Goal: Information Seeking & Learning: Learn about a topic

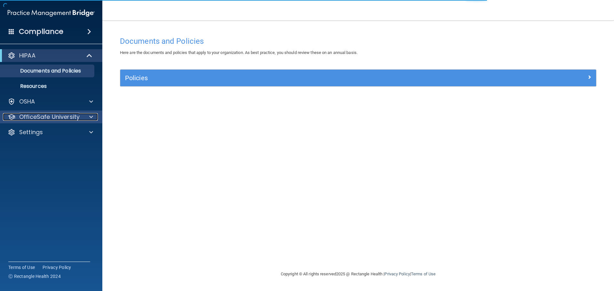
click at [51, 120] on p "OfficeSafe University" at bounding box center [49, 117] width 60 height 8
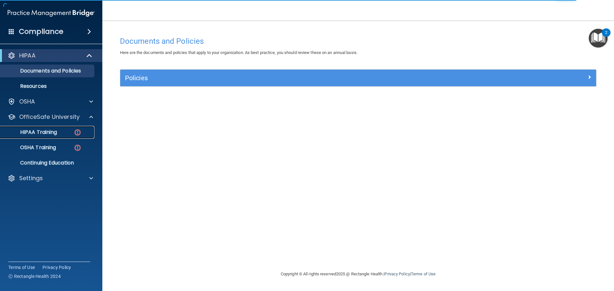
click at [51, 131] on p "HIPAA Training" at bounding box center [30, 132] width 53 height 6
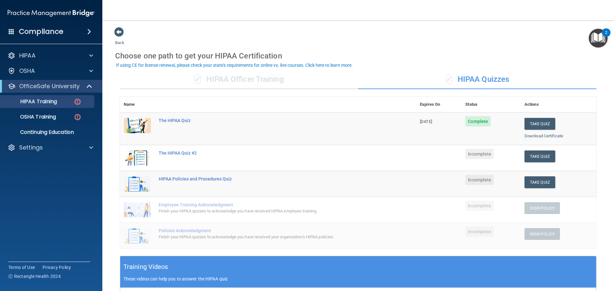
click at [226, 76] on div "✓ HIPAA Officer Training" at bounding box center [239, 79] width 238 height 19
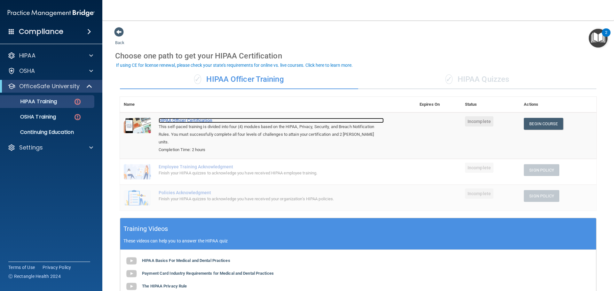
click at [195, 120] on div "HIPAA Officer Certification" at bounding box center [271, 120] width 225 height 5
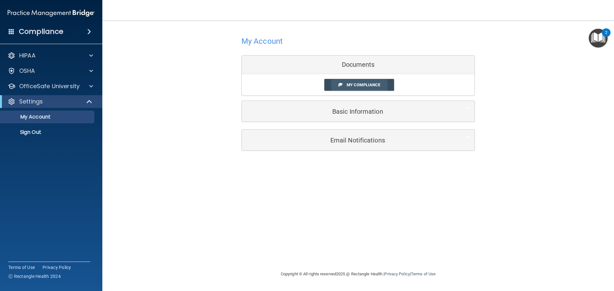
click at [365, 84] on span "My Compliance" at bounding box center [364, 85] width 34 height 5
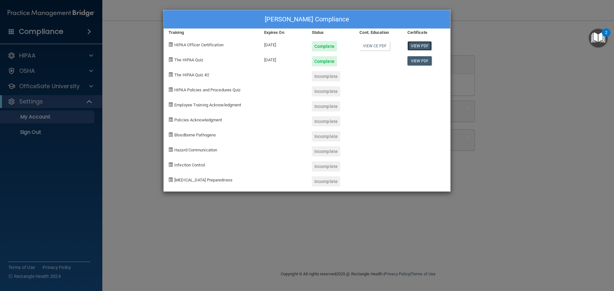
click at [428, 45] on link "View PDF" at bounding box center [419, 45] width 25 height 9
click at [429, 62] on link "View PDF" at bounding box center [419, 60] width 25 height 9
click at [552, 20] on div "Kyle Sims's Compliance Training Expires On Status Cont. Education Certificate H…" at bounding box center [307, 145] width 614 height 291
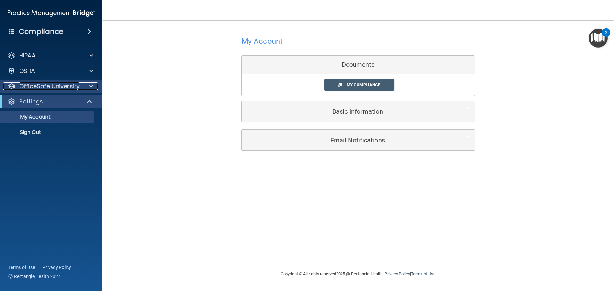
click at [47, 88] on p "OfficeSafe University" at bounding box center [49, 87] width 60 height 8
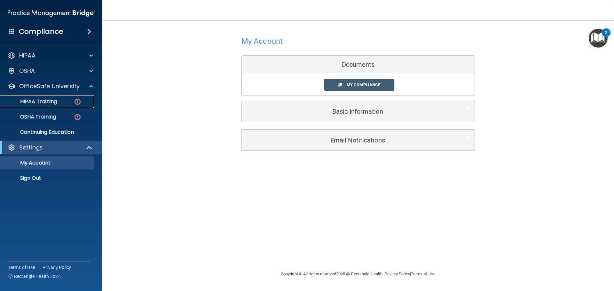
click at [54, 101] on p "HIPAA Training" at bounding box center [30, 101] width 53 height 6
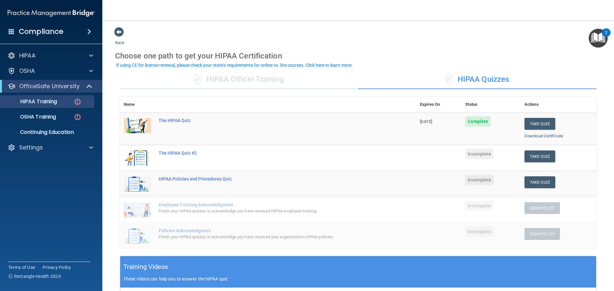
click at [248, 81] on div "✓ HIPAA Officer Training" at bounding box center [239, 79] width 238 height 19
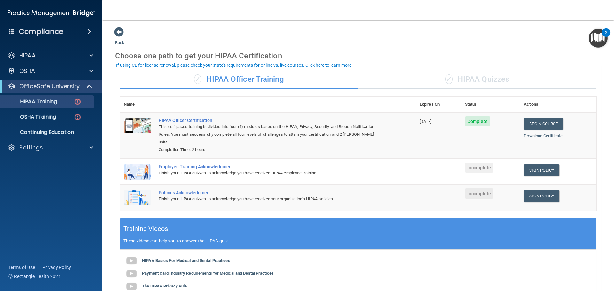
click at [214, 164] on div "Employee Training Acknowledgment" at bounding box center [271, 166] width 225 height 5
click at [526, 164] on link "Sign Policy" at bounding box center [541, 170] width 35 height 12
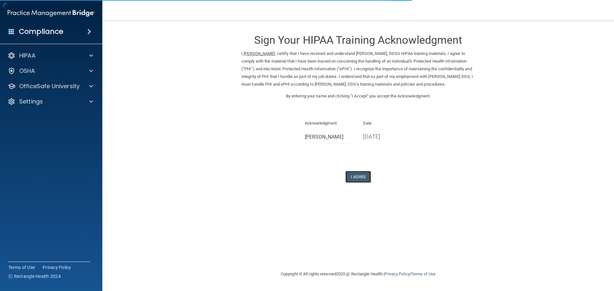
click at [363, 182] on button "I Agree" at bounding box center [358, 177] width 26 height 12
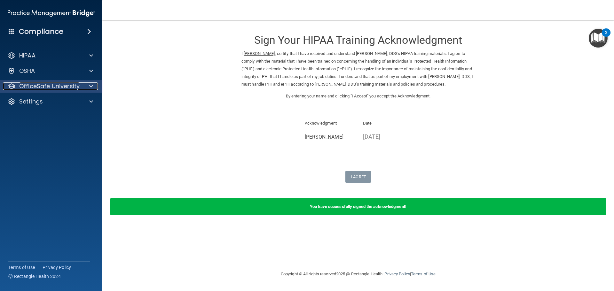
drag, startPoint x: 56, startPoint y: 89, endPoint x: 59, endPoint y: 90, distance: 3.3
click at [56, 89] on p "OfficeSafe University" at bounding box center [49, 87] width 60 height 8
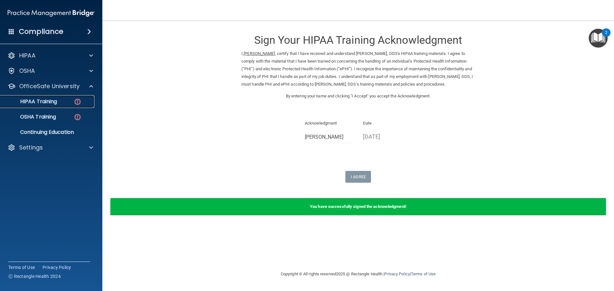
click at [70, 105] on link "HIPAA Training" at bounding box center [44, 101] width 101 height 13
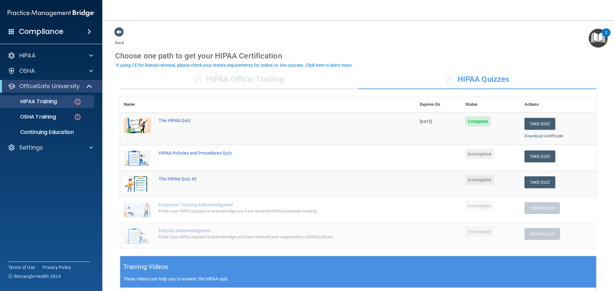
click at [210, 76] on div "✓ HIPAA Officer Training" at bounding box center [239, 79] width 238 height 19
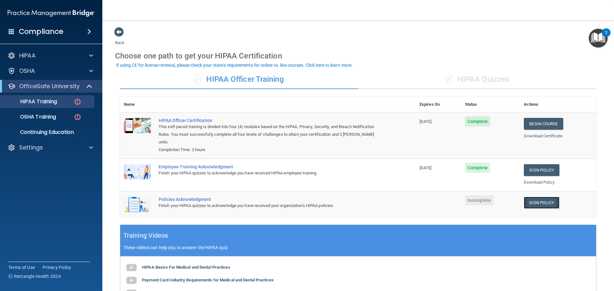
click at [544, 197] on link "Sign Policy" at bounding box center [541, 203] width 35 height 12
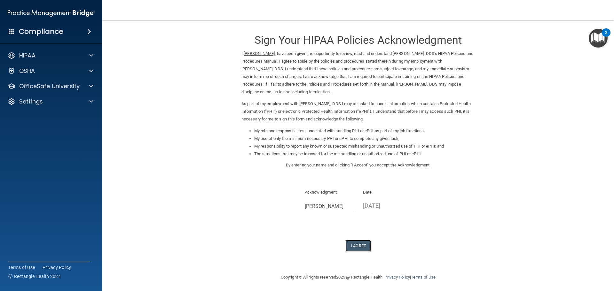
click at [362, 244] on button "I Agree" at bounding box center [358, 246] width 26 height 12
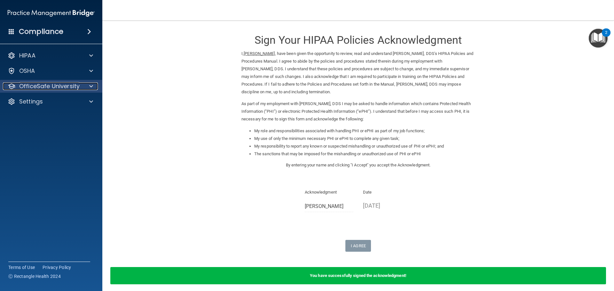
click at [47, 89] on p "OfficeSafe University" at bounding box center [49, 87] width 60 height 8
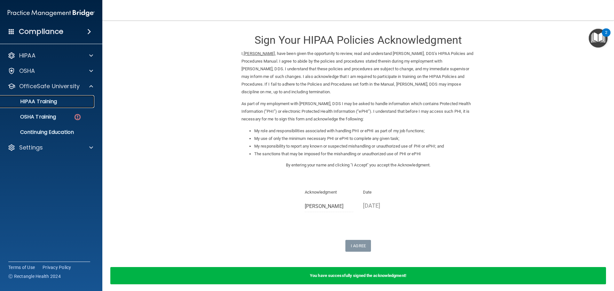
click at [51, 101] on p "HIPAA Training" at bounding box center [30, 101] width 53 height 6
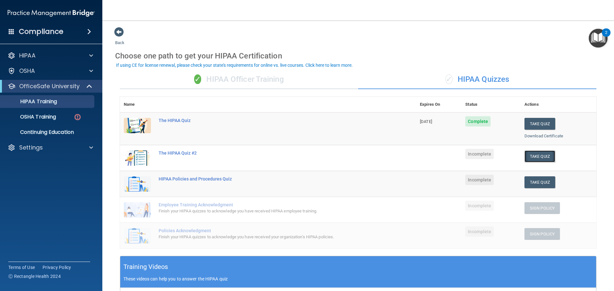
click at [544, 156] on button "Take Quiz" at bounding box center [539, 157] width 31 height 12
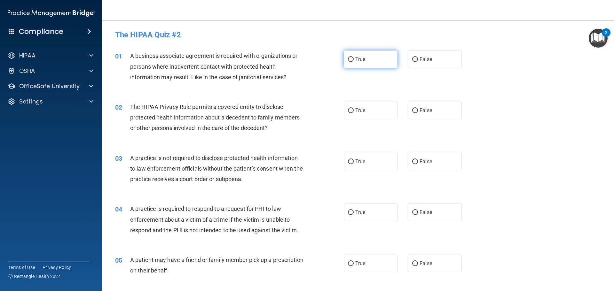
click at [352, 60] on label "True" at bounding box center [371, 60] width 54 height 18
click at [352, 60] on input "True" at bounding box center [351, 59] width 6 height 5
radio input "true"
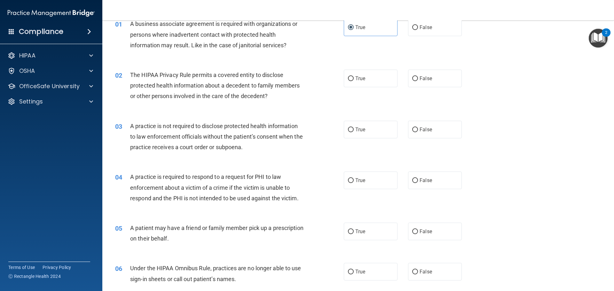
scroll to position [64, 0]
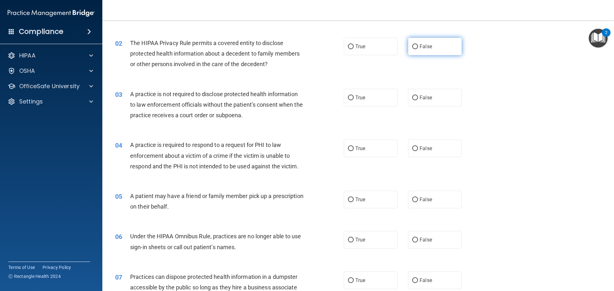
click at [413, 45] on input "False" at bounding box center [415, 46] width 6 height 5
radio input "true"
drag, startPoint x: 315, startPoint y: 78, endPoint x: 308, endPoint y: 79, distance: 7.4
click at [308, 79] on div "02 The HIPAA Privacy Rule permits a covered entity to disclose protected health…" at bounding box center [358, 55] width 496 height 51
drag, startPoint x: 271, startPoint y: 83, endPoint x: 256, endPoint y: 86, distance: 15.0
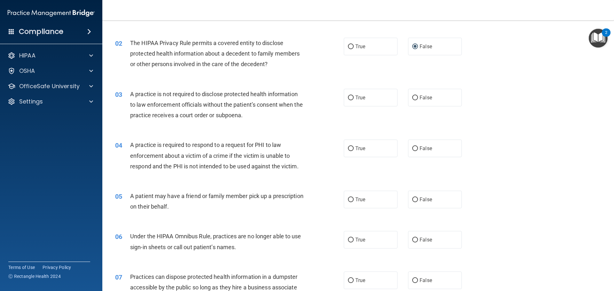
click at [256, 86] on div "03 A practice is not required to disclose protected health information to law e…" at bounding box center [358, 106] width 496 height 51
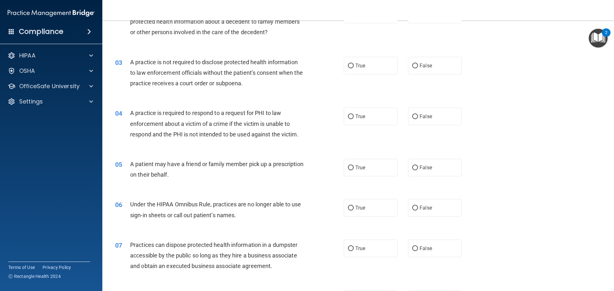
scroll to position [128, 0]
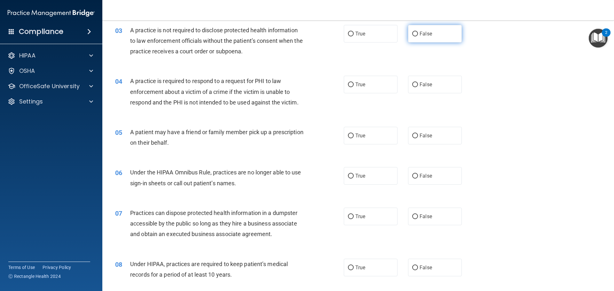
click at [429, 32] on span "False" at bounding box center [426, 34] width 12 height 6
click at [418, 32] on input "False" at bounding box center [415, 34] width 6 height 5
radio input "true"
drag, startPoint x: 316, startPoint y: 59, endPoint x: 304, endPoint y: 65, distance: 12.7
click at [304, 65] on div "03 A practice is not required to disclose protected health information to law e…" at bounding box center [358, 42] width 496 height 51
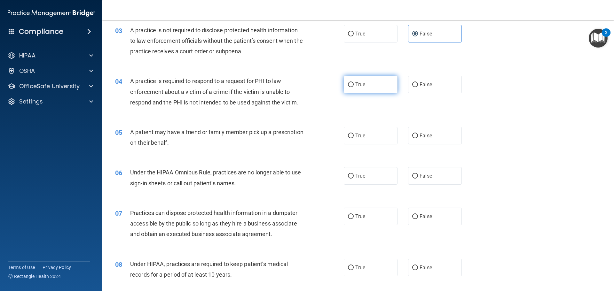
click at [374, 85] on label "True" at bounding box center [371, 85] width 54 height 18
click at [354, 85] on input "True" at bounding box center [351, 85] width 6 height 5
radio input "true"
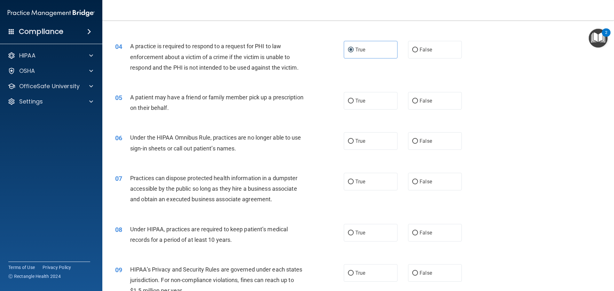
scroll to position [192, 0]
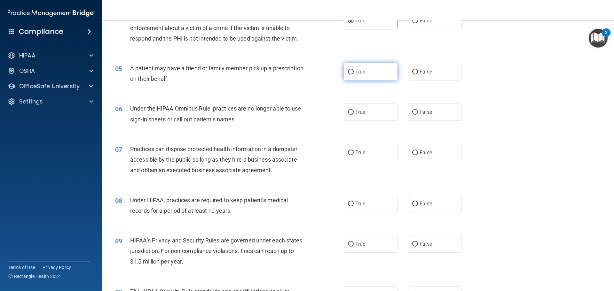
click at [344, 70] on label "True" at bounding box center [371, 72] width 54 height 18
click at [348, 70] on input "True" at bounding box center [351, 72] width 6 height 5
radio input "true"
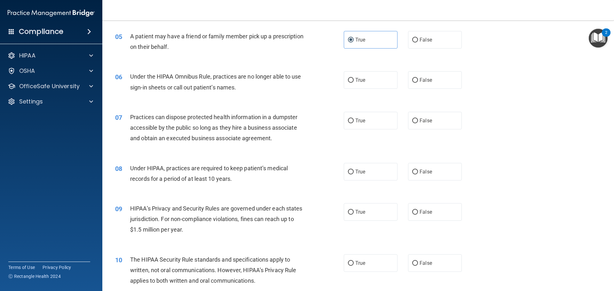
scroll to position [256, 0]
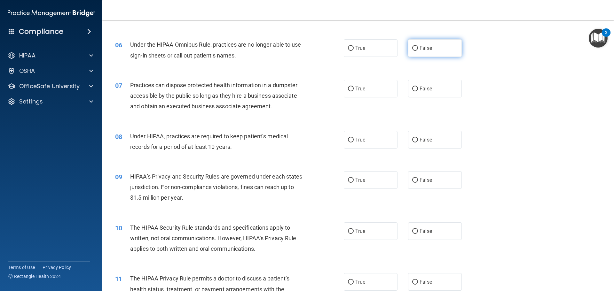
click at [415, 51] on label "False" at bounding box center [435, 48] width 54 height 18
click at [415, 51] on input "False" at bounding box center [415, 48] width 6 height 5
radio input "true"
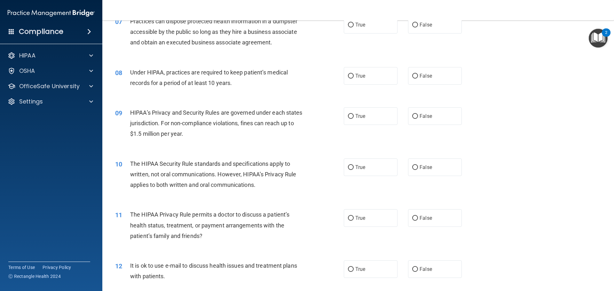
scroll to position [288, 0]
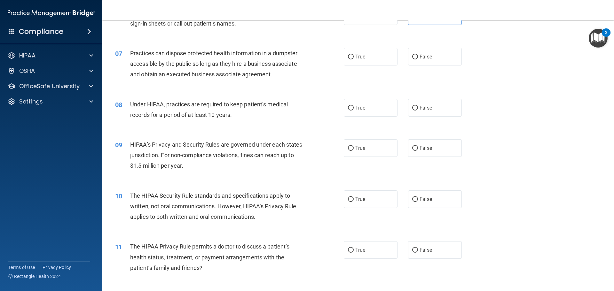
drag, startPoint x: 313, startPoint y: 53, endPoint x: 310, endPoint y: 55, distance: 3.3
click at [310, 55] on div "07 Practices can dispose protected health information in a dumpster accessible …" at bounding box center [230, 65] width 248 height 35
click at [421, 59] on span "False" at bounding box center [426, 57] width 12 height 6
click at [418, 59] on input "False" at bounding box center [415, 57] width 6 height 5
radio input "true"
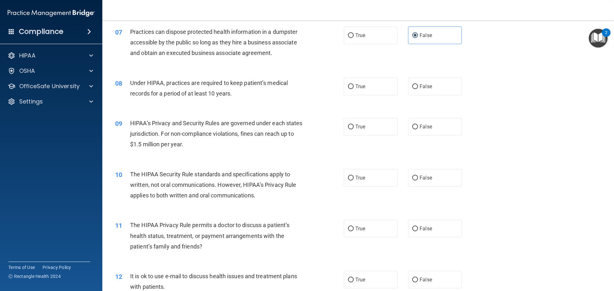
scroll to position [352, 0]
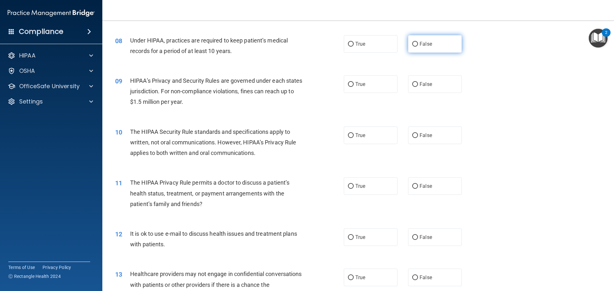
click at [414, 47] on label "False" at bounding box center [435, 44] width 54 height 18
click at [414, 47] on input "False" at bounding box center [415, 44] width 6 height 5
radio input "true"
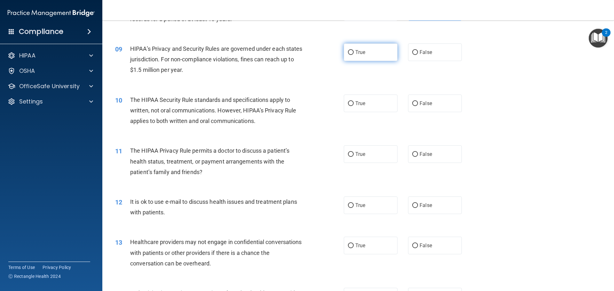
drag, startPoint x: 349, startPoint y: 48, endPoint x: 348, endPoint y: 54, distance: 6.8
click at [348, 54] on label "True" at bounding box center [371, 52] width 54 height 18
click at [340, 47] on div "09 HIPAA’s Privacy and Security Rules are governed under each states jurisdicti…" at bounding box center [230, 60] width 248 height 35
click at [345, 49] on label "True" at bounding box center [371, 52] width 54 height 18
click at [348, 50] on input "True" at bounding box center [351, 52] width 6 height 5
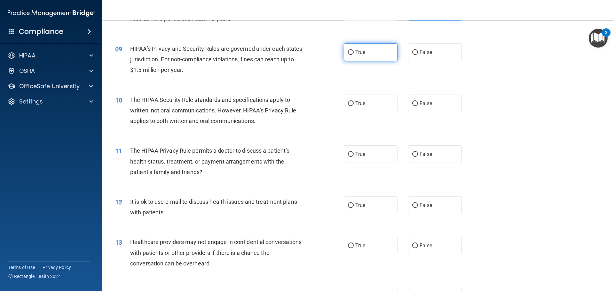
radio input "true"
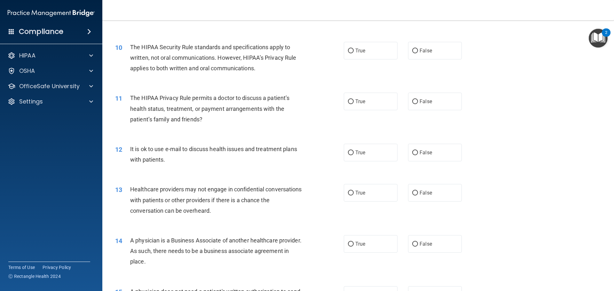
scroll to position [448, 0]
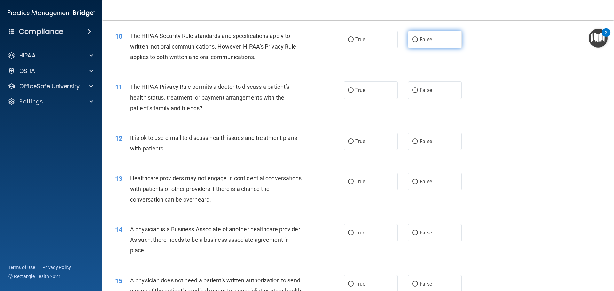
click at [413, 41] on input "False" at bounding box center [415, 39] width 6 height 5
radio input "true"
click at [349, 88] on input "True" at bounding box center [351, 90] width 6 height 5
radio input "true"
click at [426, 85] on label "False" at bounding box center [435, 91] width 54 height 18
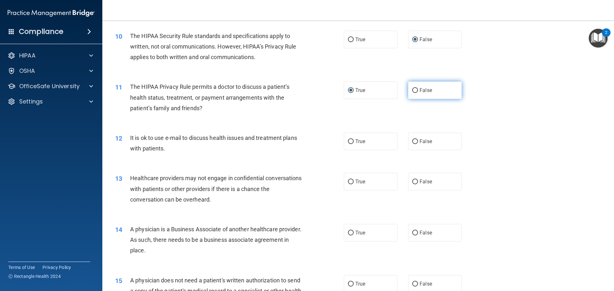
click at [418, 88] on input "False" at bounding box center [415, 90] width 6 height 5
radio input "true"
radio input "false"
click at [348, 142] on input "True" at bounding box center [351, 141] width 6 height 5
radio input "true"
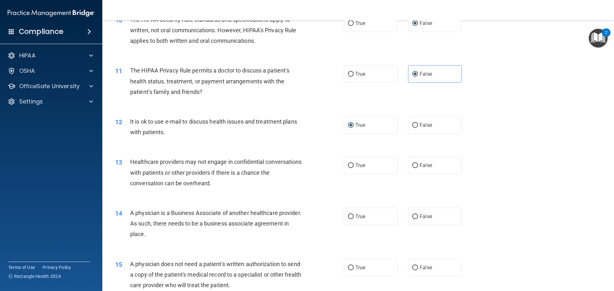
scroll to position [480, 0]
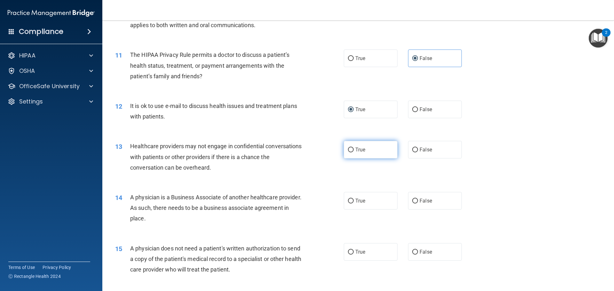
click at [366, 147] on label "True" at bounding box center [371, 150] width 54 height 18
click at [354, 148] on input "True" at bounding box center [351, 150] width 6 height 5
radio input "true"
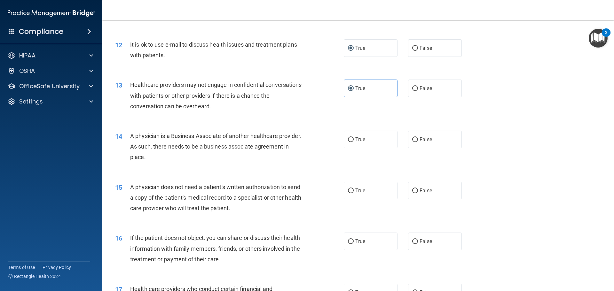
scroll to position [544, 0]
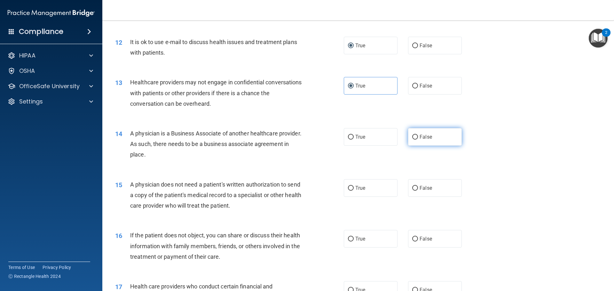
click at [414, 141] on label "False" at bounding box center [435, 137] width 54 height 18
click at [414, 140] on input "False" at bounding box center [415, 137] width 6 height 5
radio input "true"
click at [348, 190] on input "True" at bounding box center [351, 188] width 6 height 5
radio input "true"
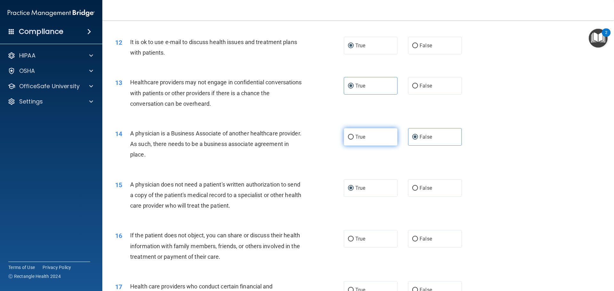
click at [376, 144] on label "True" at bounding box center [371, 137] width 54 height 18
click at [354, 140] on input "True" at bounding box center [351, 137] width 6 height 5
radio input "true"
radio input "false"
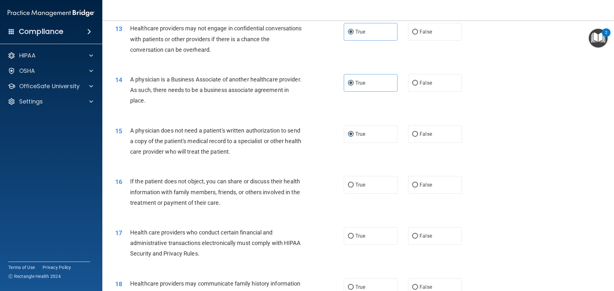
scroll to position [608, 0]
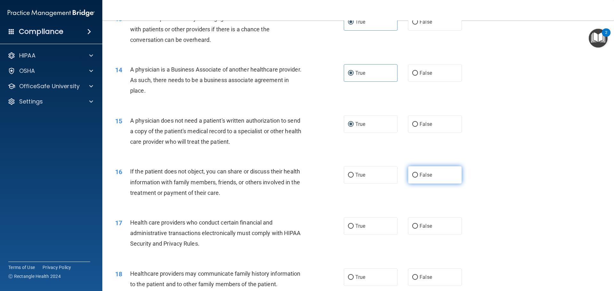
click at [415, 173] on label "False" at bounding box center [435, 175] width 54 height 18
click at [415, 173] on input "False" at bounding box center [415, 175] width 6 height 5
radio input "true"
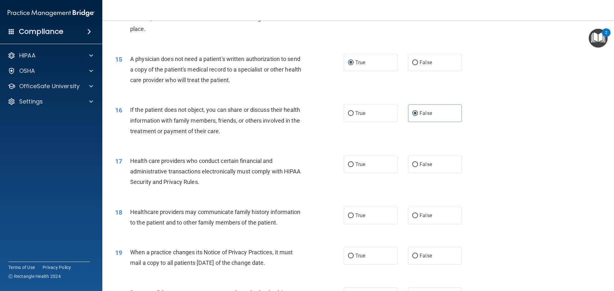
scroll to position [672, 0]
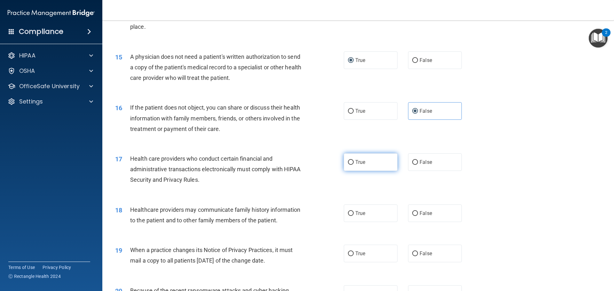
click at [371, 167] on label "True" at bounding box center [371, 163] width 54 height 18
click at [354, 165] on input "True" at bounding box center [351, 162] width 6 height 5
radio input "true"
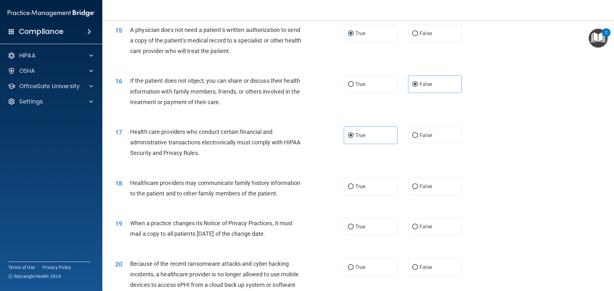
scroll to position [736, 0]
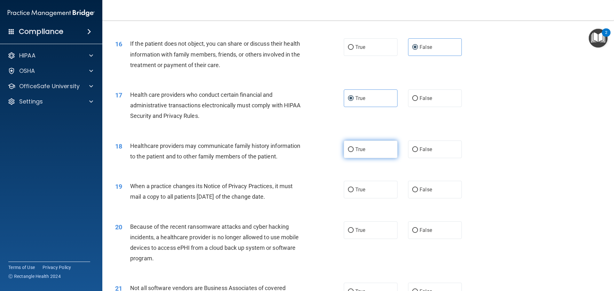
click at [387, 150] on label "True" at bounding box center [371, 150] width 54 height 18
click at [354, 150] on input "True" at bounding box center [351, 149] width 6 height 5
radio input "true"
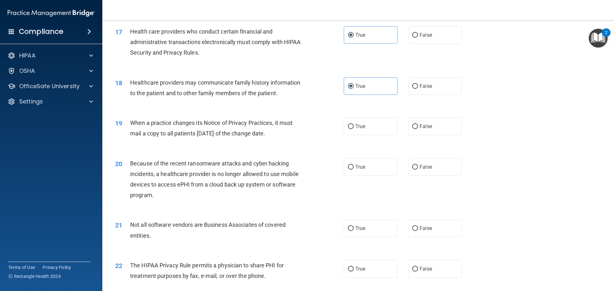
scroll to position [799, 0]
click at [358, 125] on span "True" at bounding box center [360, 126] width 10 height 6
click at [354, 125] on input "True" at bounding box center [351, 126] width 6 height 5
radio input "true"
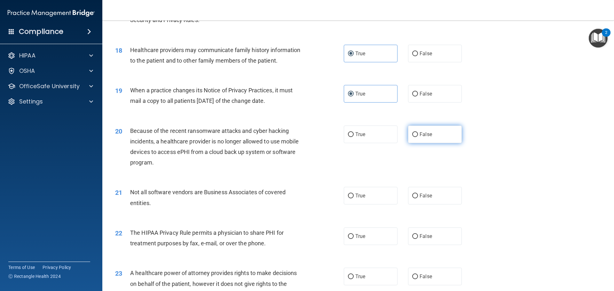
click at [435, 134] on label "False" at bounding box center [435, 135] width 54 height 18
click at [418, 134] on input "False" at bounding box center [415, 134] width 6 height 5
radio input "true"
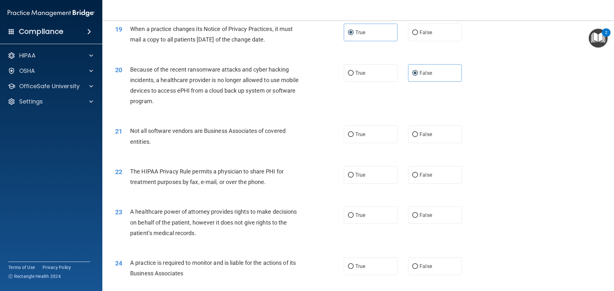
scroll to position [895, 0]
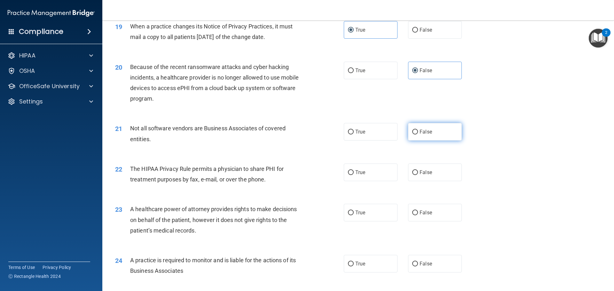
click at [421, 132] on span "False" at bounding box center [426, 132] width 12 height 6
click at [418, 132] on input "False" at bounding box center [415, 132] width 6 height 5
radio input "true"
click at [361, 131] on span "True" at bounding box center [360, 132] width 10 height 6
click at [354, 131] on input "True" at bounding box center [351, 132] width 6 height 5
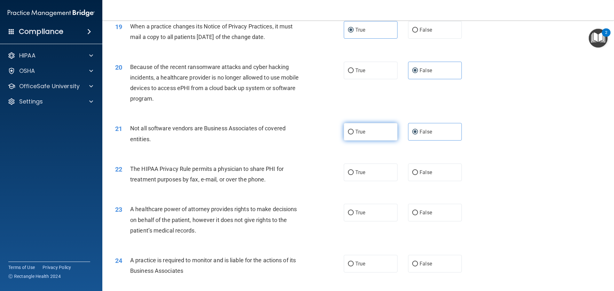
radio input "true"
radio input "false"
click at [353, 178] on label "True" at bounding box center [371, 173] width 54 height 18
click at [353, 175] on input "True" at bounding box center [351, 172] width 6 height 5
radio input "true"
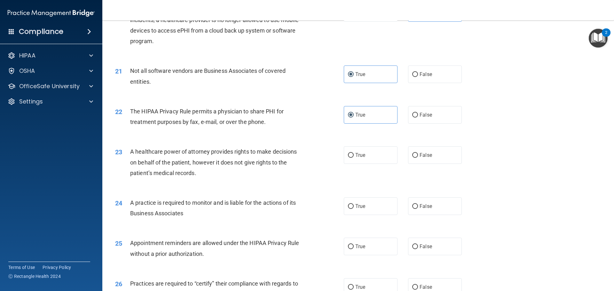
scroll to position [959, 0]
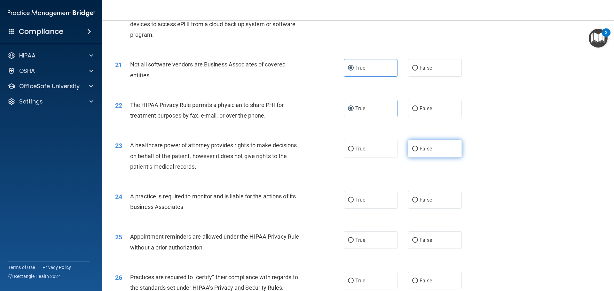
click at [443, 151] on label "False" at bounding box center [435, 149] width 54 height 18
click at [418, 151] on input "False" at bounding box center [415, 149] width 6 height 5
radio input "true"
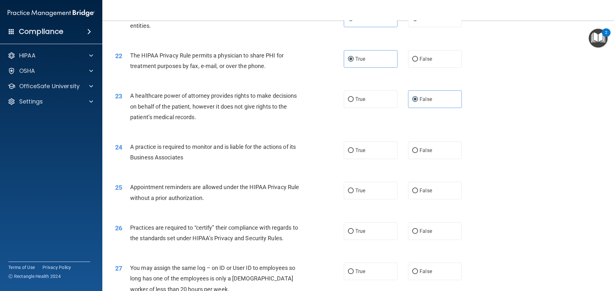
scroll to position [1023, 0]
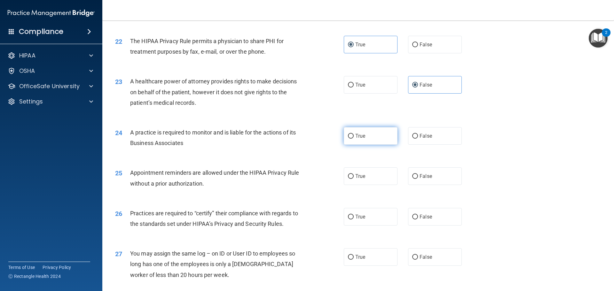
drag, startPoint x: 353, startPoint y: 137, endPoint x: 342, endPoint y: 143, distance: 13.0
click at [355, 138] on span "True" at bounding box center [360, 136] width 10 height 6
click at [353, 138] on input "True" at bounding box center [351, 136] width 6 height 5
radio input "true"
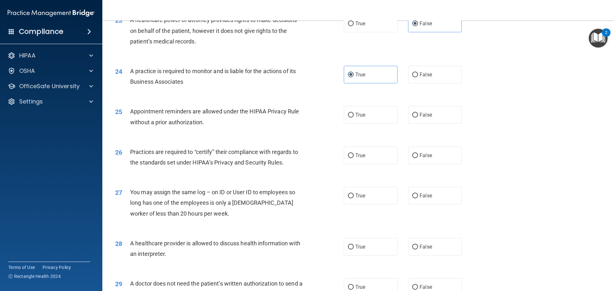
scroll to position [1087, 0]
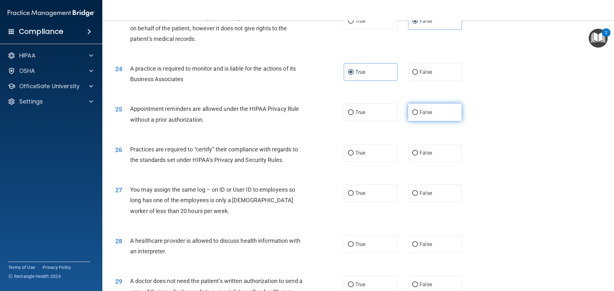
click at [434, 119] on label "False" at bounding box center [435, 113] width 54 height 18
click at [418, 115] on input "False" at bounding box center [415, 112] width 6 height 5
radio input "true"
click at [358, 155] on span "True" at bounding box center [360, 153] width 10 height 6
click at [354, 155] on input "True" at bounding box center [351, 153] width 6 height 5
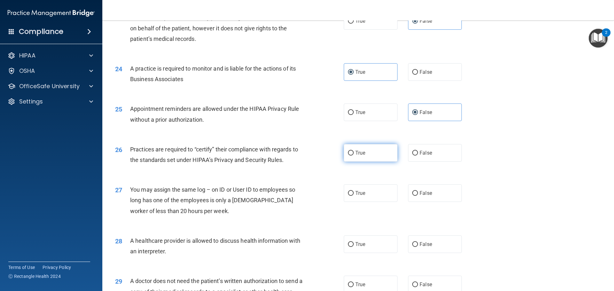
radio input "true"
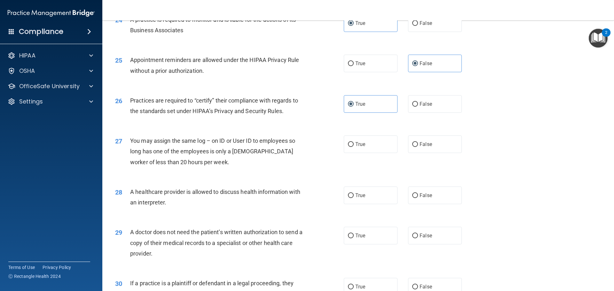
scroll to position [1151, 0]
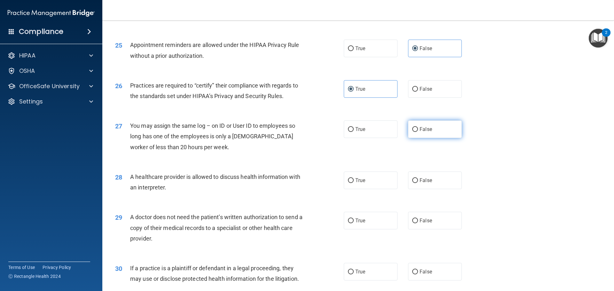
click at [436, 126] on label "False" at bounding box center [435, 130] width 54 height 18
click at [418, 127] on input "False" at bounding box center [415, 129] width 6 height 5
radio input "true"
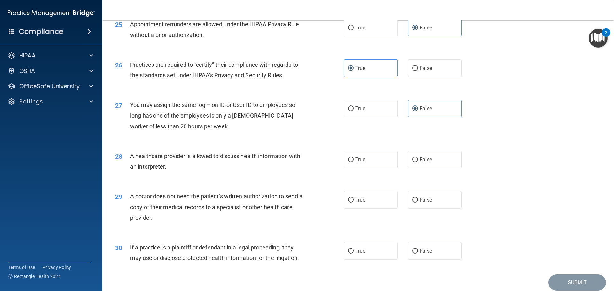
scroll to position [1183, 0]
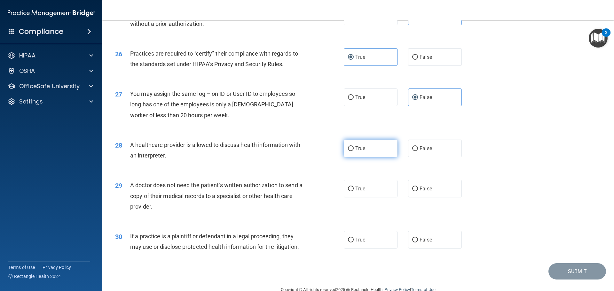
click at [366, 142] on label "True" at bounding box center [371, 149] width 54 height 18
click at [354, 146] on input "True" at bounding box center [351, 148] width 6 height 5
radio input "true"
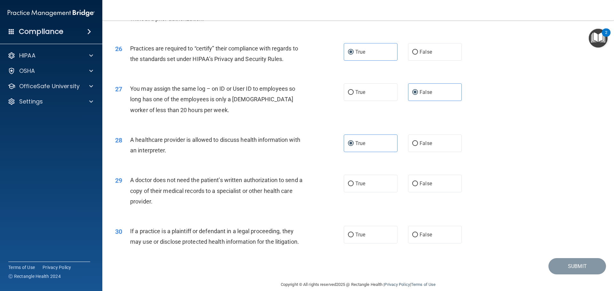
scroll to position [1197, 0]
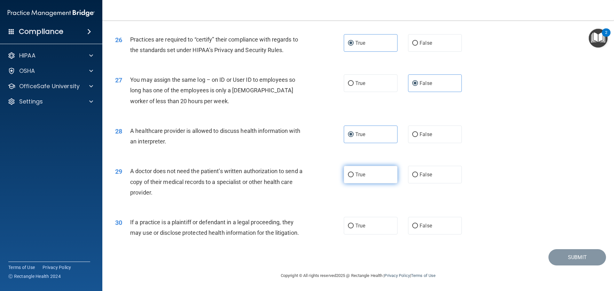
click at [375, 178] on label "True" at bounding box center [371, 175] width 54 height 18
click at [354, 177] on input "True" at bounding box center [351, 175] width 6 height 5
radio input "true"
click at [391, 231] on label "True" at bounding box center [371, 226] width 54 height 18
click at [354, 229] on input "True" at bounding box center [351, 226] width 6 height 5
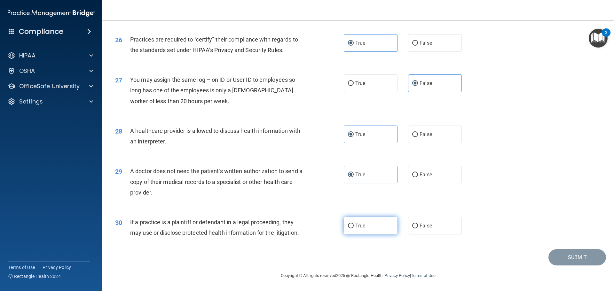
radio input "true"
click at [594, 256] on button "Submit" at bounding box center [577, 257] width 58 height 16
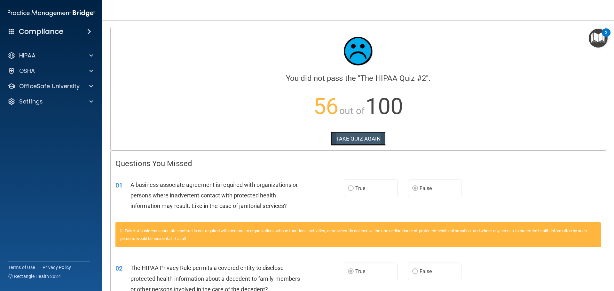
click at [368, 142] on button "TAKE QUIZ AGAIN" at bounding box center [358, 139] width 55 height 14
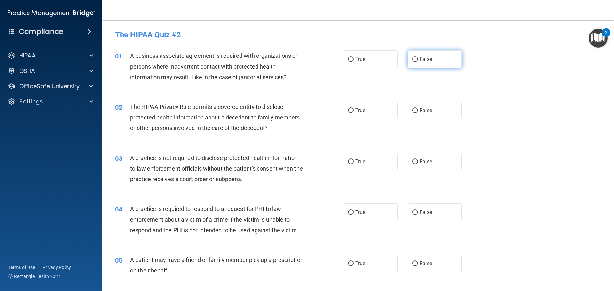
click at [412, 60] on input "False" at bounding box center [415, 59] width 6 height 5
radio input "true"
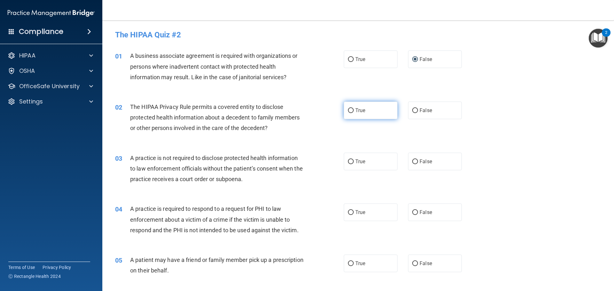
click at [348, 111] on input "True" at bounding box center [351, 110] width 6 height 5
radio input "true"
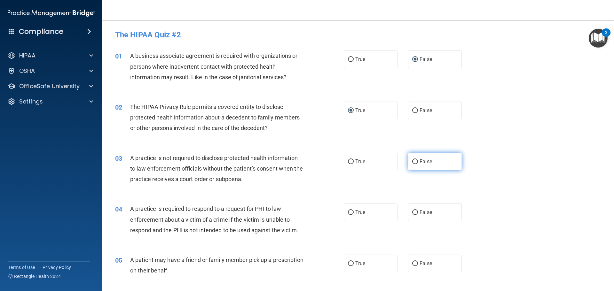
click at [413, 160] on input "False" at bounding box center [415, 162] width 6 height 5
radio input "true"
click at [412, 160] on input "False" at bounding box center [415, 162] width 6 height 5
click at [414, 160] on input "False" at bounding box center [415, 162] width 6 height 5
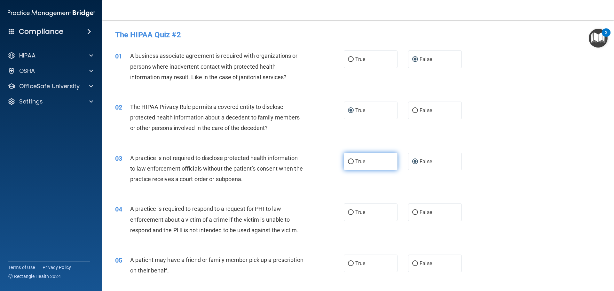
click at [377, 160] on label "True" at bounding box center [371, 162] width 54 height 18
click at [354, 160] on input "True" at bounding box center [351, 162] width 6 height 5
radio input "true"
click at [445, 156] on label "False" at bounding box center [435, 162] width 54 height 18
click at [418, 160] on input "False" at bounding box center [415, 162] width 6 height 5
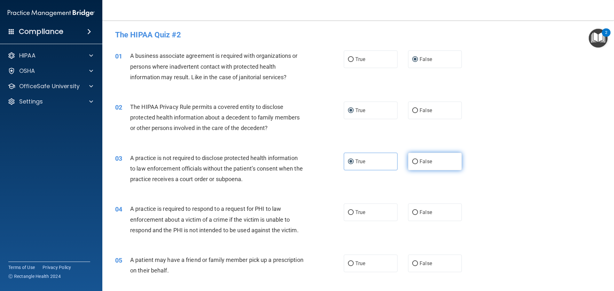
radio input "true"
radio input "false"
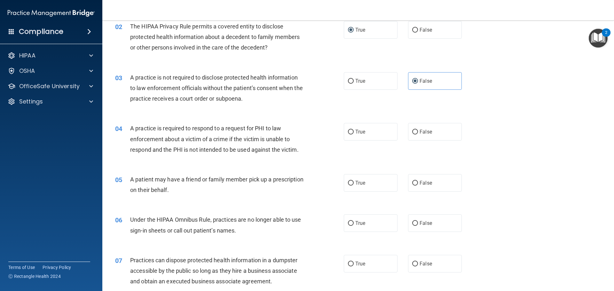
scroll to position [96, 0]
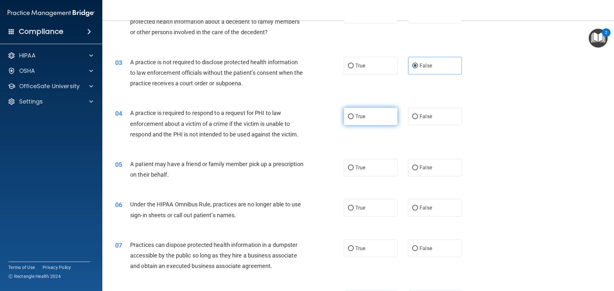
click at [371, 117] on label "True" at bounding box center [371, 117] width 54 height 18
click at [354, 117] on input "True" at bounding box center [351, 116] width 6 height 5
radio input "true"
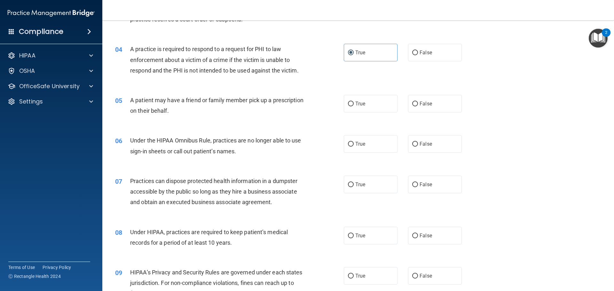
scroll to position [192, 0]
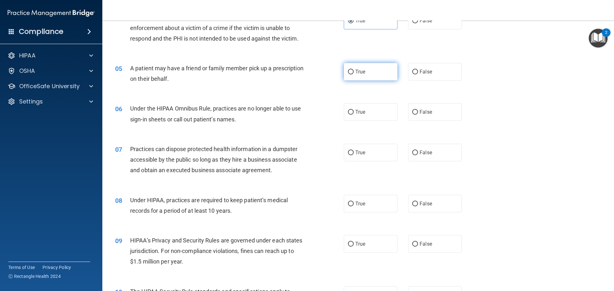
click at [384, 73] on label "True" at bounding box center [371, 72] width 54 height 18
click at [354, 73] on input "True" at bounding box center [351, 72] width 6 height 5
radio input "true"
click at [438, 109] on label "False" at bounding box center [435, 112] width 54 height 18
click at [418, 110] on input "False" at bounding box center [415, 112] width 6 height 5
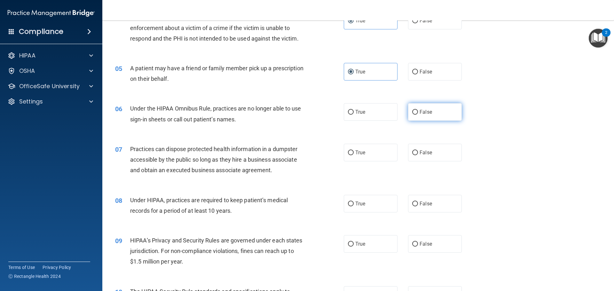
radio input "true"
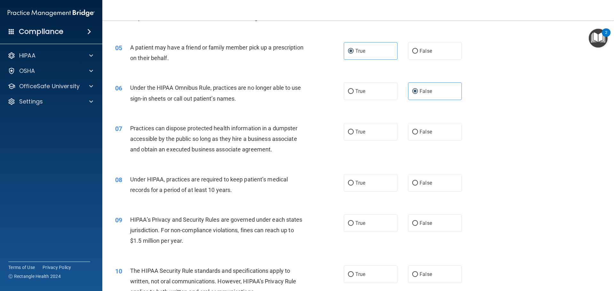
scroll to position [224, 0]
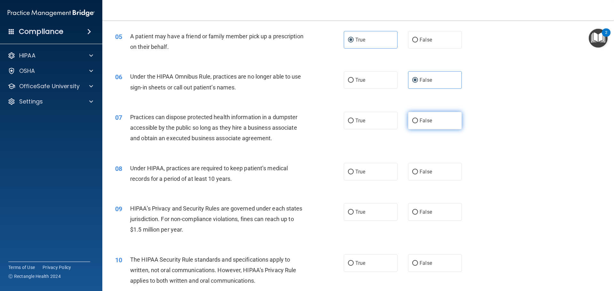
click at [423, 120] on span "False" at bounding box center [426, 121] width 12 height 6
click at [418, 120] on input "False" at bounding box center [415, 121] width 6 height 5
radio input "true"
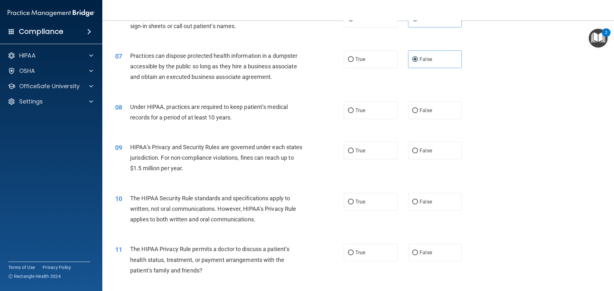
scroll to position [288, 0]
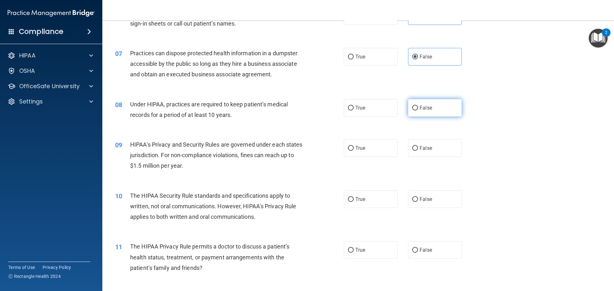
click at [412, 107] on input "False" at bounding box center [415, 108] width 6 height 5
radio input "true"
click at [355, 146] on span "True" at bounding box center [360, 148] width 10 height 6
click at [354, 146] on input "True" at bounding box center [351, 148] width 6 height 5
radio input "true"
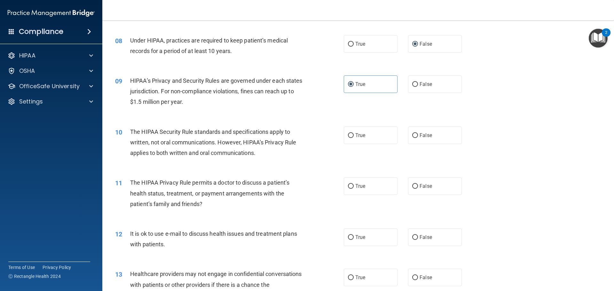
scroll to position [384, 0]
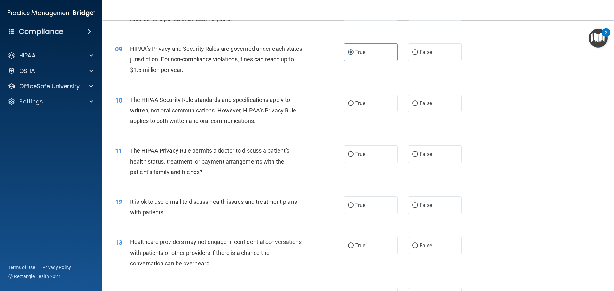
drag, startPoint x: 373, startPoint y: 108, endPoint x: 371, endPoint y: 113, distance: 4.7
click at [371, 113] on div "10 The HIPAA Security Rule standards and specifications apply to written, not o…" at bounding box center [358, 112] width 496 height 51
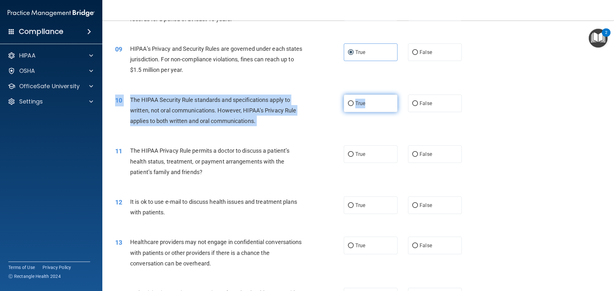
click at [377, 103] on label "True" at bounding box center [371, 104] width 54 height 18
click at [354, 103] on input "True" at bounding box center [351, 103] width 6 height 5
radio input "true"
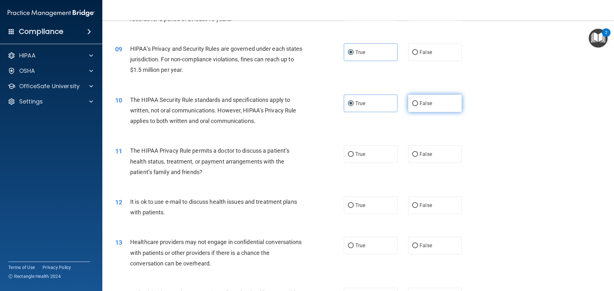
click at [450, 103] on label "False" at bounding box center [435, 104] width 54 height 18
click at [418, 103] on input "False" at bounding box center [415, 103] width 6 height 5
radio input "true"
radio input "false"
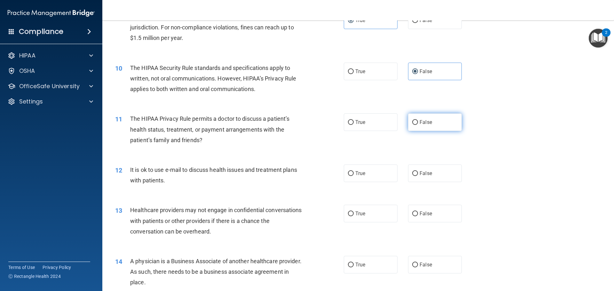
click at [432, 123] on label "False" at bounding box center [435, 123] width 54 height 18
click at [418, 123] on input "False" at bounding box center [415, 122] width 6 height 5
radio input "true"
click at [378, 174] on label "True" at bounding box center [371, 174] width 54 height 18
click at [354, 174] on input "True" at bounding box center [351, 173] width 6 height 5
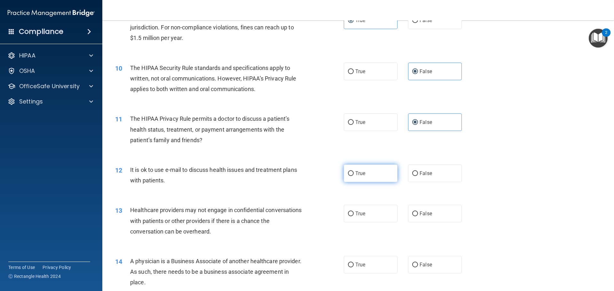
radio input "true"
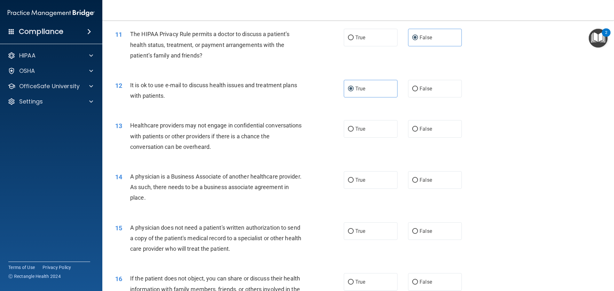
scroll to position [512, 0]
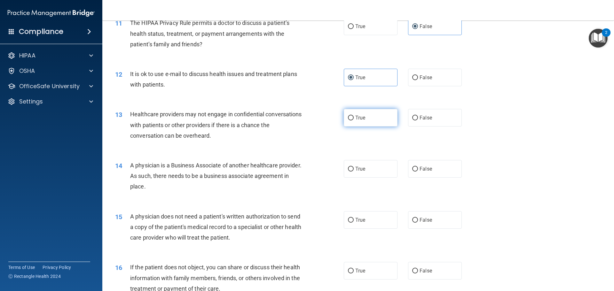
click at [365, 119] on label "True" at bounding box center [371, 118] width 54 height 18
click at [354, 119] on input "True" at bounding box center [351, 118] width 6 height 5
radio input "true"
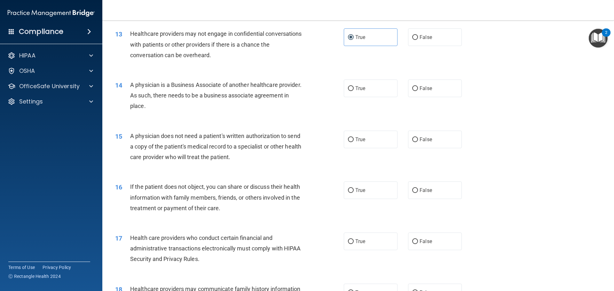
scroll to position [608, 0]
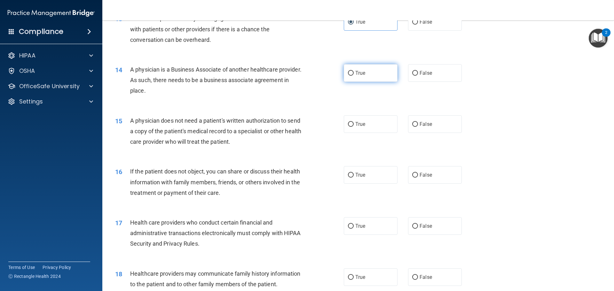
click at [362, 68] on label "True" at bounding box center [371, 73] width 54 height 18
click at [354, 71] on input "True" at bounding box center [351, 73] width 6 height 5
radio input "true"
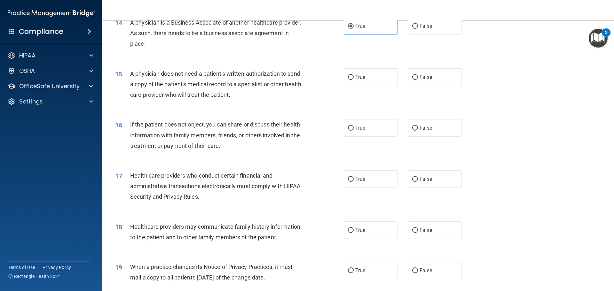
scroll to position [640, 0]
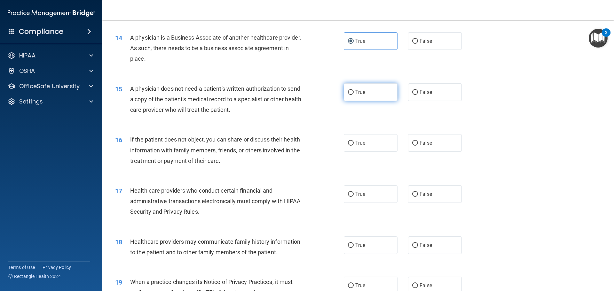
click at [352, 90] on label "True" at bounding box center [371, 92] width 54 height 18
click at [352, 90] on input "True" at bounding box center [351, 92] width 6 height 5
radio input "true"
click at [445, 146] on label "False" at bounding box center [435, 143] width 54 height 18
click at [418, 146] on input "False" at bounding box center [415, 143] width 6 height 5
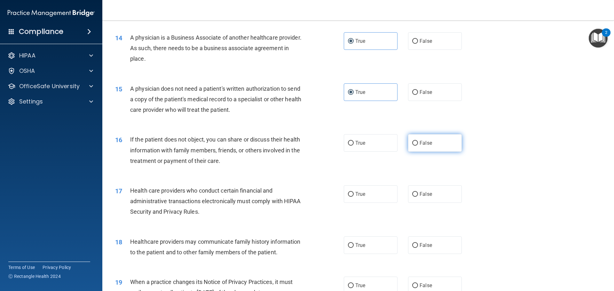
radio input "true"
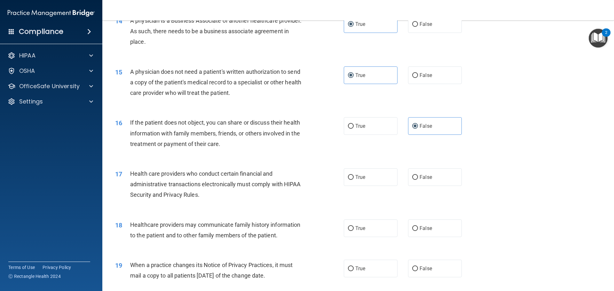
scroll to position [672, 0]
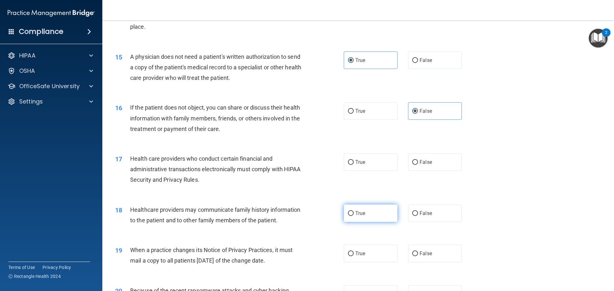
click at [365, 210] on label "True" at bounding box center [371, 214] width 54 height 18
click at [354, 211] on input "True" at bounding box center [351, 213] width 6 height 5
radio input "true"
click at [344, 164] on label "True" at bounding box center [371, 163] width 54 height 18
click at [348, 164] on input "True" at bounding box center [351, 162] width 6 height 5
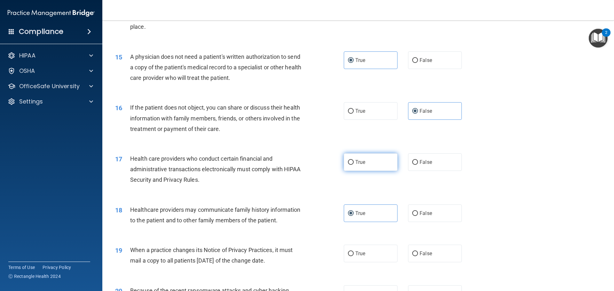
radio input "true"
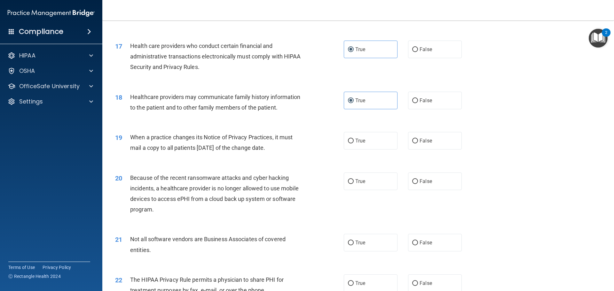
scroll to position [799, 0]
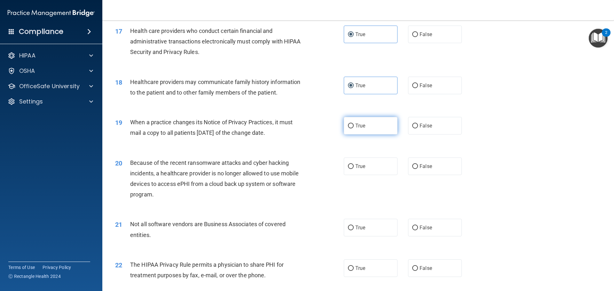
click at [368, 125] on label "True" at bounding box center [371, 126] width 54 height 18
click at [354, 125] on input "True" at bounding box center [351, 126] width 6 height 5
radio input "true"
click at [434, 168] on label "False" at bounding box center [435, 167] width 54 height 18
click at [418, 168] on input "False" at bounding box center [415, 166] width 6 height 5
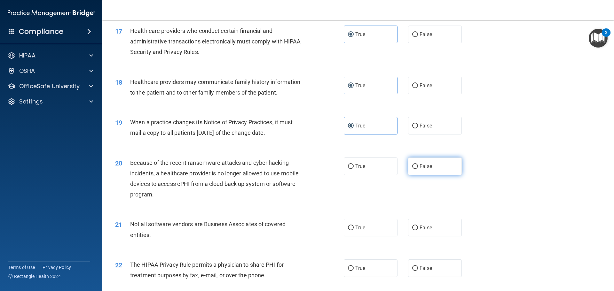
radio input "true"
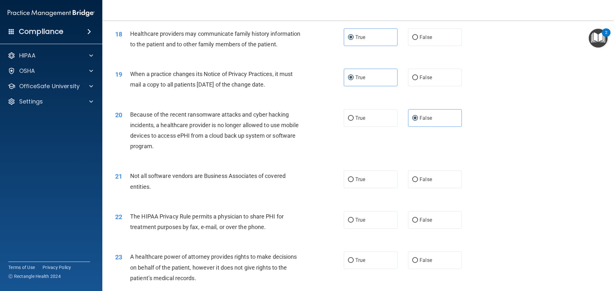
scroll to position [863, 0]
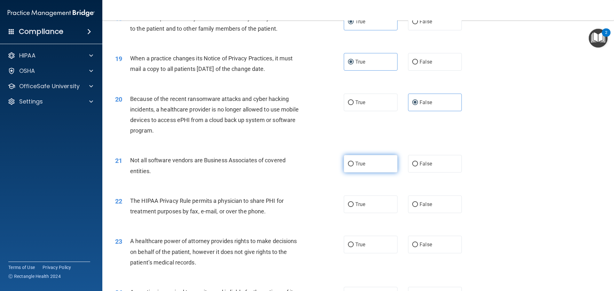
click at [353, 166] on label "True" at bounding box center [371, 164] width 54 height 18
click at [353, 166] on input "True" at bounding box center [351, 164] width 6 height 5
radio input "true"
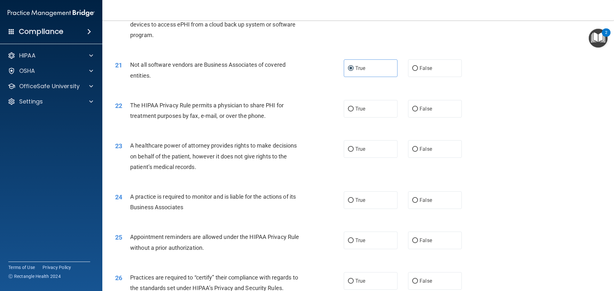
scroll to position [959, 0]
drag, startPoint x: 182, startPoint y: 116, endPoint x: 216, endPoint y: 116, distance: 34.2
click at [216, 116] on span "The HIPAA Privacy Rule permits a physician to share PHI for treatment purposes …" at bounding box center [207, 110] width 154 height 17
click at [361, 108] on span "True" at bounding box center [360, 109] width 10 height 6
click at [354, 108] on input "True" at bounding box center [351, 108] width 6 height 5
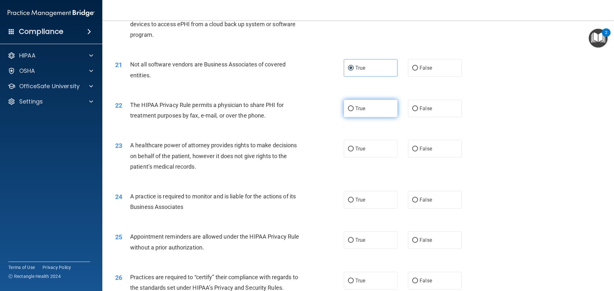
radio input "true"
drag, startPoint x: 220, startPoint y: 154, endPoint x: 256, endPoint y: 156, distance: 36.2
click at [256, 156] on span "A healthcare power of attorney provides rights to make decisions on behalf of t…" at bounding box center [213, 156] width 167 height 28
click at [278, 155] on span "A healthcare power of attorney provides rights to make decisions on behalf of t…" at bounding box center [213, 156] width 167 height 28
click at [446, 150] on label "False" at bounding box center [435, 149] width 54 height 18
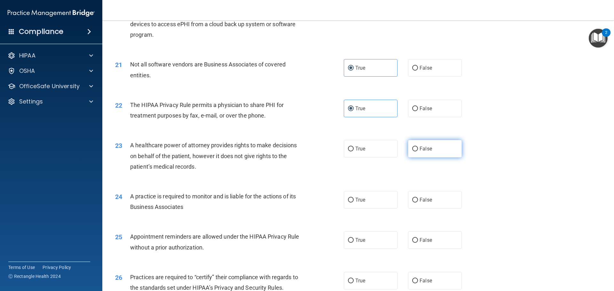
click at [418, 150] on input "False" at bounding box center [415, 149] width 6 height 5
radio input "true"
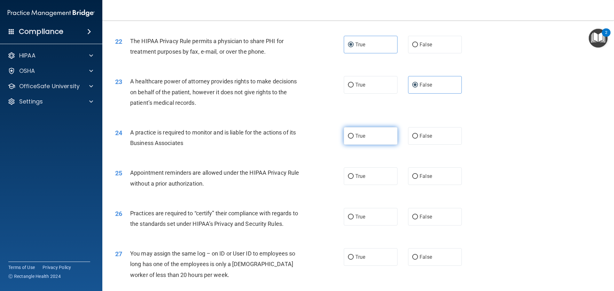
click at [374, 132] on label "True" at bounding box center [371, 136] width 54 height 18
click at [354, 134] on input "True" at bounding box center [351, 136] width 6 height 5
radio input "true"
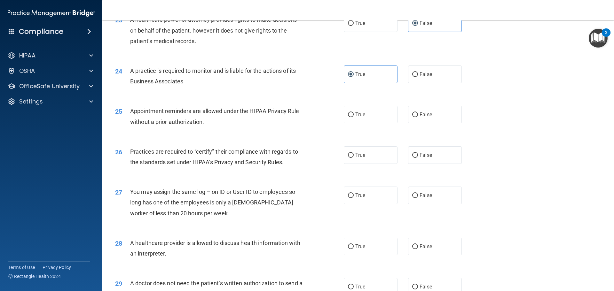
scroll to position [1087, 0]
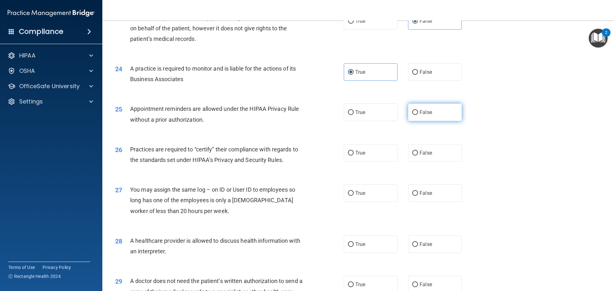
click at [409, 114] on label "False" at bounding box center [435, 113] width 54 height 18
click at [412, 114] on input "False" at bounding box center [415, 112] width 6 height 5
radio input "true"
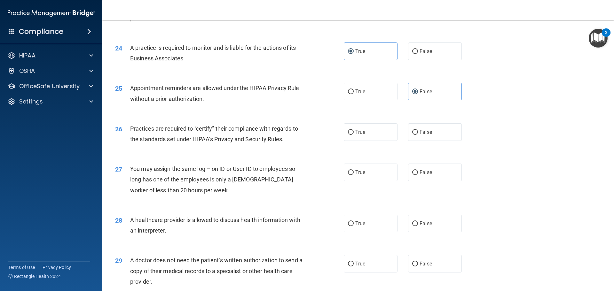
scroll to position [1119, 0]
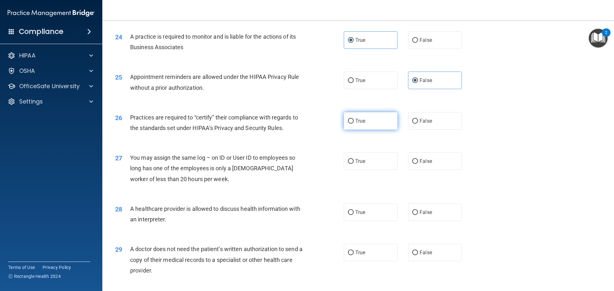
click at [371, 122] on label "True" at bounding box center [371, 121] width 54 height 18
click at [354, 122] on input "True" at bounding box center [351, 121] width 6 height 5
radio input "true"
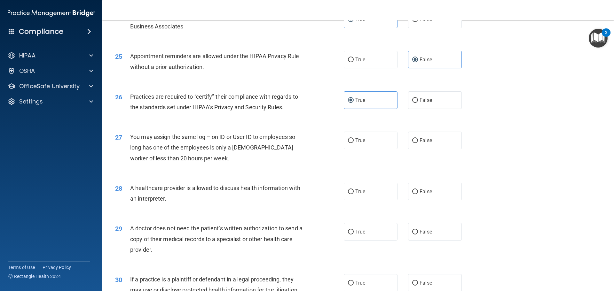
scroll to position [1151, 0]
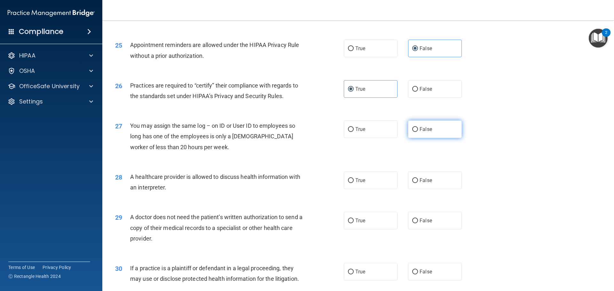
click at [434, 133] on label "False" at bounding box center [435, 130] width 54 height 18
click at [418, 132] on input "False" at bounding box center [415, 129] width 6 height 5
radio input "true"
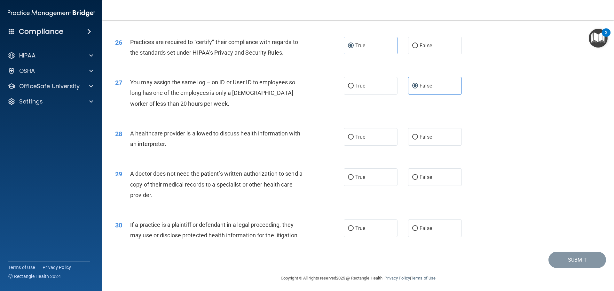
scroll to position [1197, 0]
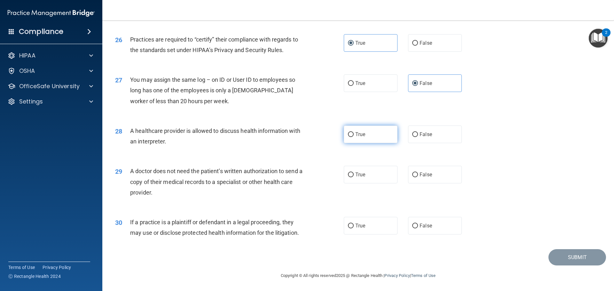
click at [367, 133] on label "True" at bounding box center [371, 135] width 54 height 18
click at [354, 133] on input "True" at bounding box center [351, 134] width 6 height 5
radio input "true"
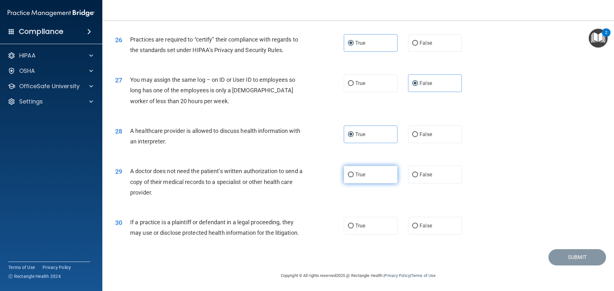
click at [380, 173] on label "True" at bounding box center [371, 175] width 54 height 18
click at [354, 173] on input "True" at bounding box center [351, 175] width 6 height 5
radio input "true"
click at [370, 228] on label "True" at bounding box center [371, 226] width 54 height 18
click at [354, 228] on input "True" at bounding box center [351, 226] width 6 height 5
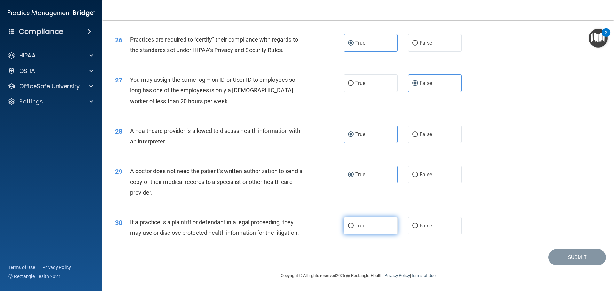
radio input "true"
click at [565, 256] on button "Submit" at bounding box center [577, 257] width 58 height 16
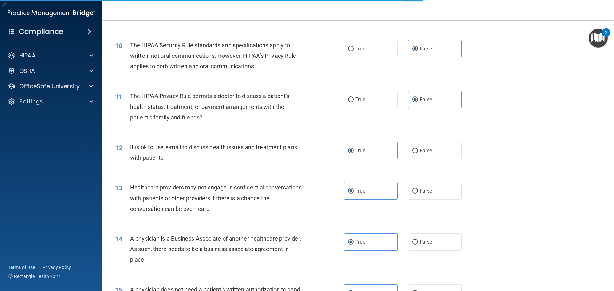
scroll to position [576, 0]
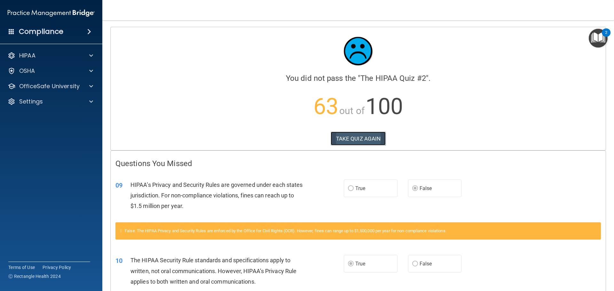
click at [358, 139] on button "TAKE QUIZ AGAIN" at bounding box center [358, 139] width 55 height 14
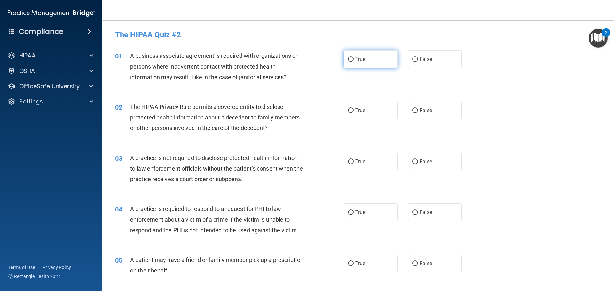
click at [350, 53] on label "True" at bounding box center [371, 60] width 54 height 18
click at [350, 57] on input "True" at bounding box center [351, 59] width 6 height 5
radio input "true"
click at [438, 114] on label "False" at bounding box center [435, 111] width 54 height 18
click at [418, 113] on input "False" at bounding box center [415, 110] width 6 height 5
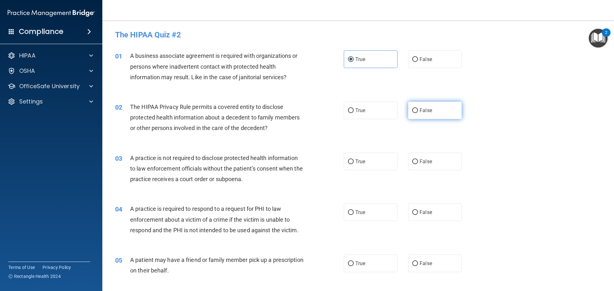
radio input "true"
click at [364, 158] on label "True" at bounding box center [371, 162] width 54 height 18
click at [354, 160] on input "True" at bounding box center [351, 162] width 6 height 5
radio input "true"
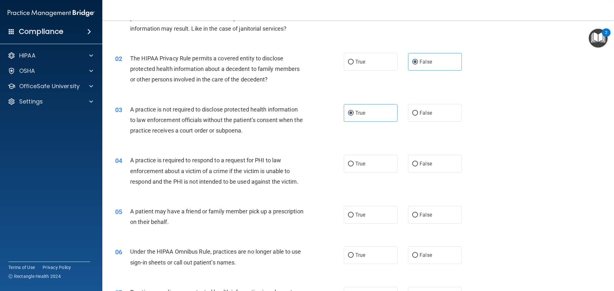
scroll to position [64, 0]
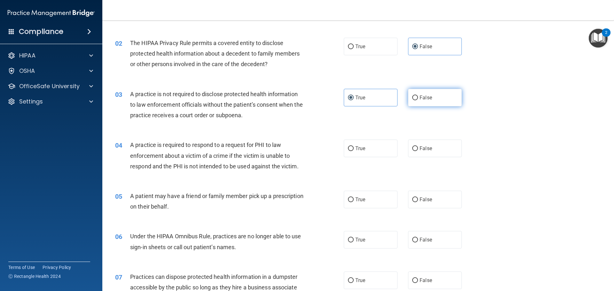
click at [424, 94] on label "False" at bounding box center [435, 98] width 54 height 18
click at [418, 96] on input "False" at bounding box center [415, 98] width 6 height 5
radio input "true"
radio input "false"
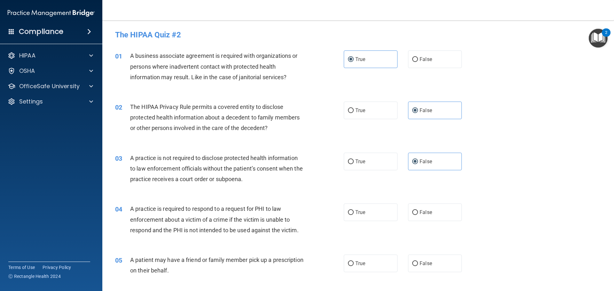
scroll to position [32, 0]
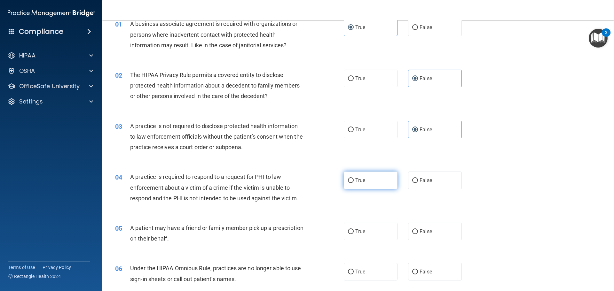
click at [365, 176] on label "True" at bounding box center [371, 181] width 54 height 18
click at [354, 178] on input "True" at bounding box center [351, 180] width 6 height 5
radio input "true"
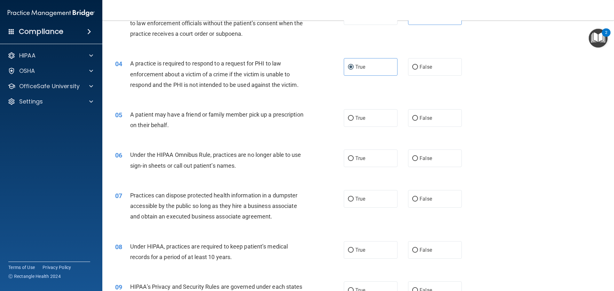
scroll to position [160, 0]
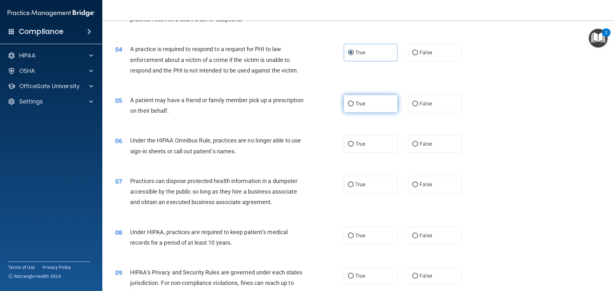
click at [362, 104] on span "True" at bounding box center [360, 104] width 10 height 6
click at [354, 104] on input "True" at bounding box center [351, 104] width 6 height 5
radio input "true"
click at [442, 145] on label "False" at bounding box center [435, 144] width 54 height 18
click at [418, 145] on input "False" at bounding box center [415, 144] width 6 height 5
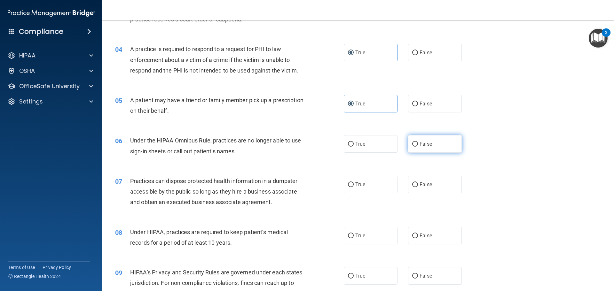
radio input "true"
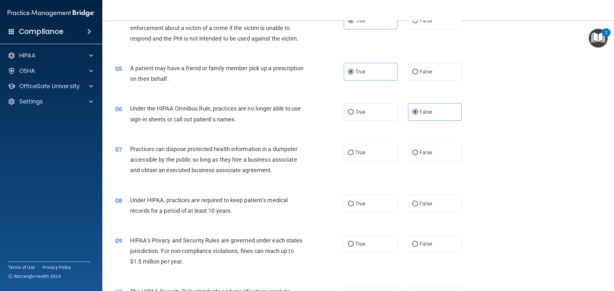
scroll to position [224, 0]
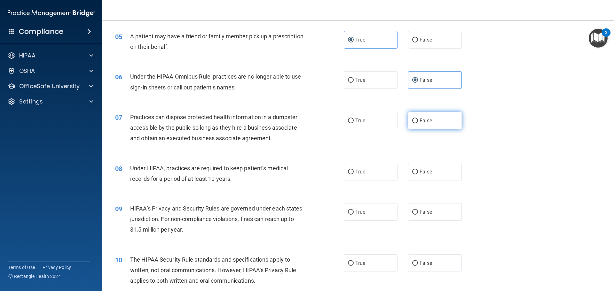
click at [429, 121] on span "False" at bounding box center [426, 121] width 12 height 6
click at [418, 121] on input "False" at bounding box center [415, 121] width 6 height 5
radio input "true"
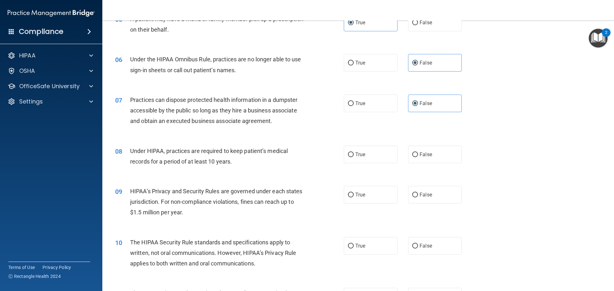
scroll to position [256, 0]
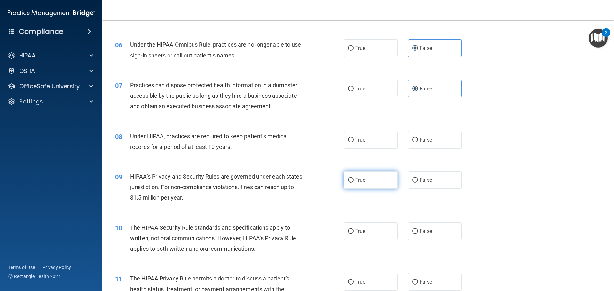
click at [357, 180] on span "True" at bounding box center [360, 180] width 10 height 6
click at [354, 180] on input "True" at bounding box center [351, 180] width 6 height 5
radio input "true"
click at [427, 137] on span "False" at bounding box center [426, 140] width 12 height 6
click at [418, 138] on input "False" at bounding box center [415, 140] width 6 height 5
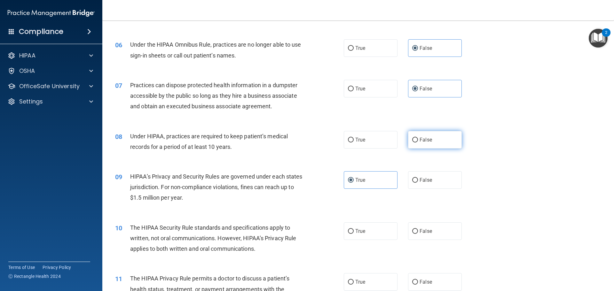
radio input "true"
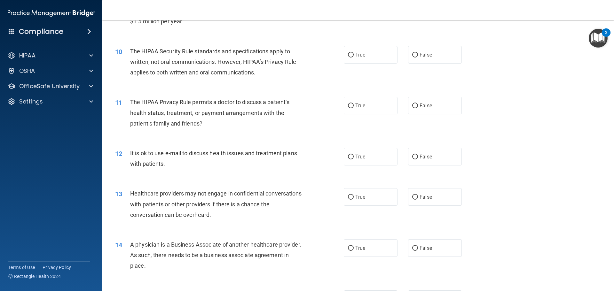
scroll to position [448, 0]
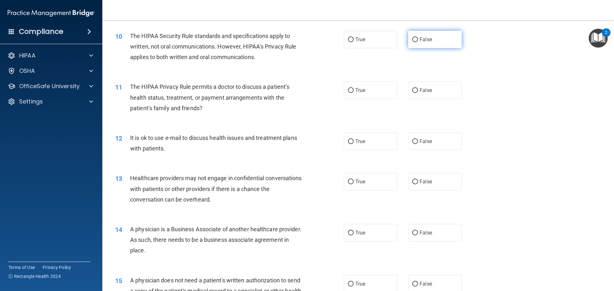
click at [427, 44] on label "False" at bounding box center [435, 40] width 54 height 18
click at [418, 42] on input "False" at bounding box center [415, 39] width 6 height 5
radio input "true"
click at [422, 90] on span "False" at bounding box center [426, 90] width 12 height 6
click at [418, 90] on input "False" at bounding box center [415, 90] width 6 height 5
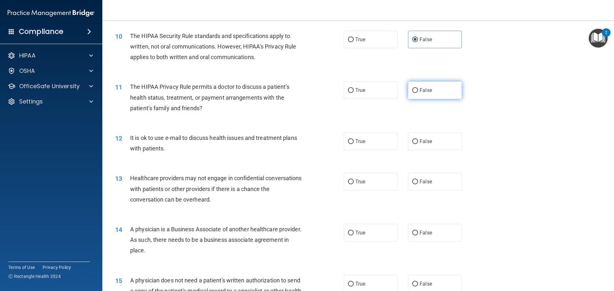
radio input "true"
click at [372, 145] on label "True" at bounding box center [371, 142] width 54 height 18
click at [354, 144] on input "True" at bounding box center [351, 141] width 6 height 5
radio input "true"
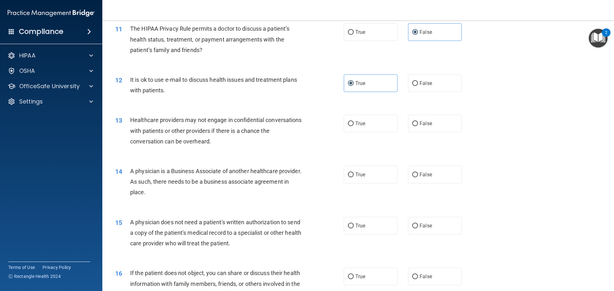
scroll to position [512, 0]
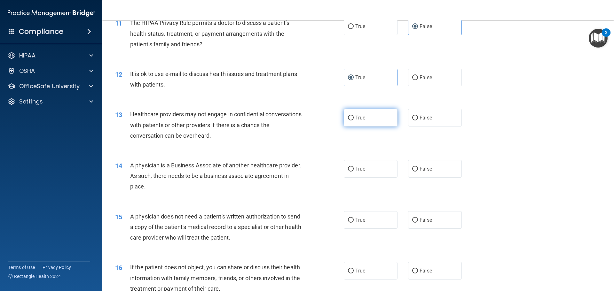
click at [365, 120] on label "True" at bounding box center [371, 118] width 54 height 18
click at [354, 120] on input "True" at bounding box center [351, 118] width 6 height 5
radio input "true"
click at [369, 167] on label "True" at bounding box center [371, 169] width 54 height 18
click at [354, 167] on input "True" at bounding box center [351, 169] width 6 height 5
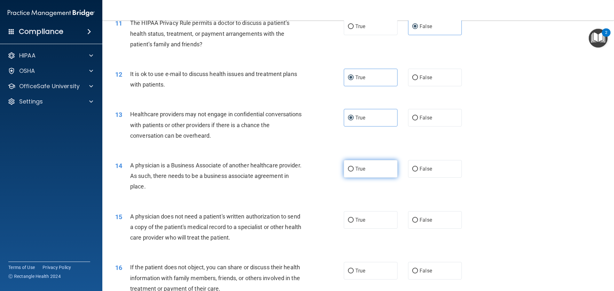
radio input "true"
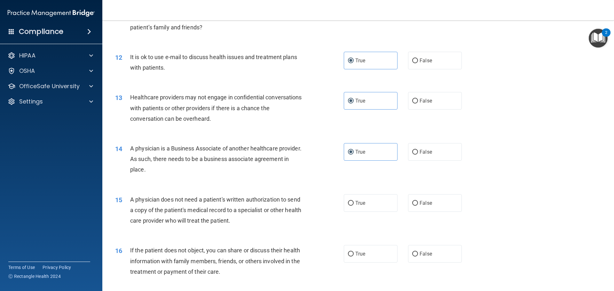
scroll to position [544, 0]
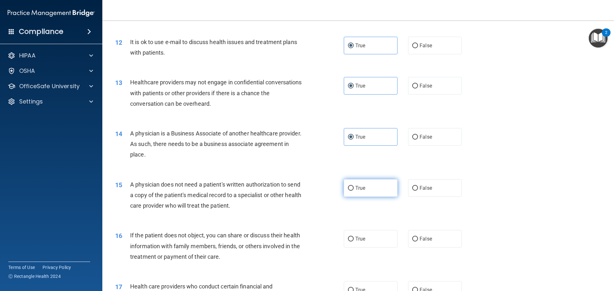
click at [357, 185] on span "True" at bounding box center [360, 188] width 10 height 6
click at [354, 186] on input "True" at bounding box center [351, 188] width 6 height 5
radio input "true"
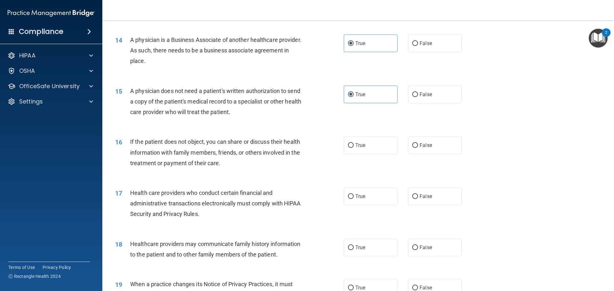
scroll to position [640, 0]
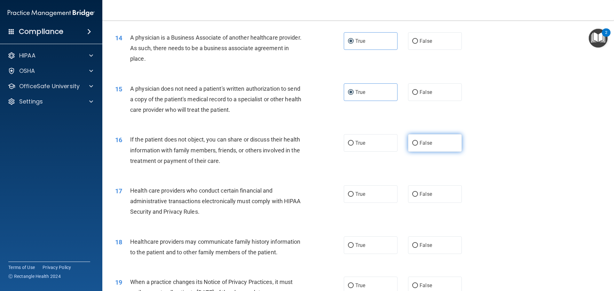
click at [425, 144] on span "False" at bounding box center [426, 143] width 12 height 6
click at [418, 144] on input "False" at bounding box center [415, 143] width 6 height 5
radio input "true"
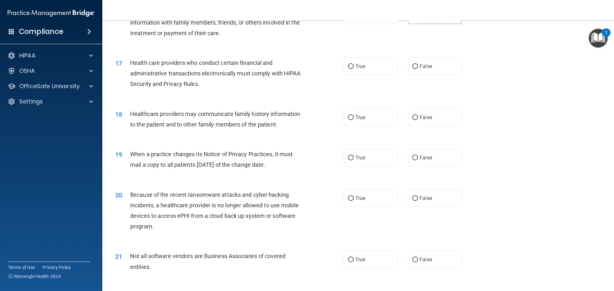
scroll to position [736, 0]
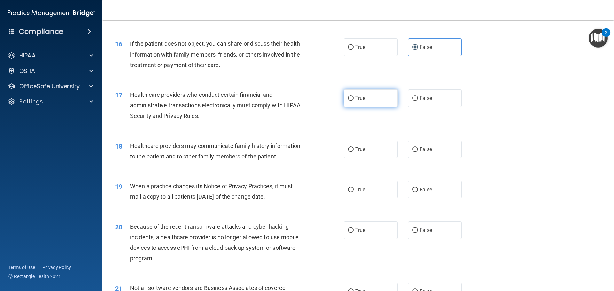
click at [361, 98] on span "True" at bounding box center [360, 98] width 10 height 6
click at [354, 98] on input "True" at bounding box center [351, 98] width 6 height 5
radio input "true"
click at [350, 141] on label "True" at bounding box center [371, 150] width 54 height 18
click at [350, 147] on input "True" at bounding box center [351, 149] width 6 height 5
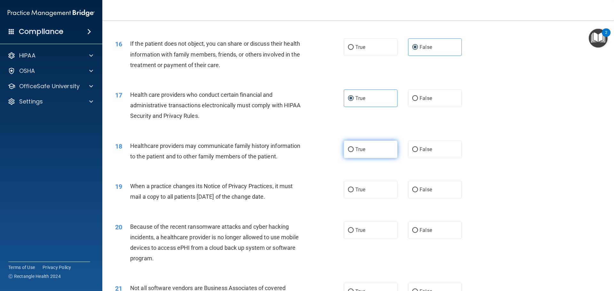
radio input "true"
click at [362, 190] on span "True" at bounding box center [360, 190] width 10 height 6
click at [354, 190] on input "True" at bounding box center [351, 190] width 6 height 5
radio input "true"
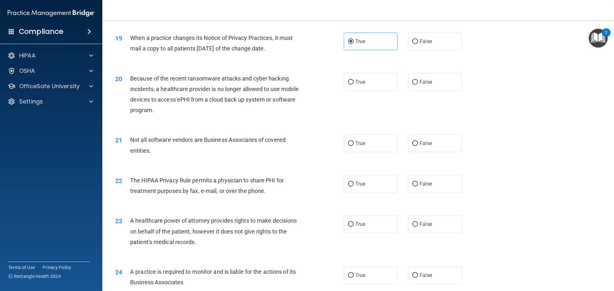
scroll to position [895, 0]
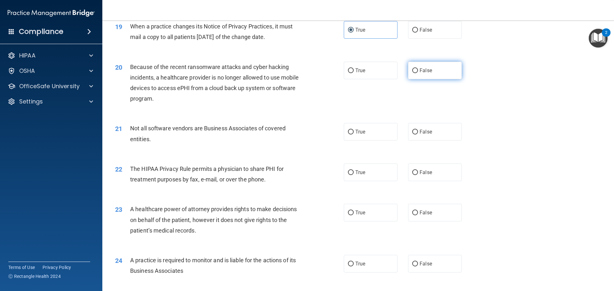
click at [423, 67] on span "False" at bounding box center [426, 70] width 12 height 6
click at [418, 68] on input "False" at bounding box center [415, 70] width 6 height 5
radio input "true"
click at [355, 132] on span "True" at bounding box center [360, 132] width 10 height 6
click at [354, 132] on input "True" at bounding box center [351, 132] width 6 height 5
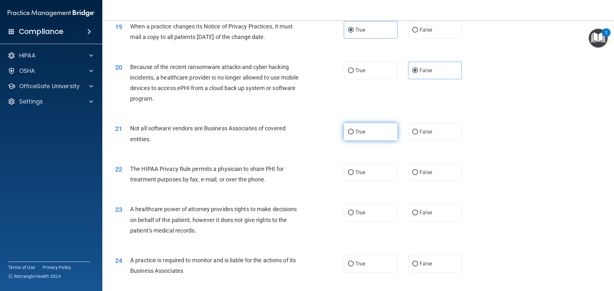
radio input "true"
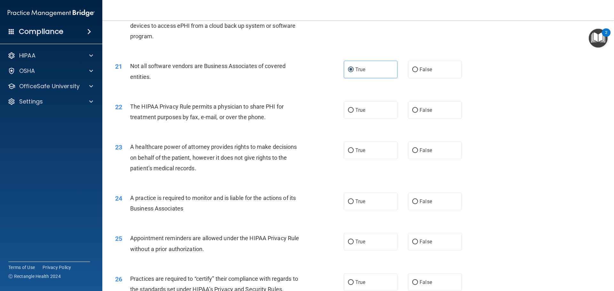
scroll to position [959, 0]
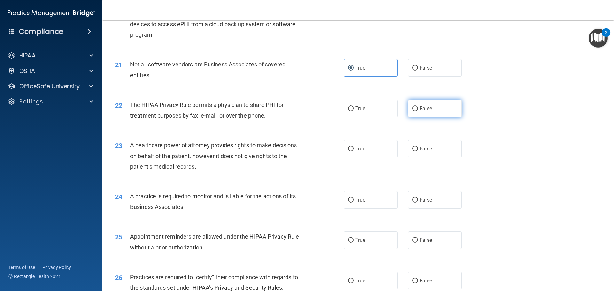
click at [416, 108] on label "False" at bounding box center [435, 109] width 54 height 18
click at [416, 108] on input "False" at bounding box center [415, 108] width 6 height 5
radio input "true"
click at [420, 148] on span "False" at bounding box center [426, 149] width 12 height 6
click at [418, 148] on input "False" at bounding box center [415, 149] width 6 height 5
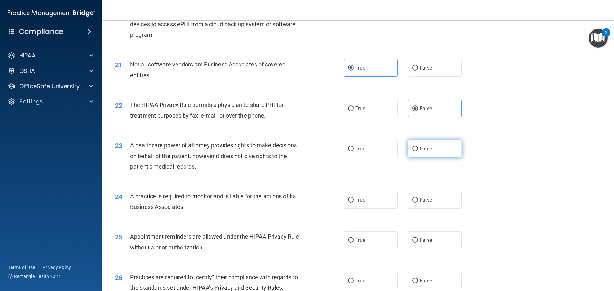
radio input "true"
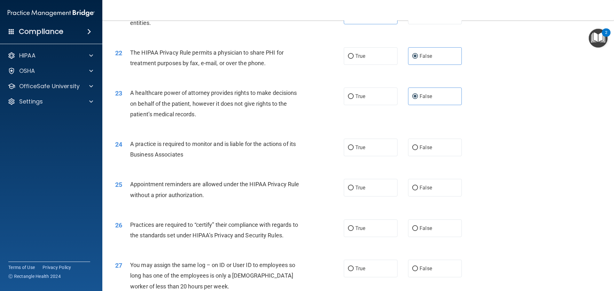
scroll to position [1023, 0]
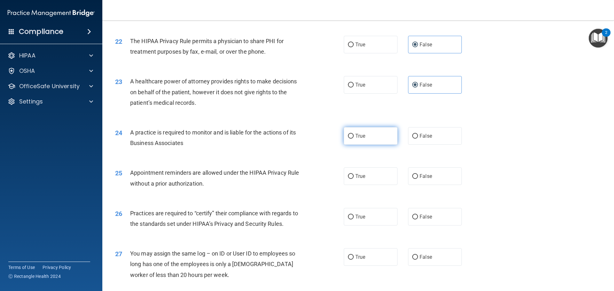
click at [350, 134] on input "True" at bounding box center [351, 136] width 6 height 5
radio input "true"
click at [429, 180] on label "False" at bounding box center [435, 177] width 54 height 18
click at [418, 179] on input "False" at bounding box center [415, 176] width 6 height 5
radio input "true"
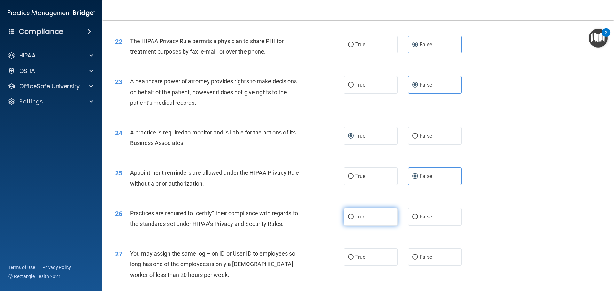
click at [373, 222] on label "True" at bounding box center [371, 217] width 54 height 18
click at [354, 220] on input "True" at bounding box center [351, 217] width 6 height 5
radio input "true"
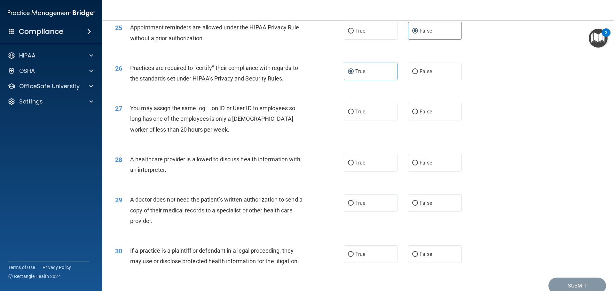
scroll to position [1183, 0]
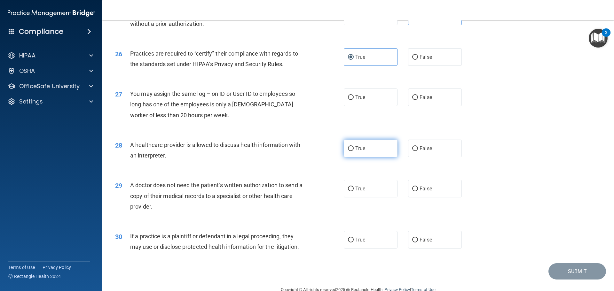
click at [370, 150] on label "True" at bounding box center [371, 149] width 54 height 18
click at [354, 150] on input "True" at bounding box center [351, 148] width 6 height 5
radio input "true"
click at [365, 191] on label "True" at bounding box center [371, 189] width 54 height 18
click at [354, 191] on input "True" at bounding box center [351, 189] width 6 height 5
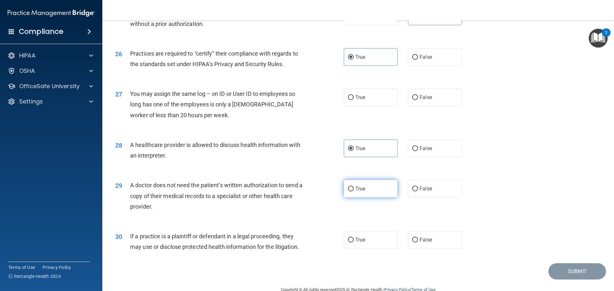
radio input "true"
click at [435, 239] on label "False" at bounding box center [435, 240] width 54 height 18
click at [418, 239] on input "False" at bounding box center [415, 240] width 6 height 5
radio input "true"
click at [367, 240] on label "True" at bounding box center [371, 240] width 54 height 18
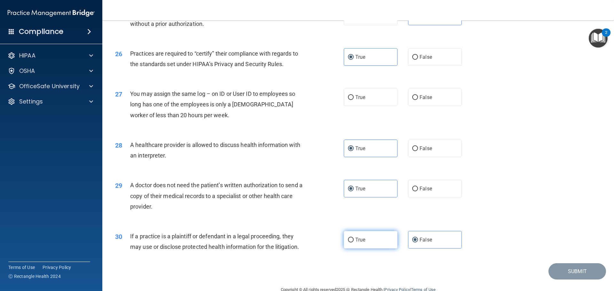
click at [354, 240] on input "True" at bounding box center [351, 240] width 6 height 5
radio input "true"
radio input "false"
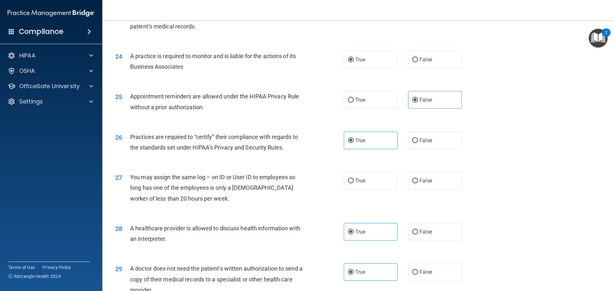
scroll to position [1119, 0]
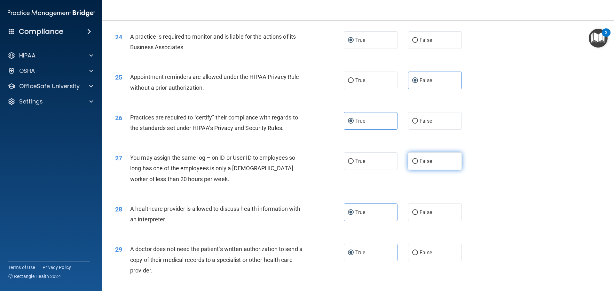
click at [445, 164] on label "False" at bounding box center [435, 162] width 54 height 18
click at [418, 164] on input "False" at bounding box center [415, 161] width 6 height 5
radio input "true"
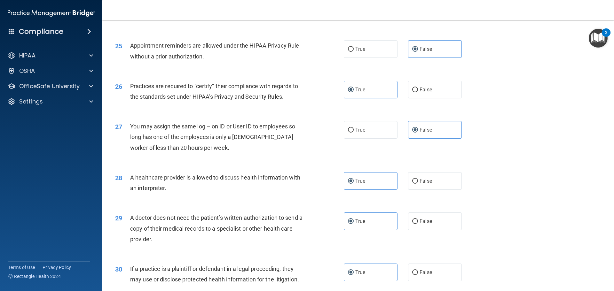
scroll to position [1197, 0]
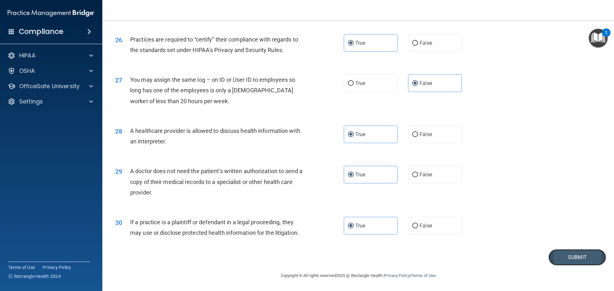
click at [562, 256] on button "Submit" at bounding box center [577, 257] width 58 height 16
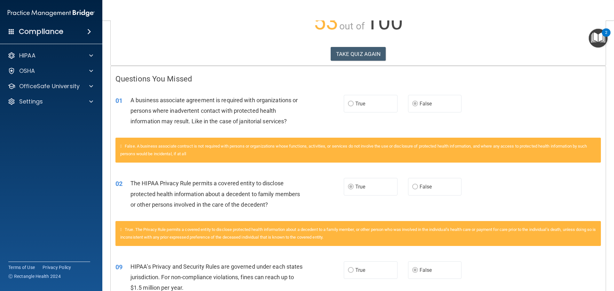
scroll to position [96, 0]
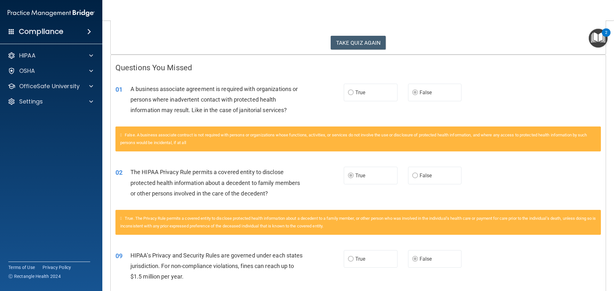
click at [408, 175] on label "False" at bounding box center [435, 176] width 54 height 18
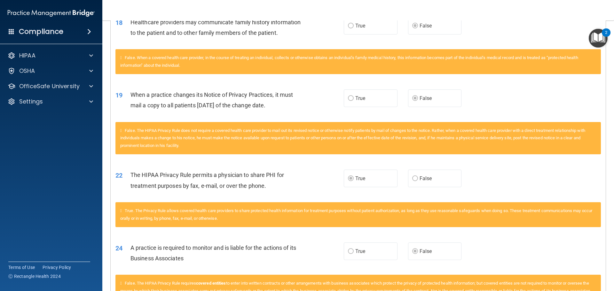
scroll to position [831, 0]
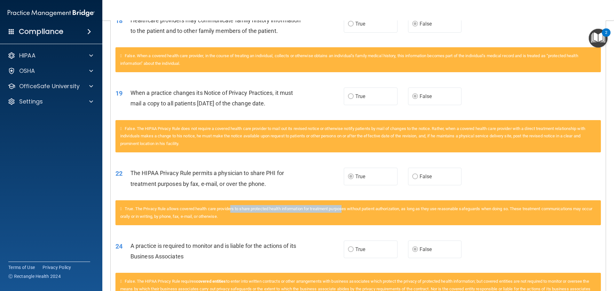
drag, startPoint x: 236, startPoint y: 210, endPoint x: 389, endPoint y: 212, distance: 152.9
click at [357, 211] on span "True. The Privacy Rule allows covered health care providers to share protected …" at bounding box center [356, 213] width 472 height 12
click at [398, 212] on div "True. The Privacy Rule allows covered health care providers to share protected …" at bounding box center [357, 213] width 485 height 25
drag, startPoint x: 440, startPoint y: 209, endPoint x: 484, endPoint y: 210, distance: 44.2
click at [477, 210] on span "True. The Privacy Rule allows covered health care providers to share protected …" at bounding box center [356, 213] width 472 height 12
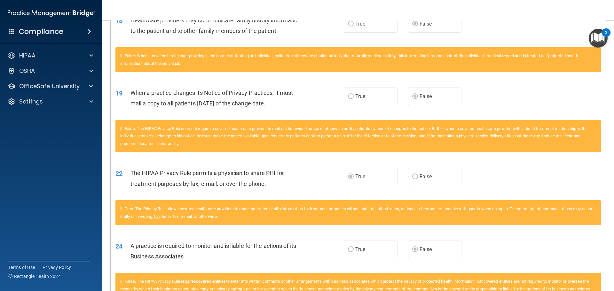
click at [502, 210] on span "True. The Privacy Rule allows covered health care providers to share protected …" at bounding box center [356, 213] width 472 height 12
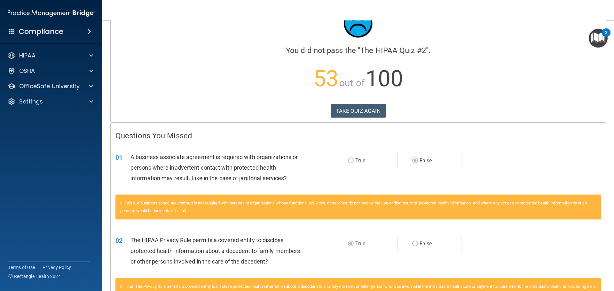
scroll to position [0, 0]
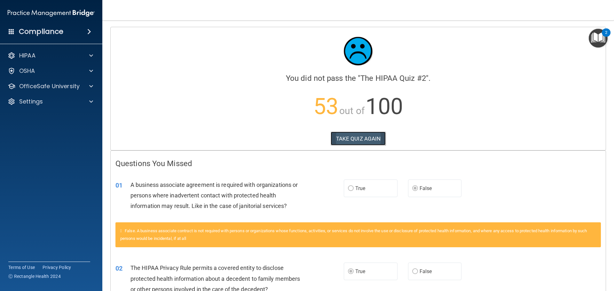
click at [361, 141] on button "TAKE QUIZ AGAIN" at bounding box center [358, 139] width 55 height 14
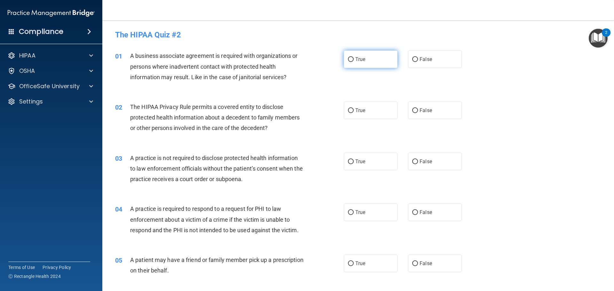
click at [374, 63] on label "True" at bounding box center [371, 60] width 54 height 18
click at [354, 62] on input "True" at bounding box center [351, 59] width 6 height 5
radio input "true"
click at [437, 111] on label "False" at bounding box center [435, 111] width 54 height 18
click at [418, 111] on input "False" at bounding box center [415, 110] width 6 height 5
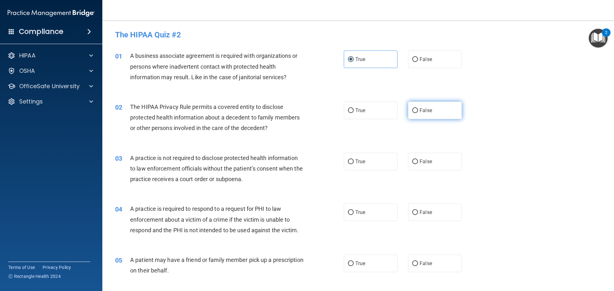
radio input "true"
click at [360, 155] on label "True" at bounding box center [371, 162] width 54 height 18
click at [354, 160] on input "True" at bounding box center [351, 162] width 6 height 5
radio input "true"
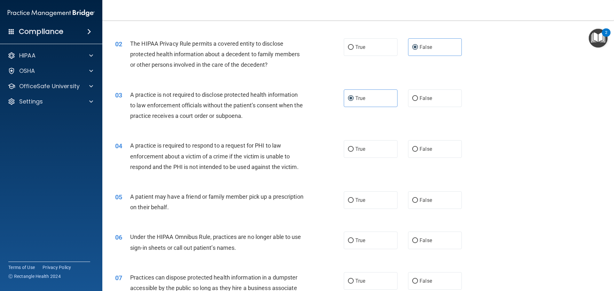
scroll to position [64, 0]
click at [359, 144] on label "True" at bounding box center [371, 149] width 54 height 18
click at [354, 146] on input "True" at bounding box center [351, 148] width 6 height 5
radio input "true"
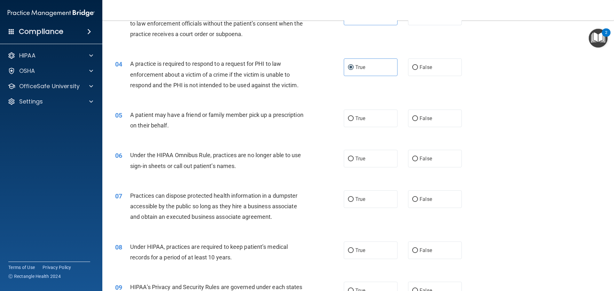
scroll to position [160, 0]
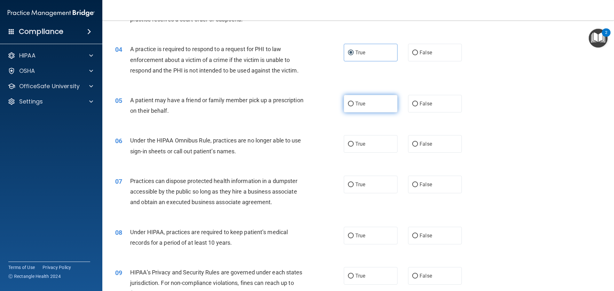
click at [365, 104] on label "True" at bounding box center [371, 104] width 54 height 18
click at [354, 104] on input "True" at bounding box center [351, 104] width 6 height 5
radio input "true"
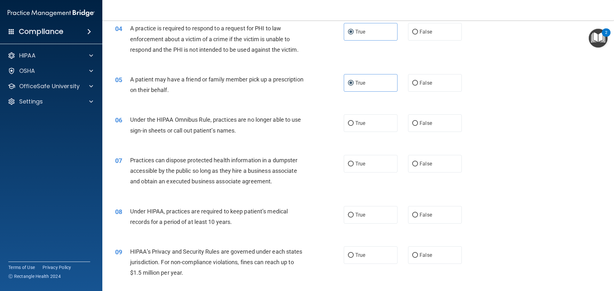
scroll to position [192, 0]
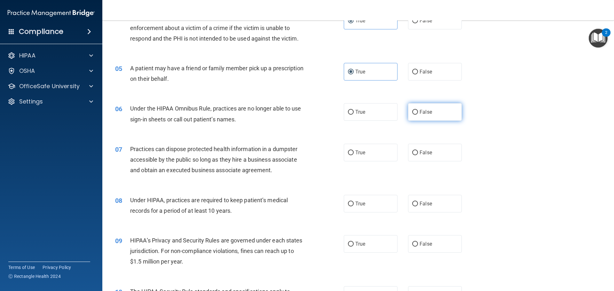
click at [408, 110] on label "False" at bounding box center [435, 112] width 54 height 18
click at [412, 110] on input "False" at bounding box center [415, 112] width 6 height 5
radio input "true"
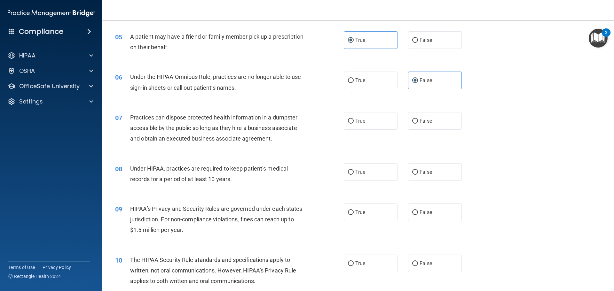
scroll to position [224, 0]
click at [442, 127] on label "False" at bounding box center [435, 121] width 54 height 18
click at [418, 123] on input "False" at bounding box center [415, 121] width 6 height 5
radio input "true"
click at [442, 121] on label "False" at bounding box center [435, 121] width 54 height 18
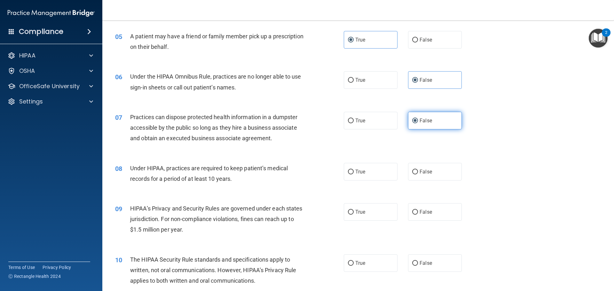
click at [418, 121] on input "False" at bounding box center [415, 121] width 6 height 5
click at [437, 168] on label "False" at bounding box center [435, 172] width 54 height 18
click at [418, 170] on input "False" at bounding box center [415, 172] width 6 height 5
radio input "true"
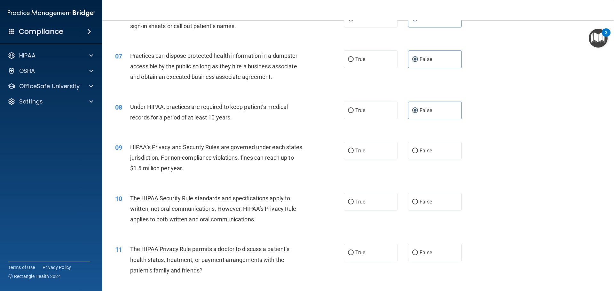
scroll to position [288, 0]
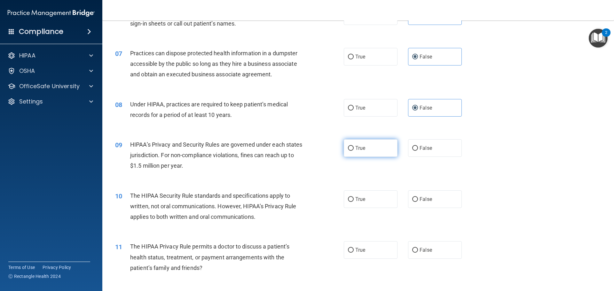
click at [374, 148] on label "True" at bounding box center [371, 148] width 54 height 18
click at [354, 148] on input "True" at bounding box center [351, 148] width 6 height 5
radio input "true"
click at [431, 198] on label "False" at bounding box center [435, 200] width 54 height 18
click at [418, 198] on input "False" at bounding box center [415, 199] width 6 height 5
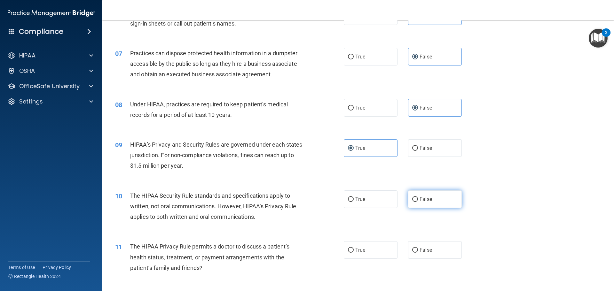
radio input "true"
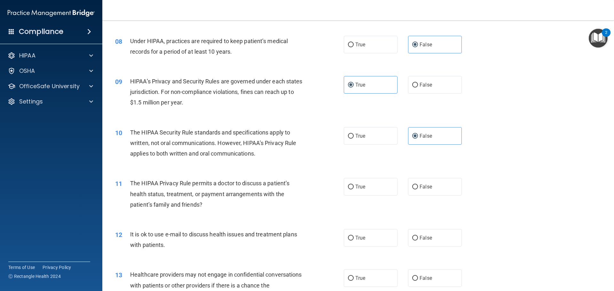
scroll to position [352, 0]
click at [439, 189] on label "False" at bounding box center [435, 186] width 54 height 18
click at [418, 189] on input "False" at bounding box center [415, 186] width 6 height 5
radio input "true"
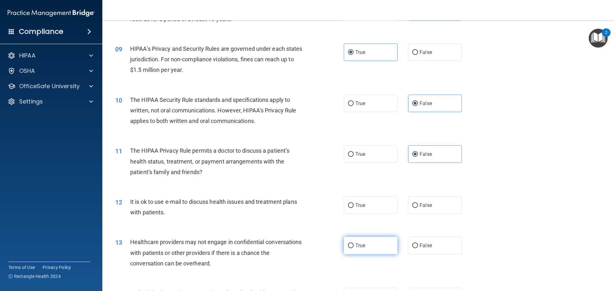
click at [376, 242] on label "True" at bounding box center [371, 246] width 54 height 18
click at [354, 244] on input "True" at bounding box center [351, 246] width 6 height 5
radio input "true"
click at [383, 199] on label "True" at bounding box center [371, 206] width 54 height 18
click at [354, 203] on input "True" at bounding box center [351, 205] width 6 height 5
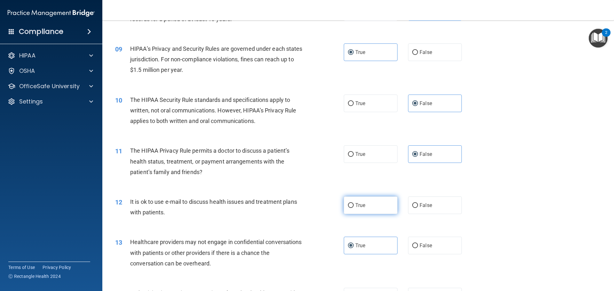
radio input "true"
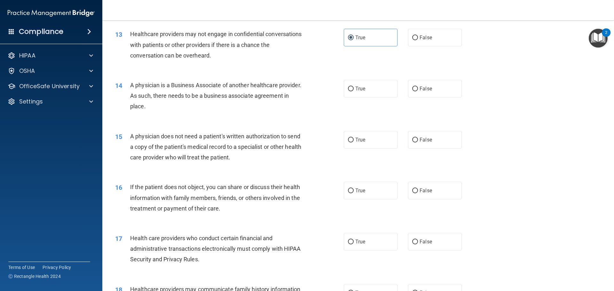
scroll to position [608, 0]
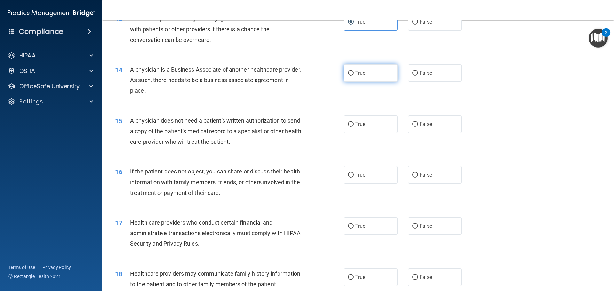
drag, startPoint x: 362, startPoint y: 76, endPoint x: 355, endPoint y: 80, distance: 8.3
click at [362, 76] on label "True" at bounding box center [371, 73] width 54 height 18
click at [354, 76] on input "True" at bounding box center [351, 73] width 6 height 5
radio input "true"
click at [371, 123] on label "True" at bounding box center [371, 124] width 54 height 18
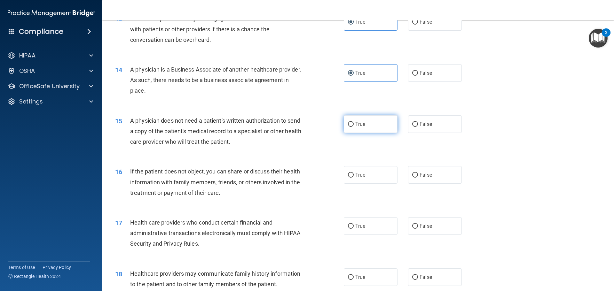
click at [354, 123] on input "True" at bounding box center [351, 124] width 6 height 5
radio input "true"
click at [441, 173] on label "False" at bounding box center [435, 175] width 54 height 18
click at [418, 173] on input "False" at bounding box center [415, 175] width 6 height 5
radio input "true"
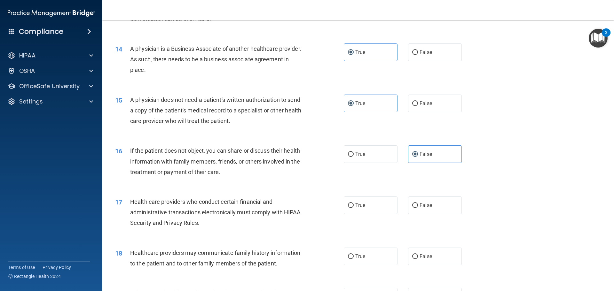
scroll to position [640, 0]
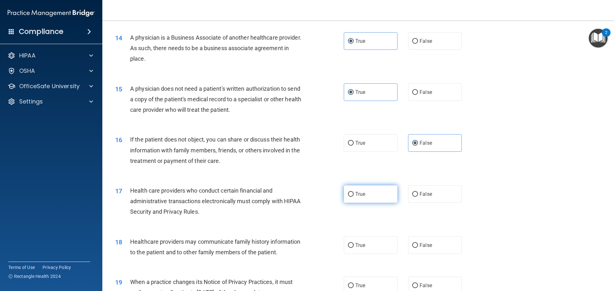
click at [373, 192] on label "True" at bounding box center [371, 194] width 54 height 18
click at [354, 192] on input "True" at bounding box center [351, 194] width 6 height 5
radio input "true"
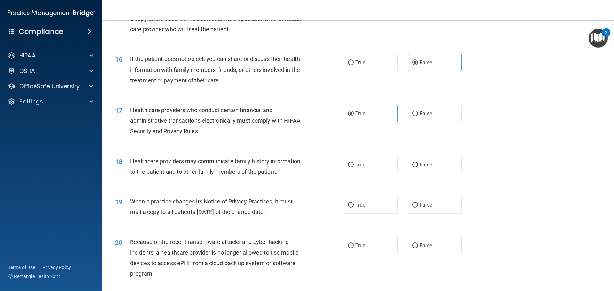
scroll to position [736, 0]
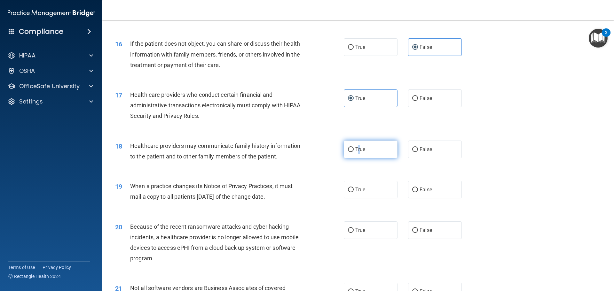
click at [357, 148] on span "True" at bounding box center [360, 149] width 10 height 6
click at [358, 147] on span "True" at bounding box center [360, 149] width 10 height 6
click at [354, 147] on input "True" at bounding box center [351, 149] width 6 height 5
radio input "true"
click at [359, 189] on span "True" at bounding box center [360, 190] width 10 height 6
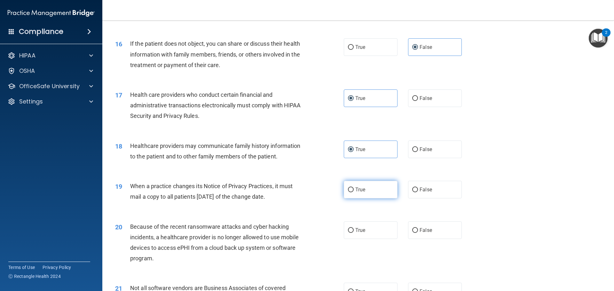
click at [354, 189] on input "True" at bounding box center [351, 190] width 6 height 5
radio input "true"
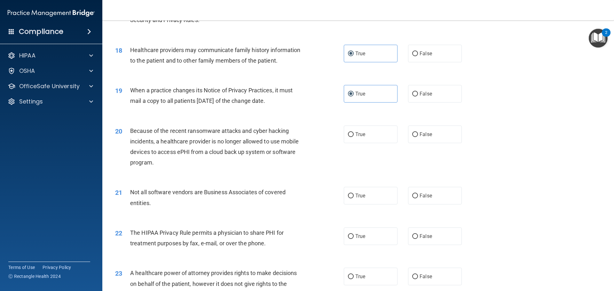
scroll to position [863, 0]
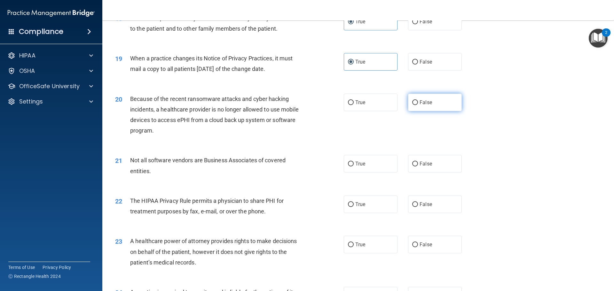
click at [438, 101] on label "False" at bounding box center [435, 103] width 54 height 18
click at [418, 101] on input "False" at bounding box center [415, 102] width 6 height 5
radio input "true"
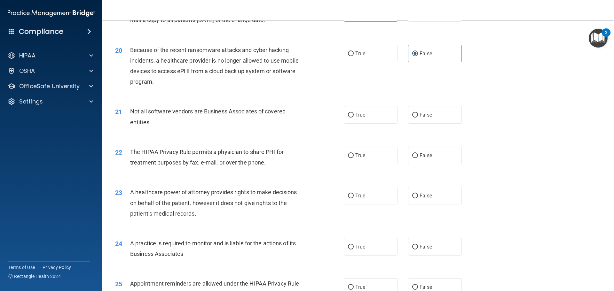
scroll to position [927, 0]
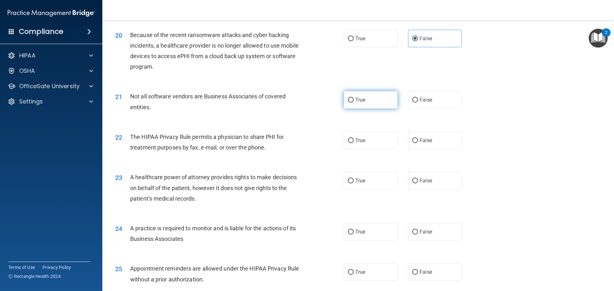
click at [371, 97] on label "True" at bounding box center [371, 100] width 54 height 18
click at [354, 98] on input "True" at bounding box center [351, 100] width 6 height 5
radio input "true"
drag, startPoint x: 163, startPoint y: 136, endPoint x: 245, endPoint y: 137, distance: 82.2
click at [238, 137] on span "The HIPAA Privacy Rule permits a physician to share PHI for treatment purposes …" at bounding box center [207, 142] width 154 height 17
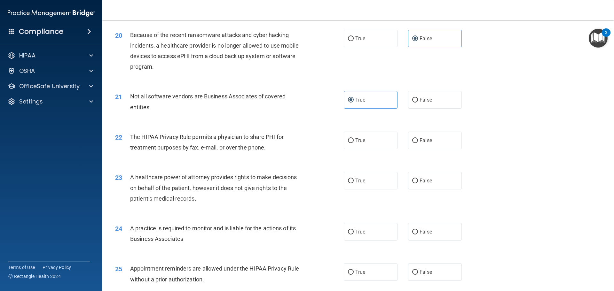
click at [271, 136] on span "The HIPAA Privacy Rule permits a physician to share PHI for treatment purposes …" at bounding box center [207, 142] width 154 height 17
click at [361, 140] on span "True" at bounding box center [360, 141] width 10 height 6
click at [354, 140] on input "True" at bounding box center [351, 140] width 6 height 5
radio input "true"
click at [415, 181] on input "False" at bounding box center [415, 181] width 6 height 5
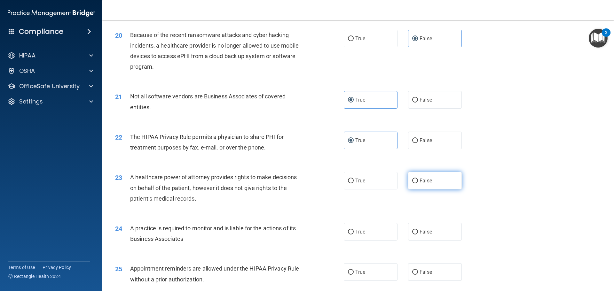
radio input "true"
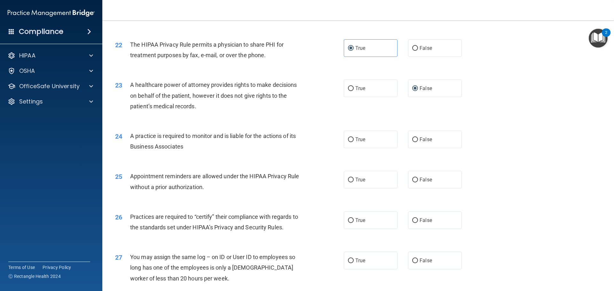
scroll to position [1023, 0]
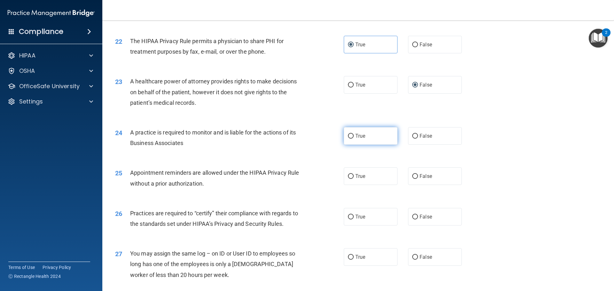
click at [378, 137] on label "True" at bounding box center [371, 136] width 54 height 18
click at [354, 137] on input "True" at bounding box center [351, 136] width 6 height 5
radio input "true"
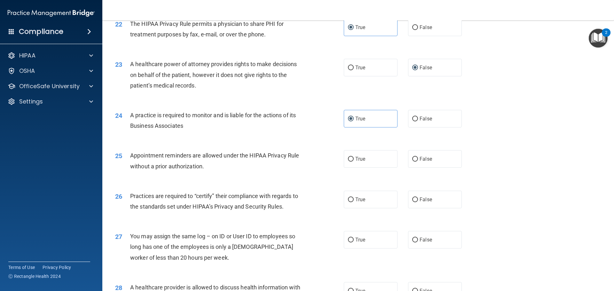
scroll to position [1055, 0]
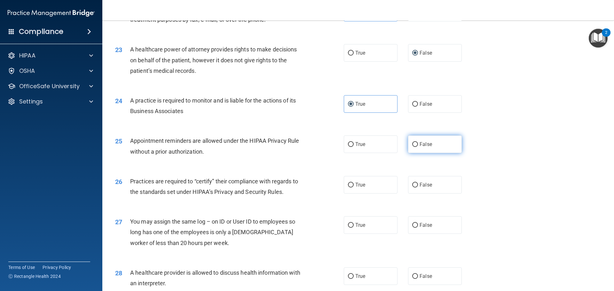
click at [419, 138] on label "False" at bounding box center [435, 145] width 54 height 18
click at [418, 142] on input "False" at bounding box center [415, 144] width 6 height 5
radio input "true"
click at [381, 186] on label "True" at bounding box center [371, 185] width 54 height 18
click at [354, 186] on input "True" at bounding box center [351, 185] width 6 height 5
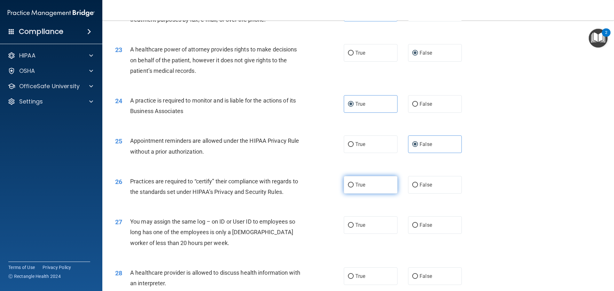
radio input "true"
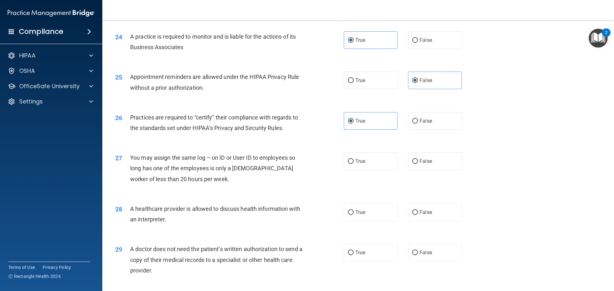
scroll to position [1151, 0]
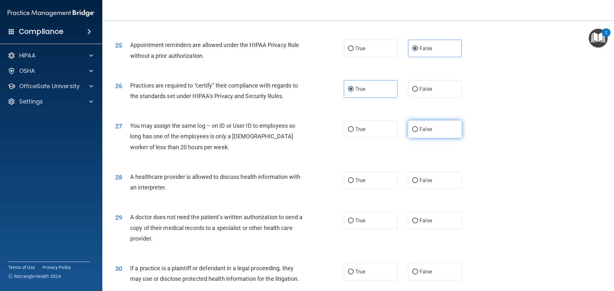
click at [423, 135] on label "False" at bounding box center [435, 130] width 54 height 18
click at [418, 132] on input "False" at bounding box center [415, 129] width 6 height 5
radio input "true"
click at [368, 180] on label "True" at bounding box center [371, 181] width 54 height 18
click at [354, 180] on input "True" at bounding box center [351, 180] width 6 height 5
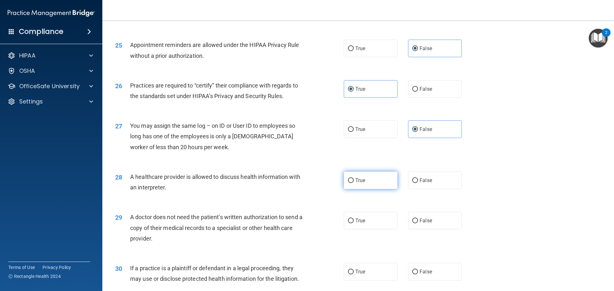
radio input "true"
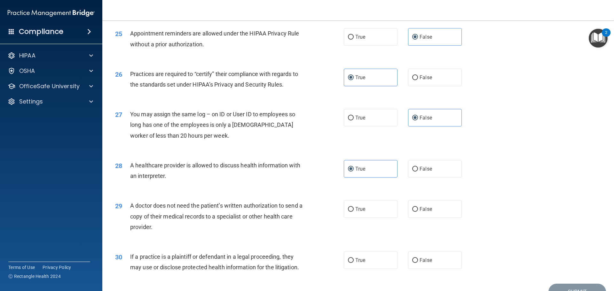
scroll to position [1183, 0]
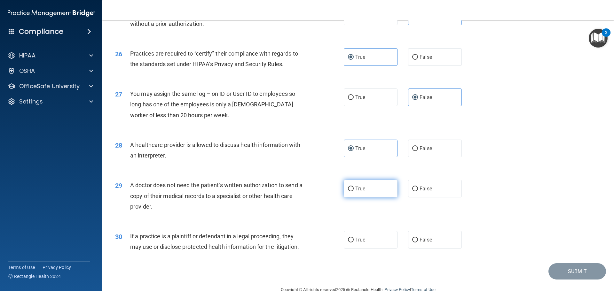
click at [366, 192] on label "True" at bounding box center [371, 189] width 54 height 18
click at [354, 192] on input "True" at bounding box center [351, 189] width 6 height 5
radio input "true"
click at [384, 240] on label "True" at bounding box center [371, 240] width 54 height 18
click at [354, 240] on input "True" at bounding box center [351, 240] width 6 height 5
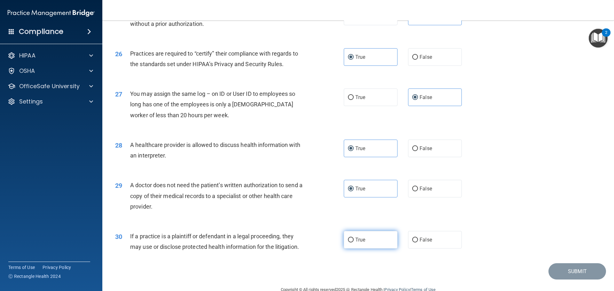
radio input "true"
click at [578, 264] on div "30 If a practice is a plaintiff or defendant in a legal proceeding, they may us…" at bounding box center [358, 243] width 496 height 40
click at [578, 267] on button "Submit" at bounding box center [577, 272] width 58 height 16
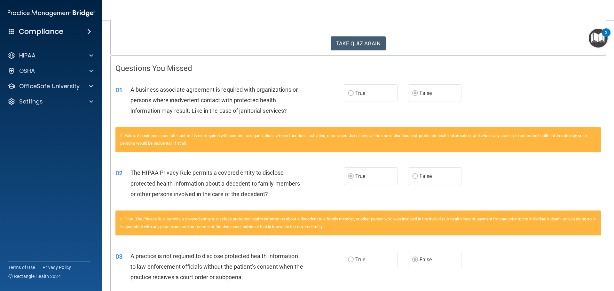
scroll to position [96, 0]
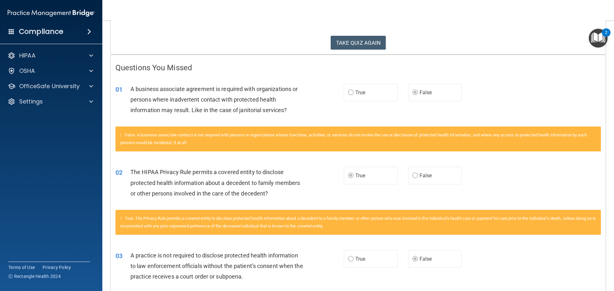
click at [355, 93] on span "True" at bounding box center [360, 93] width 10 height 6
click at [365, 47] on button "TAKE QUIZ AGAIN" at bounding box center [358, 43] width 55 height 14
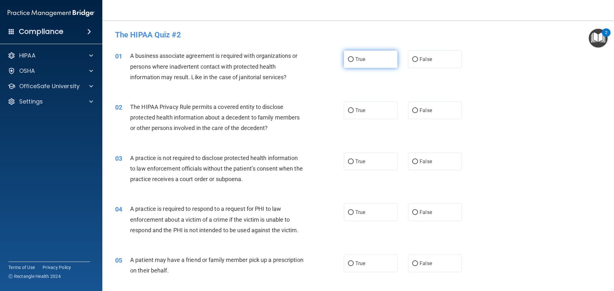
click at [358, 61] on span "True" at bounding box center [360, 59] width 10 height 6
click at [354, 61] on input "True" at bounding box center [351, 59] width 6 height 5
radio input "true"
click at [417, 107] on label "False" at bounding box center [435, 111] width 54 height 18
click at [417, 108] on input "False" at bounding box center [415, 110] width 6 height 5
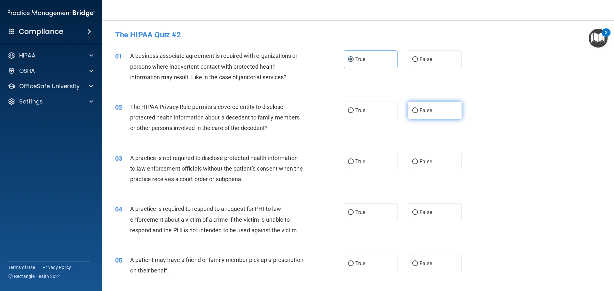
radio input "true"
click at [427, 154] on label "False" at bounding box center [435, 162] width 54 height 18
click at [418, 160] on input "False" at bounding box center [415, 162] width 6 height 5
radio input "true"
click at [423, 207] on label "False" at bounding box center [435, 213] width 54 height 18
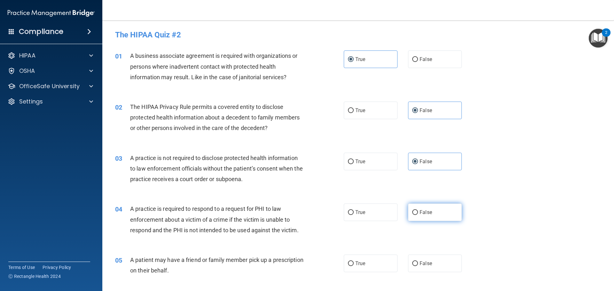
click at [418, 210] on input "False" at bounding box center [415, 212] width 6 height 5
radio input "true"
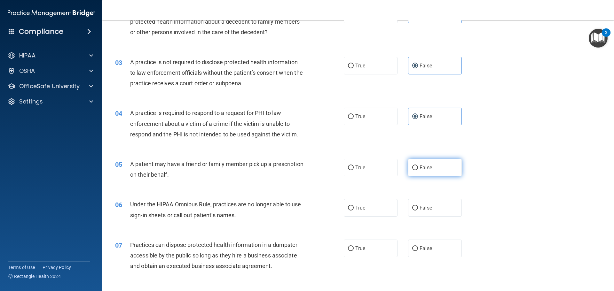
drag, startPoint x: 420, startPoint y: 171, endPoint x: 418, endPoint y: 174, distance: 3.4
click at [419, 171] on label "False" at bounding box center [435, 168] width 54 height 18
click at [418, 170] on input "False" at bounding box center [415, 168] width 6 height 5
radio input "true"
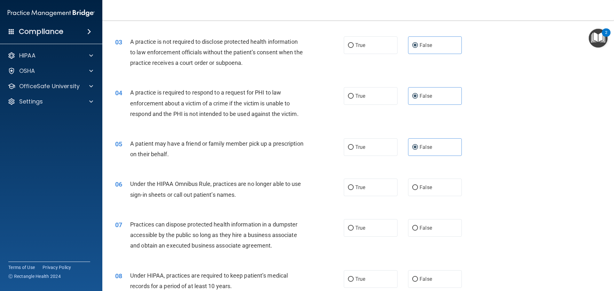
scroll to position [128, 0]
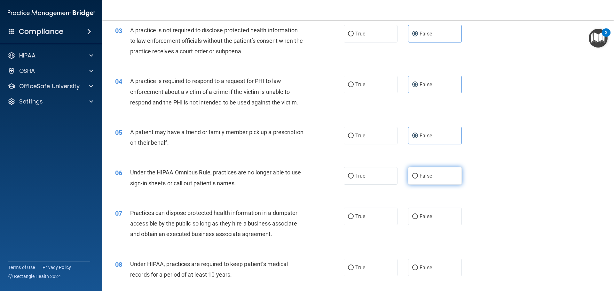
click at [423, 176] on span "False" at bounding box center [426, 176] width 12 height 6
click at [418, 176] on input "False" at bounding box center [415, 176] width 6 height 5
radio input "true"
click at [414, 211] on label "False" at bounding box center [435, 217] width 54 height 18
click at [414, 215] on input "False" at bounding box center [415, 217] width 6 height 5
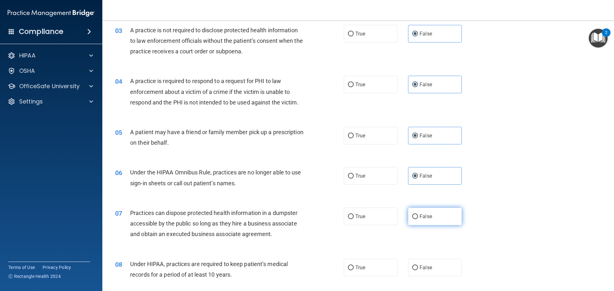
radio input "true"
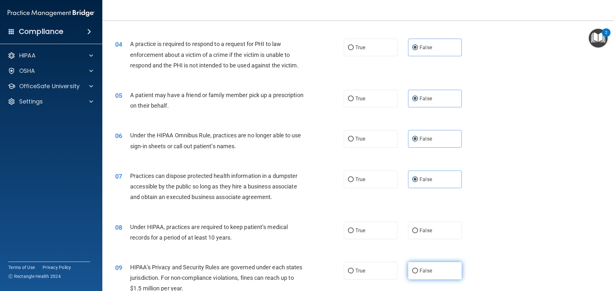
scroll to position [256, 0]
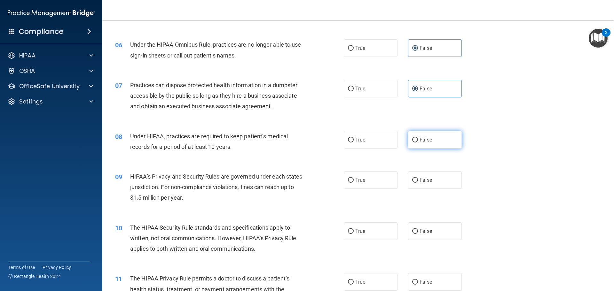
click at [439, 143] on label "False" at bounding box center [435, 140] width 54 height 18
click at [418, 143] on input "False" at bounding box center [415, 140] width 6 height 5
radio input "true"
click at [429, 182] on label "False" at bounding box center [435, 180] width 54 height 18
click at [418, 182] on input "False" at bounding box center [415, 180] width 6 height 5
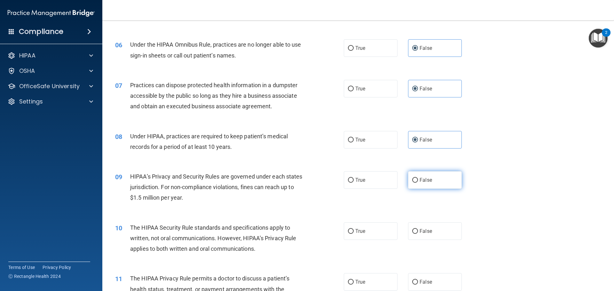
radio input "true"
click at [431, 226] on label "False" at bounding box center [435, 232] width 54 height 18
click at [418, 229] on input "False" at bounding box center [415, 231] width 6 height 5
radio input "true"
click at [447, 285] on label "False" at bounding box center [435, 282] width 54 height 18
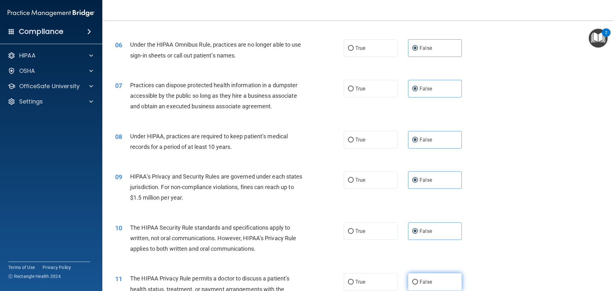
click at [418, 285] on input "False" at bounding box center [415, 282] width 6 height 5
radio input "true"
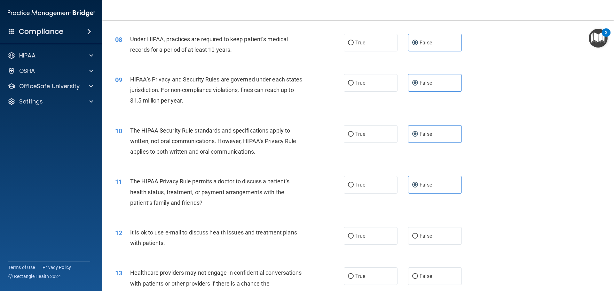
scroll to position [416, 0]
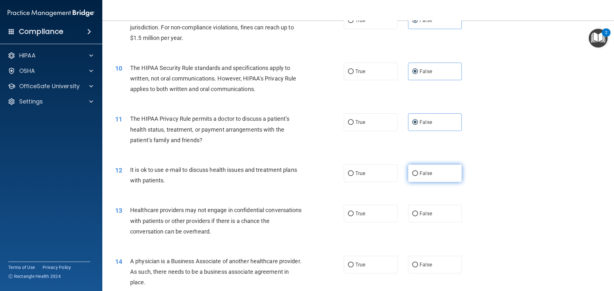
click at [434, 167] on label "False" at bounding box center [435, 174] width 54 height 18
click at [418, 171] on input "False" at bounding box center [415, 173] width 6 height 5
radio input "true"
click at [432, 211] on label "False" at bounding box center [435, 214] width 54 height 18
click at [418, 212] on input "False" at bounding box center [415, 214] width 6 height 5
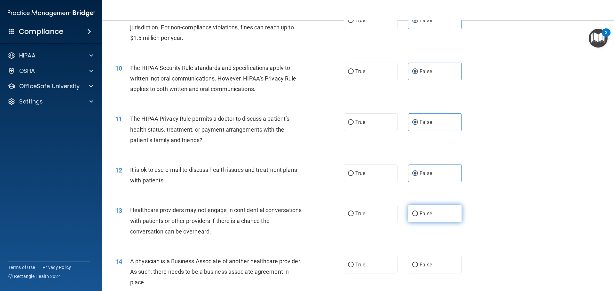
radio input "true"
click at [437, 266] on label "False" at bounding box center [435, 265] width 54 height 18
click at [418, 266] on input "False" at bounding box center [415, 265] width 6 height 5
radio input "true"
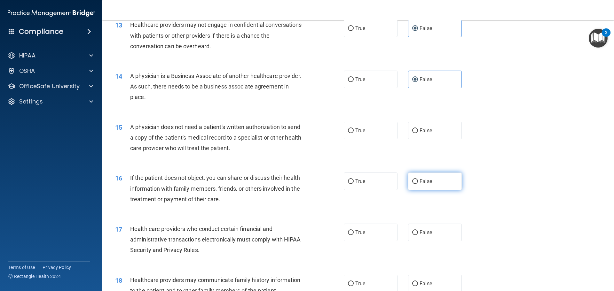
scroll to position [608, 0]
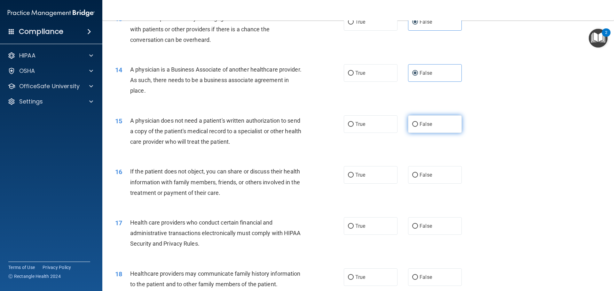
click at [437, 119] on label "False" at bounding box center [435, 124] width 54 height 18
click at [418, 122] on input "False" at bounding box center [415, 124] width 6 height 5
radio input "true"
drag, startPoint x: 437, startPoint y: 159, endPoint x: 437, endPoint y: 170, distance: 10.9
click at [437, 160] on div "16 If the patient does not object, you can share or discuss their health inform…" at bounding box center [358, 183] width 496 height 51
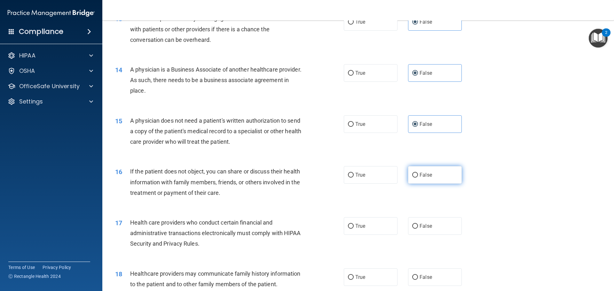
click at [437, 180] on label "False" at bounding box center [435, 175] width 54 height 18
click at [418, 178] on input "False" at bounding box center [415, 175] width 6 height 5
radio input "true"
click at [436, 222] on label "False" at bounding box center [435, 226] width 54 height 18
click at [418, 224] on input "False" at bounding box center [415, 226] width 6 height 5
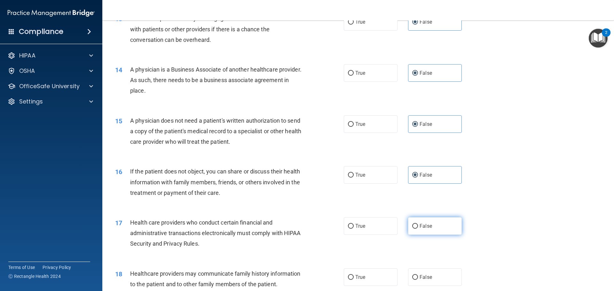
radio input "true"
click at [441, 271] on label "False" at bounding box center [435, 278] width 54 height 18
click at [418, 275] on input "False" at bounding box center [415, 277] width 6 height 5
radio input "true"
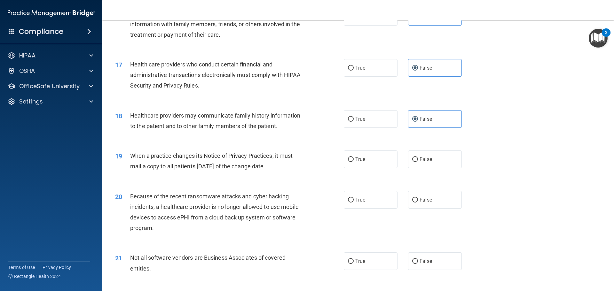
scroll to position [768, 0]
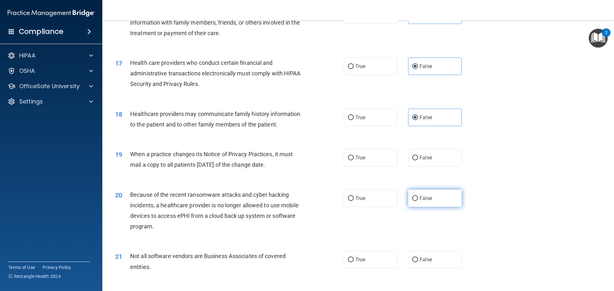
click at [448, 197] on label "False" at bounding box center [435, 199] width 54 height 18
click at [418, 197] on input "False" at bounding box center [415, 198] width 6 height 5
radio input "true"
click at [432, 157] on label "False" at bounding box center [435, 158] width 54 height 18
click at [418, 157] on input "False" at bounding box center [415, 158] width 6 height 5
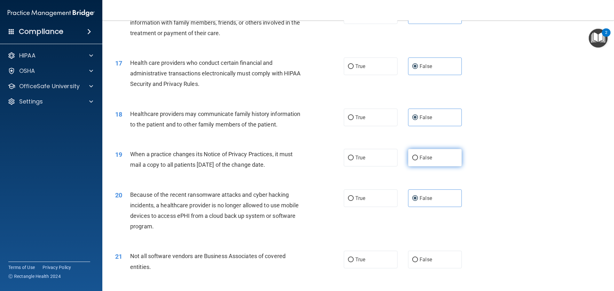
radio input "true"
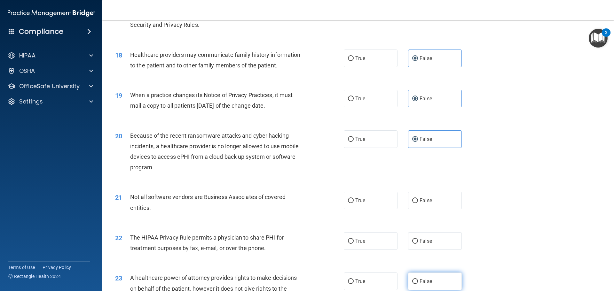
scroll to position [927, 0]
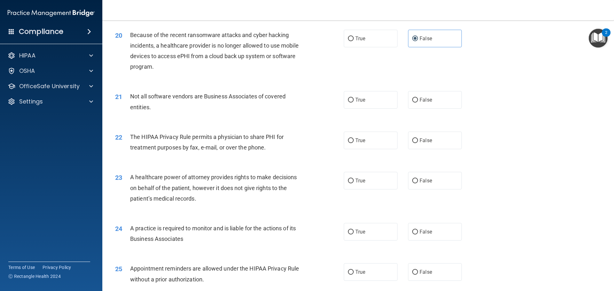
click at [429, 109] on div "21 Not all software vendors are Business Associates of covered entities. True F…" at bounding box center [358, 103] width 496 height 40
click at [430, 106] on label "False" at bounding box center [435, 100] width 54 height 18
click at [418, 103] on input "False" at bounding box center [415, 100] width 6 height 5
radio input "true"
click at [434, 139] on label "False" at bounding box center [435, 141] width 54 height 18
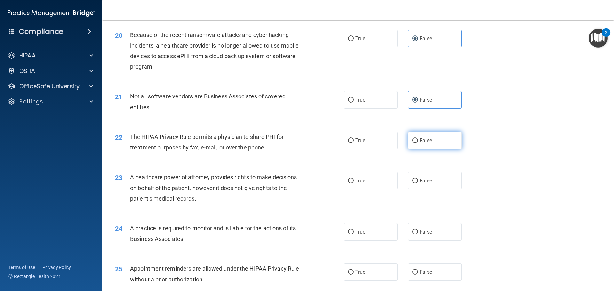
click at [418, 139] on input "False" at bounding box center [415, 140] width 6 height 5
radio input "true"
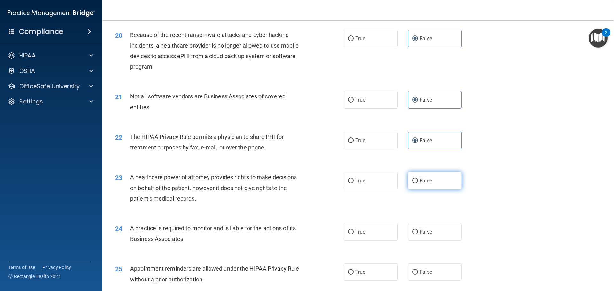
click at [437, 182] on label "False" at bounding box center [435, 181] width 54 height 18
click at [418, 182] on input "False" at bounding box center [415, 181] width 6 height 5
radio input "true"
click at [440, 227] on label "False" at bounding box center [435, 232] width 54 height 18
click at [418, 230] on input "False" at bounding box center [415, 232] width 6 height 5
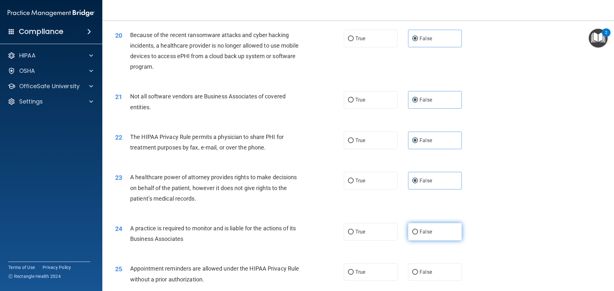
radio input "true"
click at [440, 275] on label "False" at bounding box center [435, 273] width 54 height 18
click at [418, 275] on input "False" at bounding box center [415, 272] width 6 height 5
radio input "true"
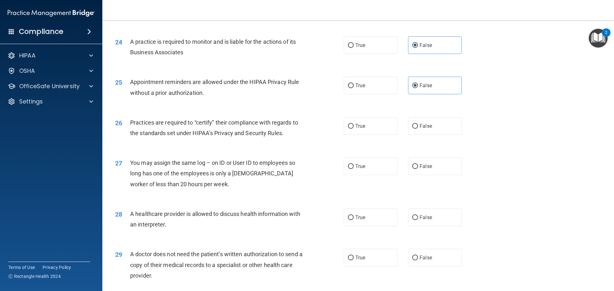
scroll to position [1119, 0]
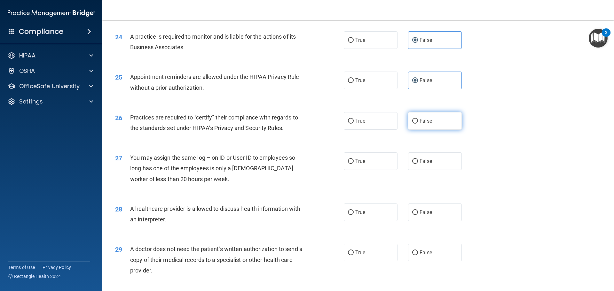
drag, startPoint x: 431, startPoint y: 108, endPoint x: 436, endPoint y: 118, distance: 10.8
click at [431, 109] on div "26 Practices are required to “certify” their compliance with regards to the sta…" at bounding box center [358, 124] width 496 height 40
click at [436, 121] on label "False" at bounding box center [435, 121] width 54 height 18
click at [418, 121] on input "False" at bounding box center [415, 121] width 6 height 5
radio input "true"
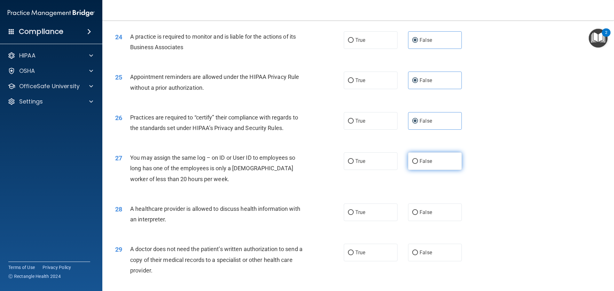
click at [436, 155] on label "False" at bounding box center [435, 162] width 54 height 18
click at [418, 159] on input "False" at bounding box center [415, 161] width 6 height 5
radio input "true"
click at [432, 214] on label "False" at bounding box center [435, 213] width 54 height 18
click at [418, 214] on input "False" at bounding box center [415, 212] width 6 height 5
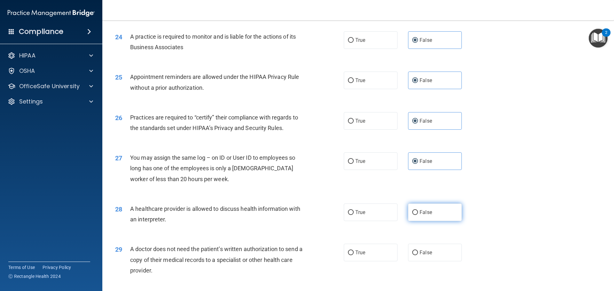
radio input "true"
click at [428, 247] on label "False" at bounding box center [435, 253] width 54 height 18
click at [418, 251] on input "False" at bounding box center [415, 253] width 6 height 5
radio input "true"
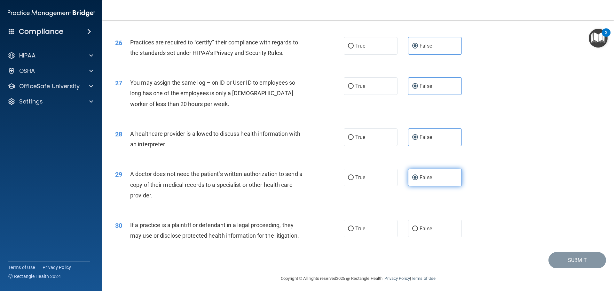
scroll to position [1197, 0]
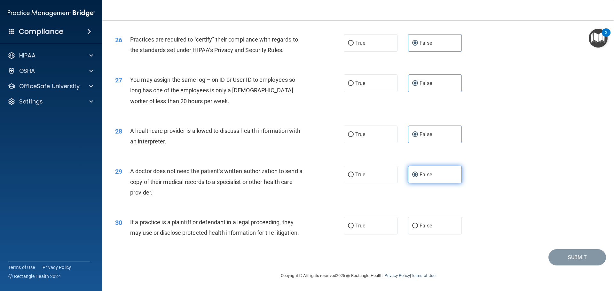
click at [428, 175] on span "False" at bounding box center [426, 175] width 12 height 6
click at [418, 175] on input "False" at bounding box center [415, 175] width 6 height 5
click at [438, 234] on label "False" at bounding box center [435, 226] width 54 height 18
click at [418, 229] on input "False" at bounding box center [415, 226] width 6 height 5
radio input "true"
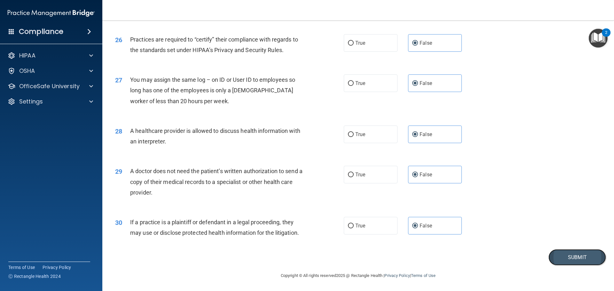
click at [589, 258] on button "Submit" at bounding box center [577, 257] width 58 height 16
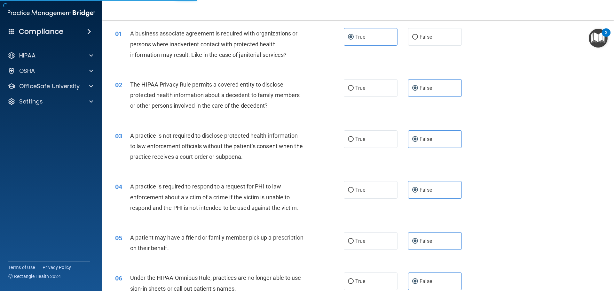
scroll to position [0, 0]
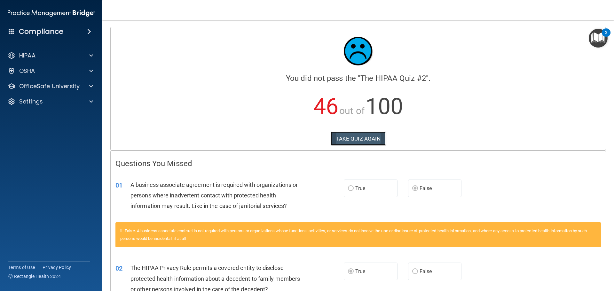
click at [354, 137] on button "TAKE QUIZ AGAIN" at bounding box center [358, 139] width 55 height 14
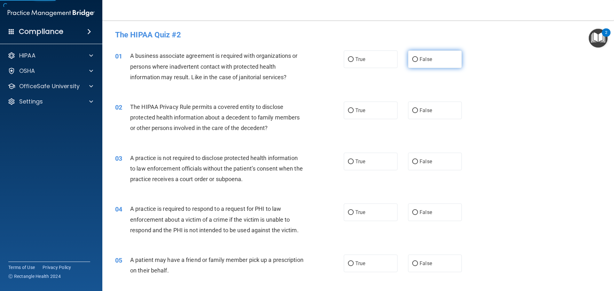
click at [409, 56] on label "False" at bounding box center [435, 60] width 54 height 18
click at [412, 57] on input "False" at bounding box center [415, 59] width 6 height 5
radio input "true"
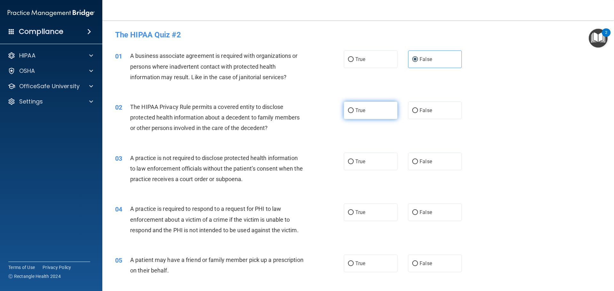
click at [356, 113] on span "True" at bounding box center [360, 110] width 10 height 6
click at [354, 113] on input "True" at bounding box center [351, 110] width 6 height 5
radio input "true"
click at [358, 156] on label "True" at bounding box center [371, 162] width 54 height 18
click at [354, 160] on input "True" at bounding box center [351, 162] width 6 height 5
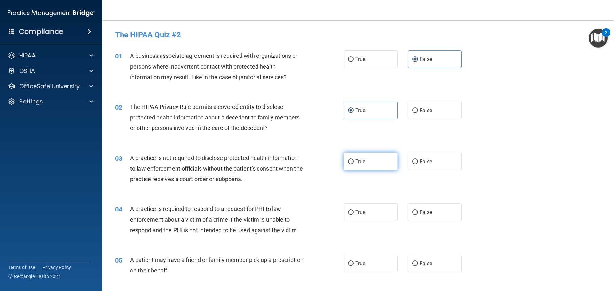
radio input "true"
click at [363, 214] on span "True" at bounding box center [360, 212] width 10 height 6
click at [354, 214] on input "True" at bounding box center [351, 212] width 6 height 5
radio input "true"
drag, startPoint x: 366, startPoint y: 257, endPoint x: 364, endPoint y: 203, distance: 54.1
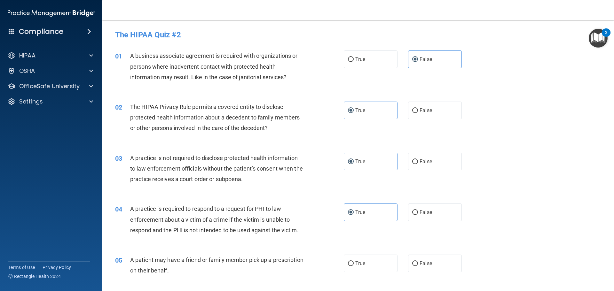
click at [366, 257] on label "True" at bounding box center [371, 264] width 54 height 18
click at [354, 262] on input "True" at bounding box center [351, 264] width 6 height 5
radio input "true"
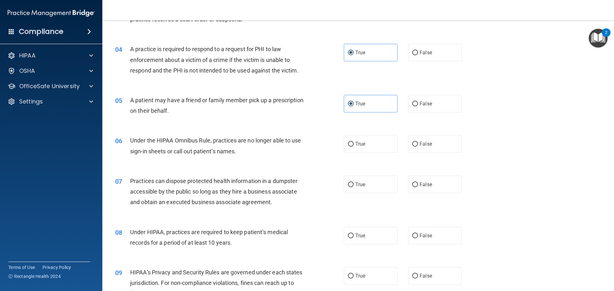
click at [367, 155] on div "06 Under the HIPAA Omnibus Rule, practices are no longer able to use sign-in sh…" at bounding box center [358, 147] width 496 height 40
click at [367, 152] on label "True" at bounding box center [371, 144] width 54 height 18
click at [354, 147] on input "True" at bounding box center [351, 144] width 6 height 5
radio input "true"
click at [372, 186] on label "True" at bounding box center [371, 185] width 54 height 18
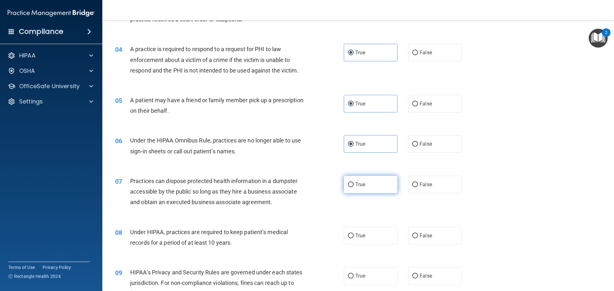
click at [354, 186] on input "True" at bounding box center [351, 185] width 6 height 5
radio input "true"
click at [368, 235] on label "True" at bounding box center [371, 236] width 54 height 18
click at [354, 235] on input "True" at bounding box center [351, 236] width 6 height 5
radio input "true"
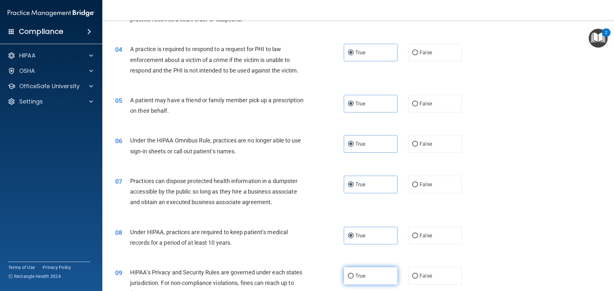
click at [369, 280] on label "True" at bounding box center [371, 276] width 54 height 18
click at [354, 279] on input "True" at bounding box center [351, 276] width 6 height 5
radio input "true"
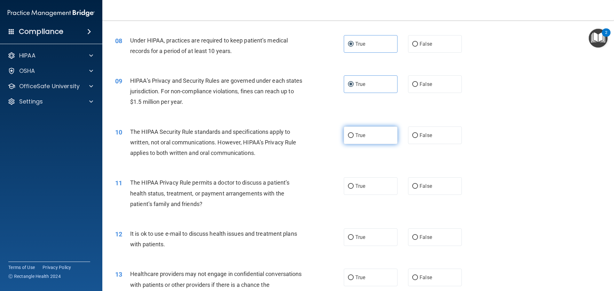
click at [368, 138] on label "True" at bounding box center [371, 136] width 54 height 18
click at [354, 138] on input "True" at bounding box center [351, 135] width 6 height 5
radio input "true"
click at [383, 188] on label "True" at bounding box center [371, 186] width 54 height 18
click at [354, 188] on input "True" at bounding box center [351, 186] width 6 height 5
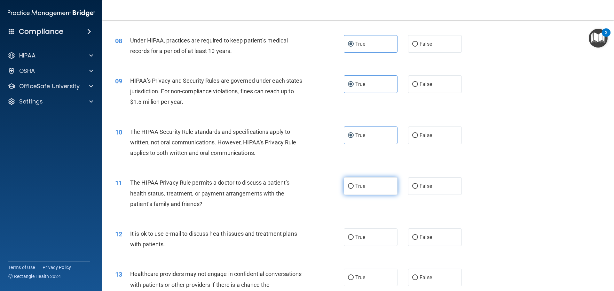
radio input "true"
click at [375, 239] on label "True" at bounding box center [371, 238] width 54 height 18
click at [354, 239] on input "True" at bounding box center [351, 237] width 6 height 5
radio input "true"
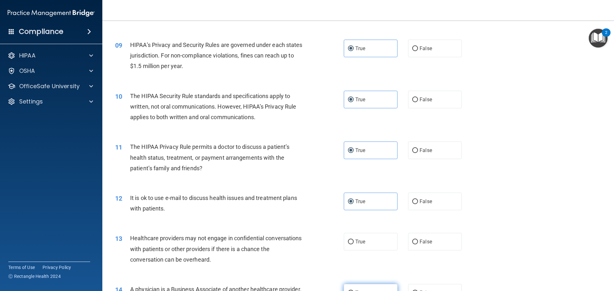
scroll to position [512, 0]
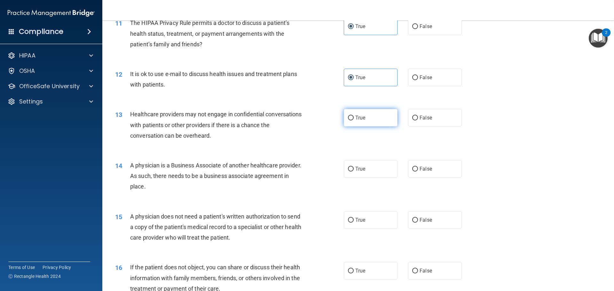
click at [371, 115] on label "True" at bounding box center [371, 118] width 54 height 18
click at [354, 116] on input "True" at bounding box center [351, 118] width 6 height 5
radio input "true"
click at [378, 180] on div "14 A physician is a Business Associate of another healthcare provider. As such,…" at bounding box center [358, 177] width 496 height 51
click at [375, 166] on label "True" at bounding box center [371, 169] width 54 height 18
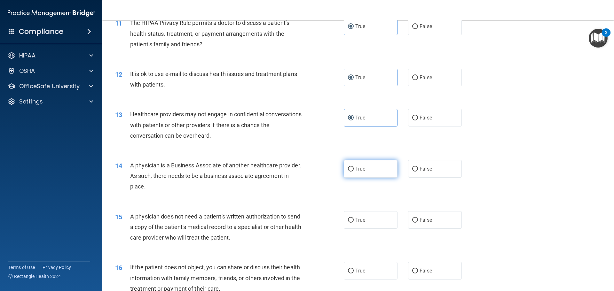
click at [354, 167] on input "True" at bounding box center [351, 169] width 6 height 5
radio input "true"
click at [373, 217] on label "True" at bounding box center [371, 220] width 54 height 18
click at [354, 218] on input "True" at bounding box center [351, 220] width 6 height 5
radio input "true"
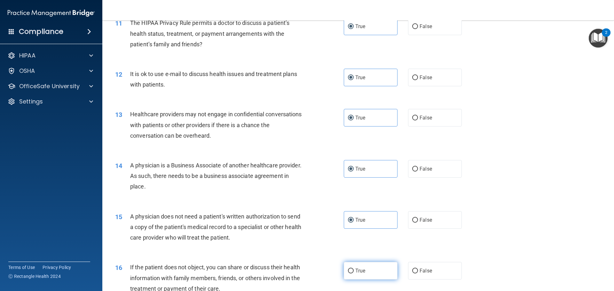
click at [369, 278] on label "True" at bounding box center [371, 271] width 54 height 18
click at [354, 274] on input "True" at bounding box center [351, 271] width 6 height 5
radio input "true"
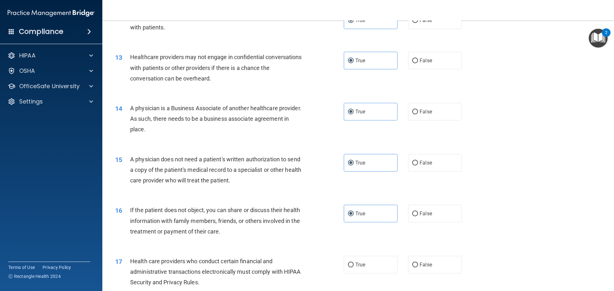
scroll to position [672, 0]
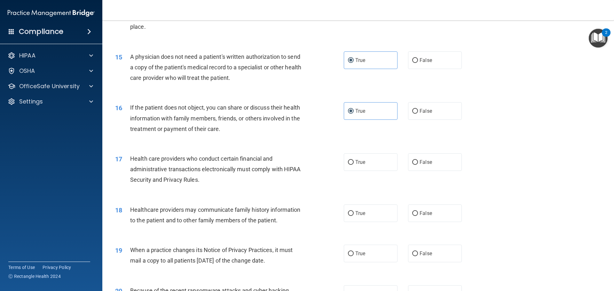
drag, startPoint x: 363, startPoint y: 165, endPoint x: 364, endPoint y: 171, distance: 6.5
click at [363, 167] on label "True" at bounding box center [371, 163] width 54 height 18
click at [354, 165] on input "True" at bounding box center [351, 162] width 6 height 5
radio input "true"
click at [370, 216] on label "True" at bounding box center [371, 214] width 54 height 18
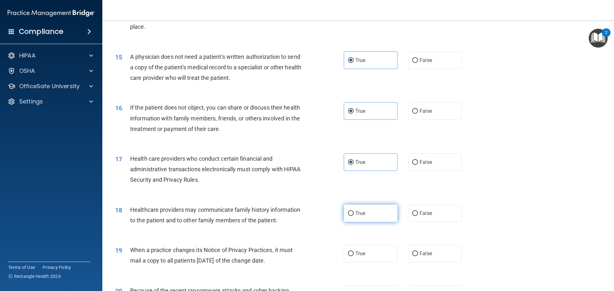
click at [354, 216] on input "True" at bounding box center [351, 213] width 6 height 5
radio input "true"
click at [368, 258] on label "True" at bounding box center [371, 254] width 54 height 18
click at [354, 256] on input "True" at bounding box center [351, 254] width 6 height 5
radio input "true"
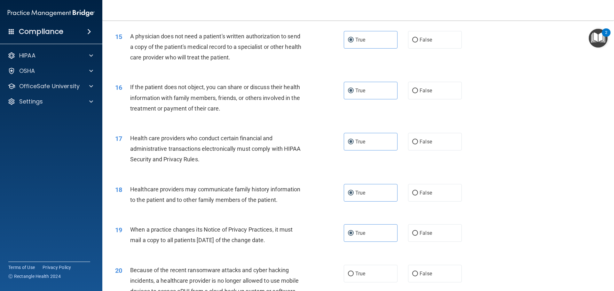
scroll to position [831, 0]
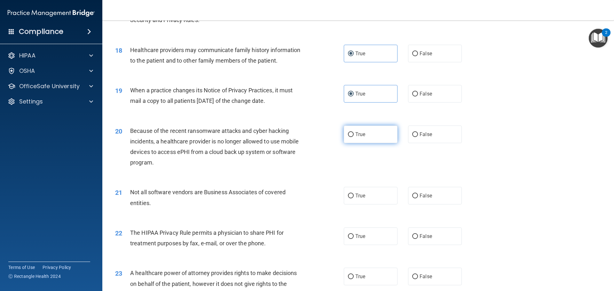
click at [365, 133] on label "True" at bounding box center [371, 135] width 54 height 18
click at [354, 133] on input "True" at bounding box center [351, 134] width 6 height 5
radio input "true"
click at [376, 199] on label "True" at bounding box center [371, 196] width 54 height 18
click at [354, 199] on input "True" at bounding box center [351, 196] width 6 height 5
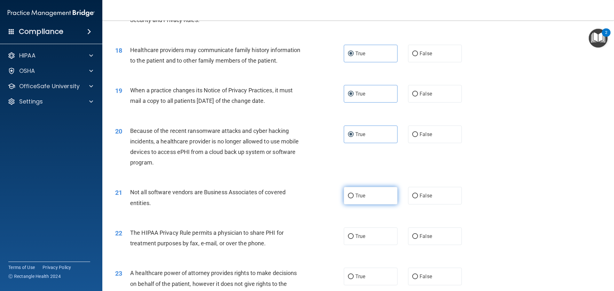
radio input "true"
click at [375, 232] on label "True" at bounding box center [371, 237] width 54 height 18
click at [354, 234] on input "True" at bounding box center [351, 236] width 6 height 5
radio input "true"
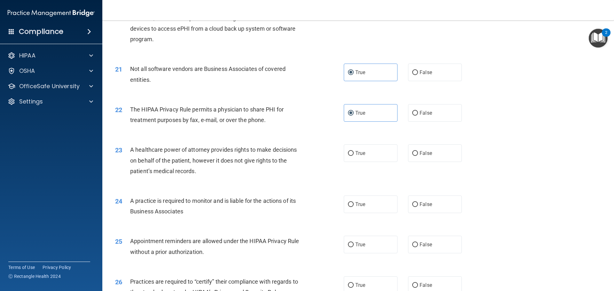
scroll to position [959, 0]
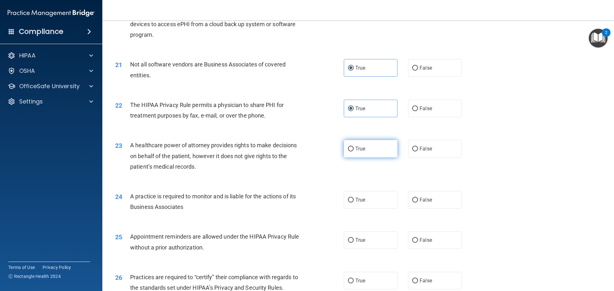
click at [361, 146] on span "True" at bounding box center [360, 149] width 10 height 6
click at [354, 147] on input "True" at bounding box center [351, 149] width 6 height 5
radio input "true"
drag, startPoint x: 378, startPoint y: 195, endPoint x: 375, endPoint y: 199, distance: 5.2
click at [378, 195] on label "True" at bounding box center [371, 200] width 54 height 18
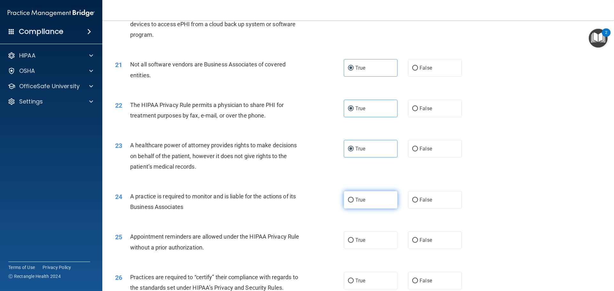
click at [354, 198] on input "True" at bounding box center [351, 200] width 6 height 5
radio input "true"
click at [368, 238] on label "True" at bounding box center [371, 241] width 54 height 18
click at [354, 238] on input "True" at bounding box center [351, 240] width 6 height 5
radio input "true"
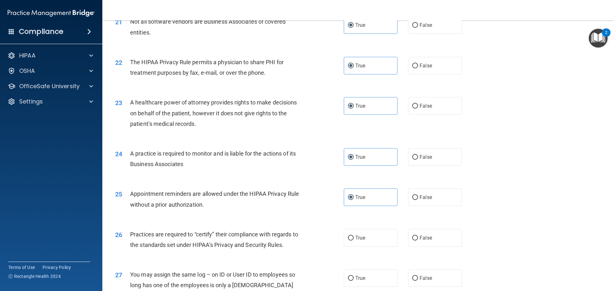
scroll to position [1087, 0]
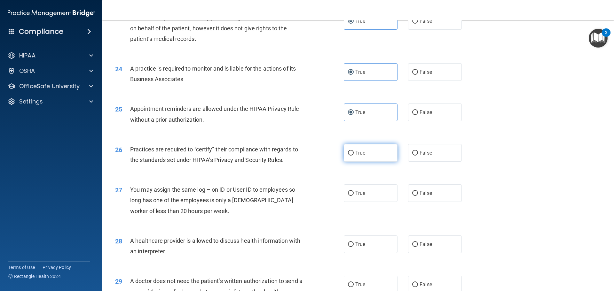
click at [368, 150] on label "True" at bounding box center [371, 153] width 54 height 18
click at [354, 151] on input "True" at bounding box center [351, 153] width 6 height 5
radio input "true"
click at [373, 199] on label "True" at bounding box center [371, 194] width 54 height 18
click at [354, 196] on input "True" at bounding box center [351, 193] width 6 height 5
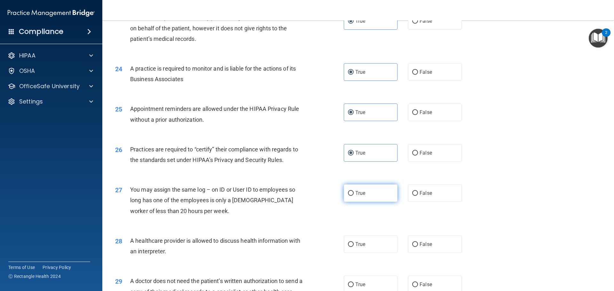
radio input "true"
click at [375, 241] on label "True" at bounding box center [371, 245] width 54 height 18
click at [354, 242] on input "True" at bounding box center [351, 244] width 6 height 5
radio input "true"
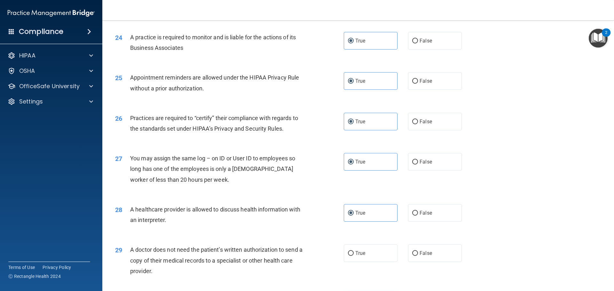
scroll to position [1197, 0]
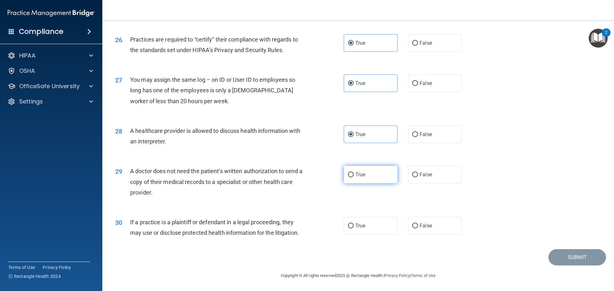
click at [360, 169] on label "True" at bounding box center [371, 175] width 54 height 18
click at [354, 173] on input "True" at bounding box center [351, 175] width 6 height 5
radio input "true"
click at [378, 232] on label "True" at bounding box center [371, 226] width 54 height 18
click at [354, 229] on input "True" at bounding box center [351, 226] width 6 height 5
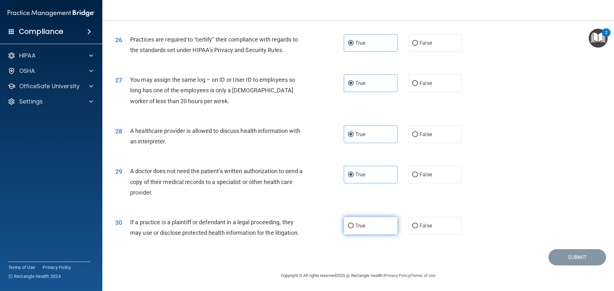
radio input "true"
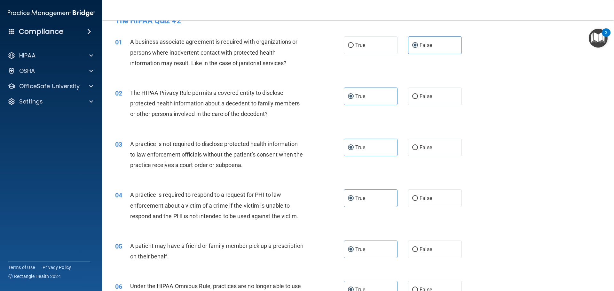
scroll to position [0, 0]
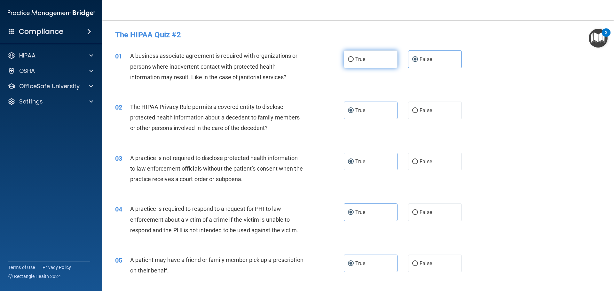
click at [372, 60] on label "True" at bounding box center [371, 60] width 54 height 18
click at [354, 60] on input "True" at bounding box center [351, 59] width 6 height 5
radio input "true"
radio input "false"
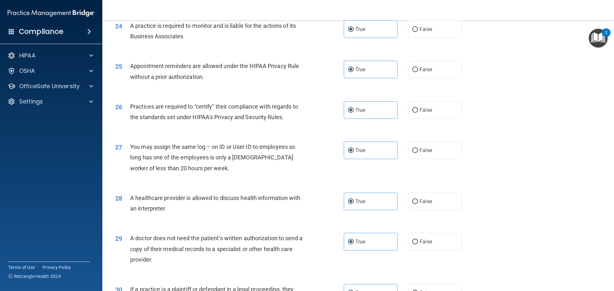
scroll to position [1197, 0]
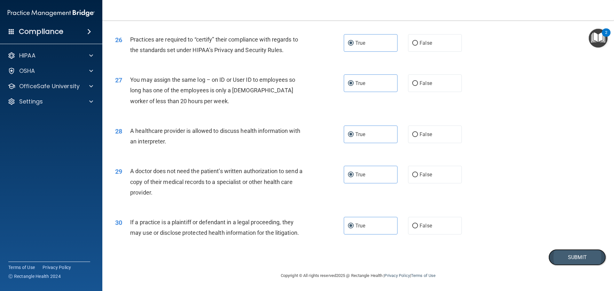
click at [573, 257] on button "Submit" at bounding box center [577, 257] width 58 height 16
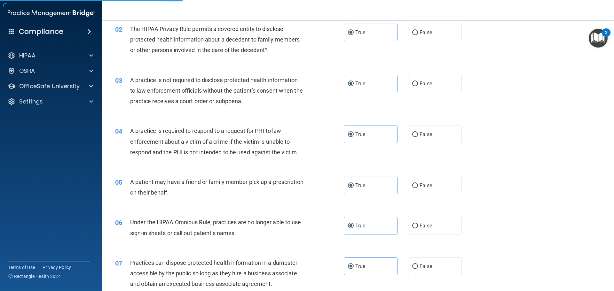
scroll to position [0, 0]
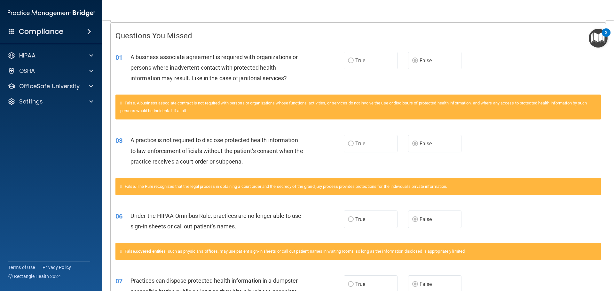
scroll to position [64, 0]
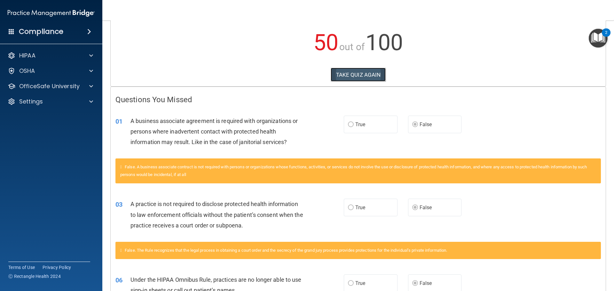
click at [350, 70] on button "TAKE QUIZ AGAIN" at bounding box center [358, 75] width 55 height 14
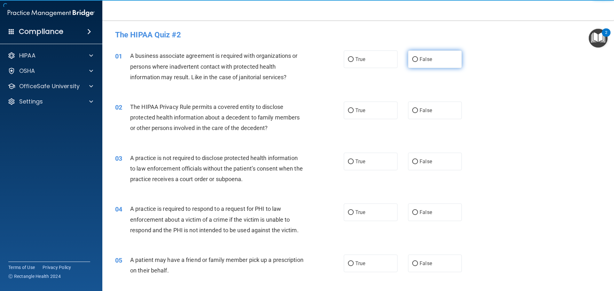
click at [422, 61] on span "False" at bounding box center [426, 59] width 12 height 6
click at [418, 61] on input "False" at bounding box center [415, 59] width 6 height 5
radio input "true"
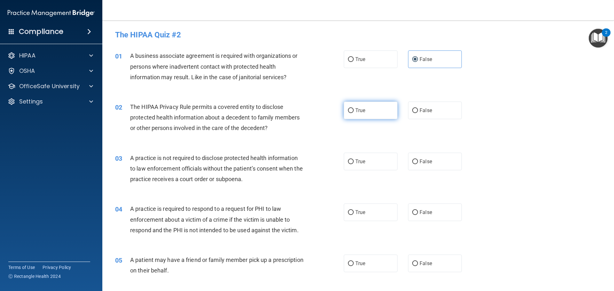
click at [366, 114] on label "True" at bounding box center [371, 111] width 54 height 18
click at [354, 113] on input "True" at bounding box center [351, 110] width 6 height 5
radio input "true"
drag, startPoint x: 365, startPoint y: 149, endPoint x: 358, endPoint y: 166, distance: 18.2
click at [365, 151] on div "03 A practice is not required to disclose protected health information to law e…" at bounding box center [358, 170] width 496 height 51
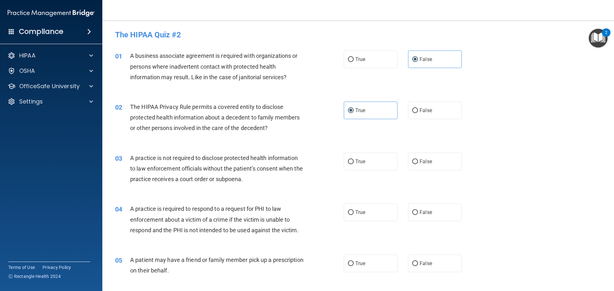
click at [354, 175] on div "03 A practice is not required to disclose protected health information to law e…" at bounding box center [358, 170] width 496 height 51
click at [355, 162] on span "True" at bounding box center [360, 162] width 10 height 6
click at [354, 162] on input "True" at bounding box center [351, 162] width 6 height 5
radio input "true"
click at [367, 212] on label "True" at bounding box center [371, 213] width 54 height 18
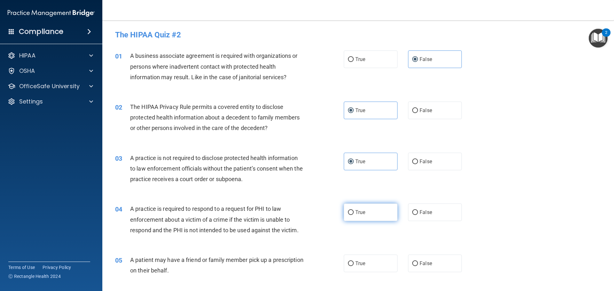
click at [354, 212] on input "True" at bounding box center [351, 212] width 6 height 5
click at [366, 264] on label "True" at bounding box center [371, 264] width 54 height 18
click at [354, 264] on input "True" at bounding box center [351, 264] width 6 height 5
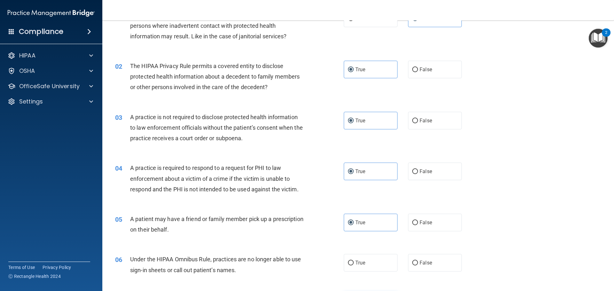
scroll to position [160, 0]
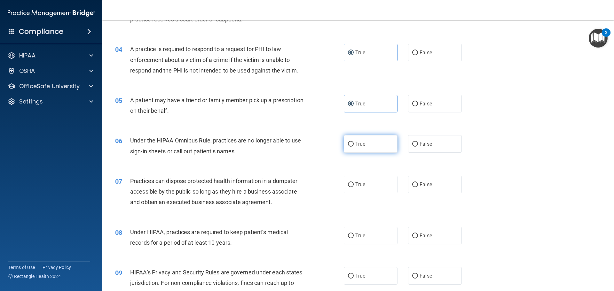
click at [370, 142] on label "True" at bounding box center [371, 144] width 54 height 18
click at [354, 142] on input "True" at bounding box center [351, 144] width 6 height 5
click at [367, 186] on label "True" at bounding box center [371, 185] width 54 height 18
click at [354, 186] on input "True" at bounding box center [351, 185] width 6 height 5
click at [366, 233] on label "True" at bounding box center [371, 236] width 54 height 18
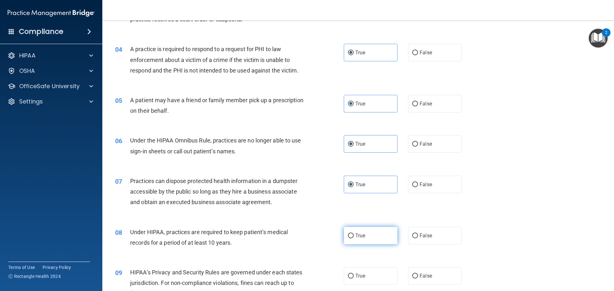
click at [354, 234] on input "True" at bounding box center [351, 236] width 6 height 5
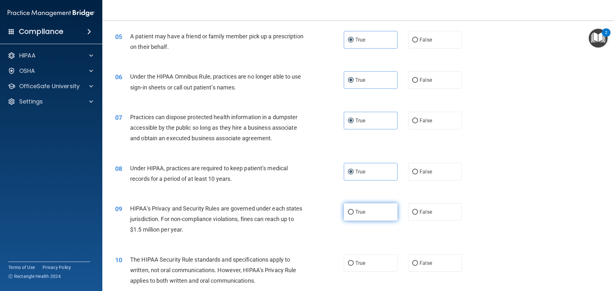
click at [373, 206] on label "True" at bounding box center [371, 212] width 54 height 18
click at [354, 210] on input "True" at bounding box center [351, 212] width 6 height 5
click at [375, 263] on label "True" at bounding box center [371, 264] width 54 height 18
click at [354, 263] on input "True" at bounding box center [351, 263] width 6 height 5
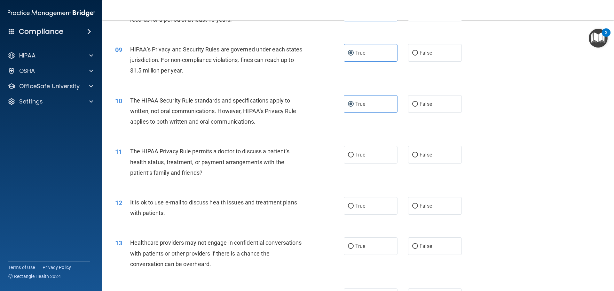
scroll to position [384, 0]
click at [373, 154] on label "True" at bounding box center [371, 155] width 54 height 18
click at [354, 154] on input "True" at bounding box center [351, 154] width 6 height 5
click at [373, 198] on label "True" at bounding box center [371, 206] width 54 height 18
click at [354, 203] on input "True" at bounding box center [351, 205] width 6 height 5
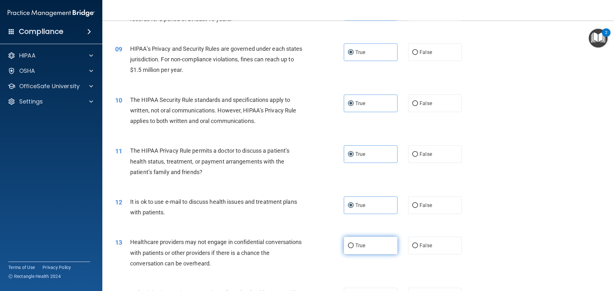
click at [368, 242] on label "True" at bounding box center [371, 246] width 54 height 18
click at [354, 244] on input "True" at bounding box center [351, 246] width 6 height 5
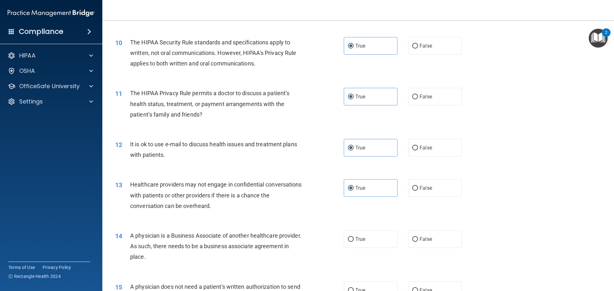
scroll to position [512, 0]
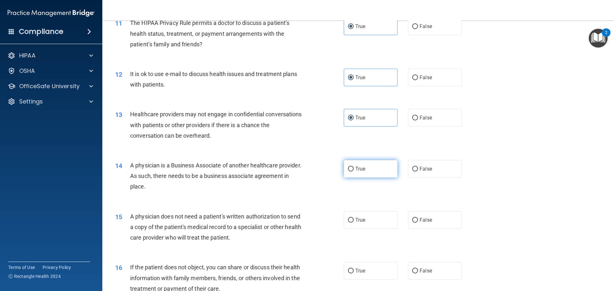
click at [372, 173] on label "True" at bounding box center [371, 169] width 54 height 18
click at [354, 172] on input "True" at bounding box center [351, 169] width 6 height 5
click at [372, 215] on label "True" at bounding box center [371, 220] width 54 height 18
click at [354, 218] on input "True" at bounding box center [351, 220] width 6 height 5
click at [368, 270] on label "True" at bounding box center [371, 271] width 54 height 18
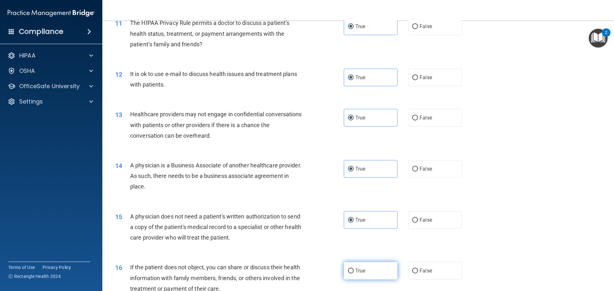
click at [354, 270] on input "True" at bounding box center [351, 271] width 6 height 5
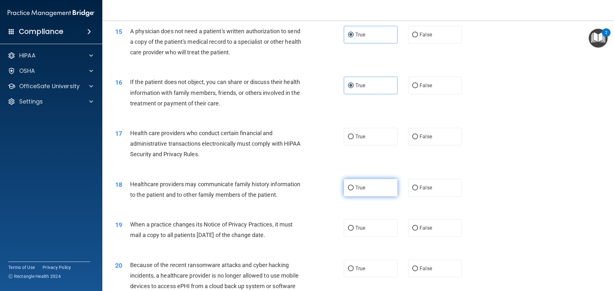
scroll to position [704, 0]
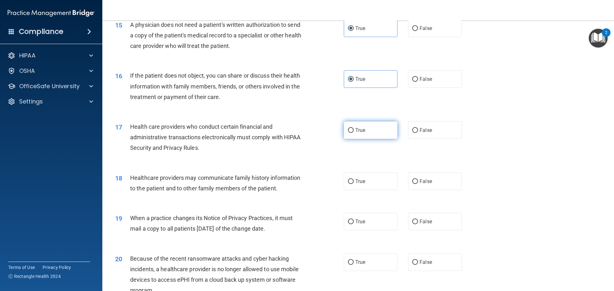
click at [365, 131] on label "True" at bounding box center [371, 131] width 54 height 18
click at [354, 131] on input "True" at bounding box center [351, 130] width 6 height 5
click at [360, 175] on label "True" at bounding box center [371, 182] width 54 height 18
click at [354, 179] on input "True" at bounding box center [351, 181] width 6 height 5
click at [363, 219] on span "True" at bounding box center [360, 222] width 10 height 6
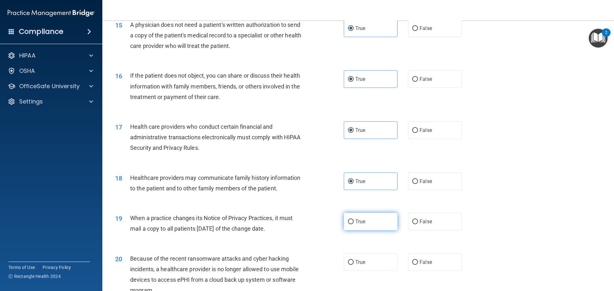
click at [354, 220] on input "True" at bounding box center [351, 222] width 6 height 5
click at [373, 262] on label "True" at bounding box center [371, 263] width 54 height 18
click at [354, 262] on input "True" at bounding box center [351, 262] width 6 height 5
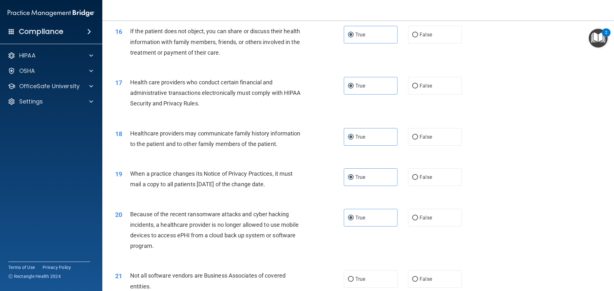
scroll to position [863, 0]
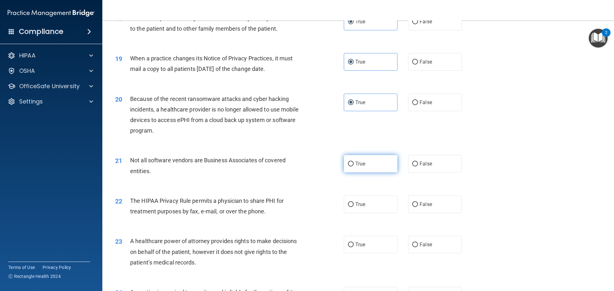
click at [367, 158] on label "True" at bounding box center [371, 164] width 54 height 18
click at [354, 162] on input "True" at bounding box center [351, 164] width 6 height 5
click at [367, 207] on label "True" at bounding box center [371, 205] width 54 height 18
click at [354, 207] on input "True" at bounding box center [351, 204] width 6 height 5
click at [367, 250] on label "True" at bounding box center [371, 245] width 54 height 18
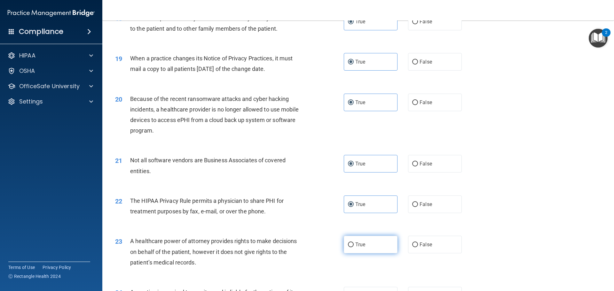
click at [354, 248] on input "True" at bounding box center [351, 245] width 6 height 5
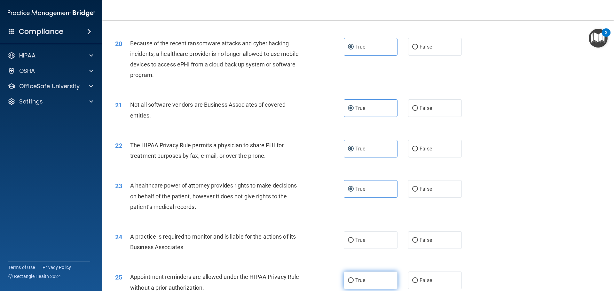
scroll to position [991, 0]
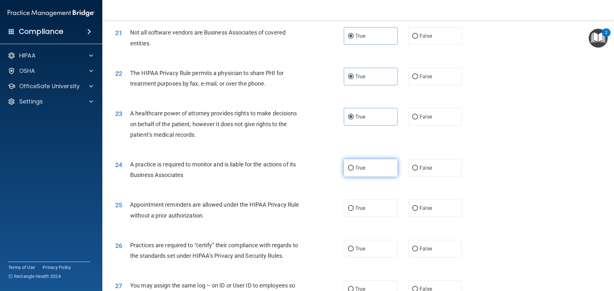
click at [366, 170] on label "True" at bounding box center [371, 168] width 54 height 18
click at [354, 170] on input "True" at bounding box center [351, 168] width 6 height 5
click at [365, 207] on label "True" at bounding box center [371, 209] width 54 height 18
click at [354, 207] on input "True" at bounding box center [351, 208] width 6 height 5
click at [359, 249] on span "True" at bounding box center [360, 249] width 10 height 6
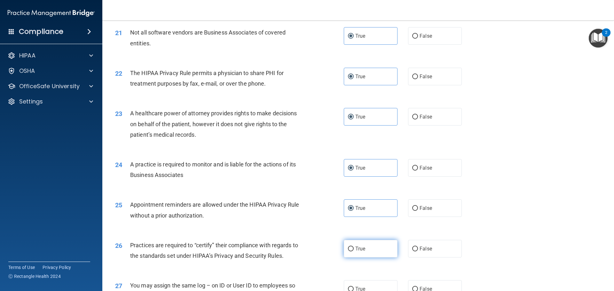
click at [354, 249] on input "True" at bounding box center [351, 249] width 6 height 5
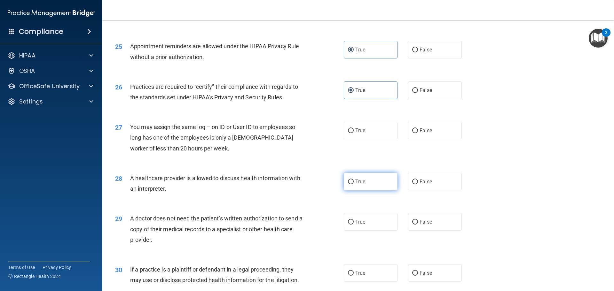
scroll to position [1151, 0]
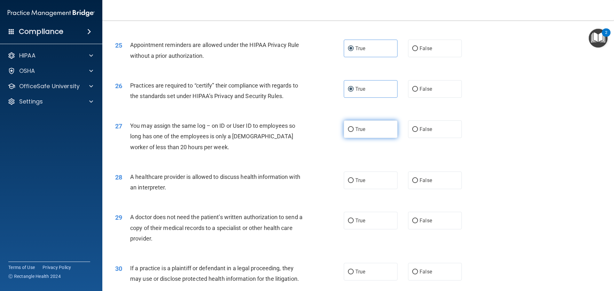
click at [371, 135] on label "True" at bounding box center [371, 130] width 54 height 18
click at [354, 132] on input "True" at bounding box center [351, 129] width 6 height 5
click at [363, 178] on span "True" at bounding box center [360, 180] width 10 height 6
click at [354, 178] on input "True" at bounding box center [351, 180] width 6 height 5
click at [364, 217] on label "True" at bounding box center [371, 221] width 54 height 18
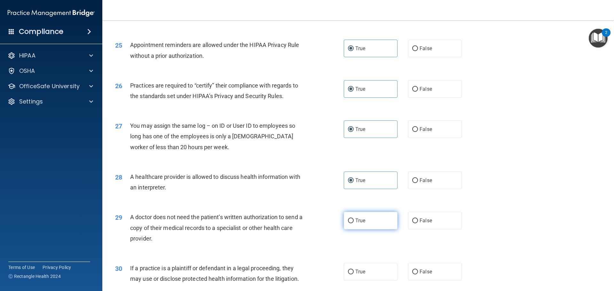
click at [354, 219] on input "True" at bounding box center [351, 221] width 6 height 5
click at [365, 265] on label "True" at bounding box center [371, 272] width 54 height 18
click at [354, 270] on input "True" at bounding box center [351, 272] width 6 height 5
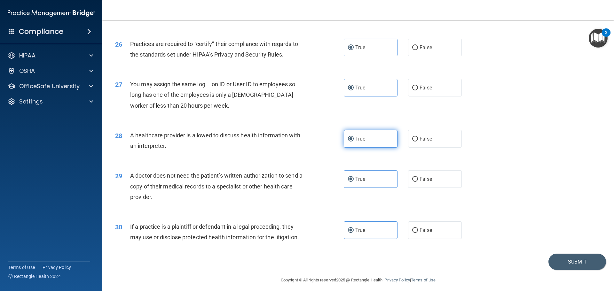
scroll to position [1197, 0]
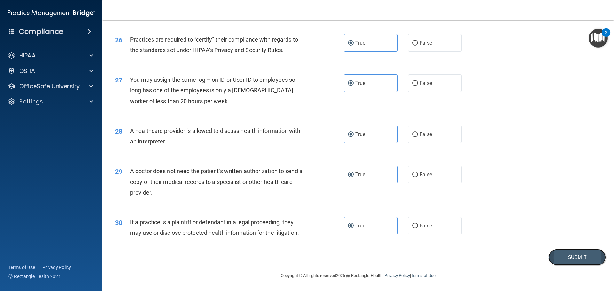
click at [567, 261] on button "Submit" at bounding box center [577, 257] width 58 height 16
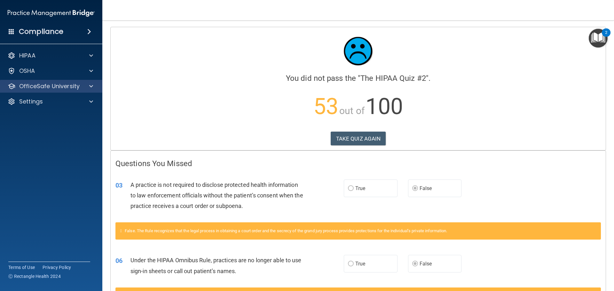
click at [72, 91] on div "OfficeSafe University" at bounding box center [51, 86] width 103 height 13
click at [76, 87] on p "OfficeSafe University" at bounding box center [49, 87] width 60 height 8
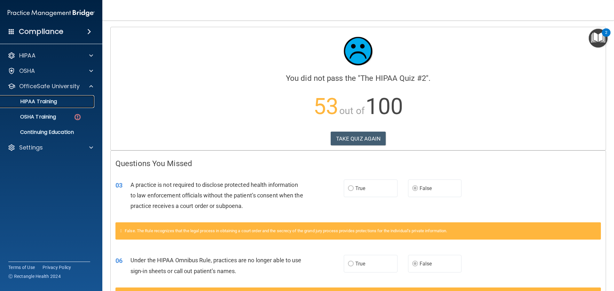
click at [58, 105] on link "HIPAA Training" at bounding box center [44, 101] width 101 height 13
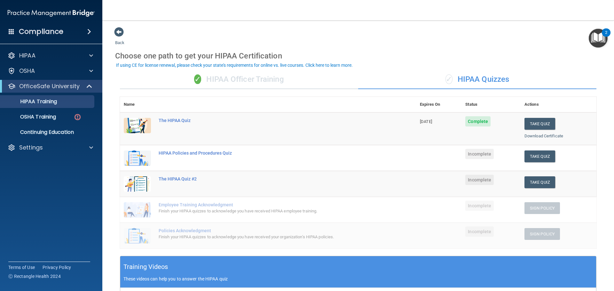
click at [227, 80] on div "✓ HIPAA Officer Training" at bounding box center [239, 79] width 238 height 19
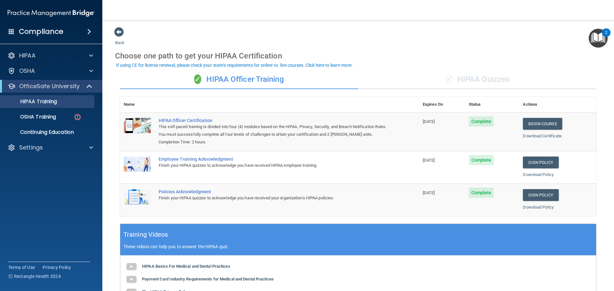
click at [472, 75] on div "✓ HIPAA Quizzes" at bounding box center [477, 79] width 238 height 19
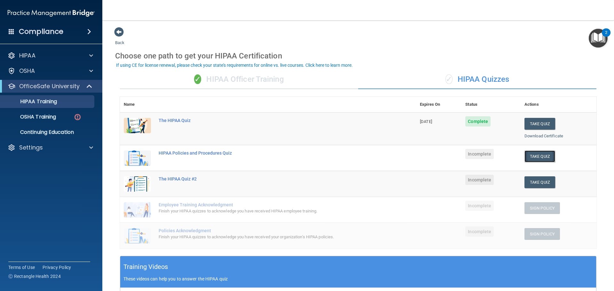
click at [538, 157] on button "Take Quiz" at bounding box center [539, 157] width 31 height 12
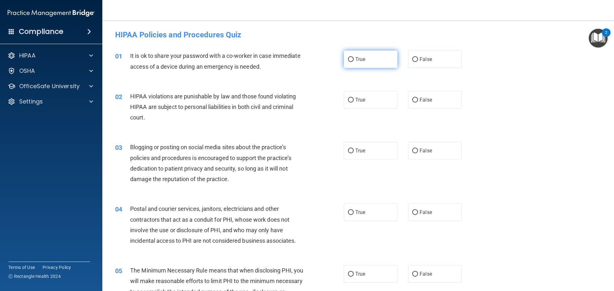
click at [384, 60] on label "True" at bounding box center [371, 60] width 54 height 18
click at [354, 60] on input "True" at bounding box center [351, 59] width 6 height 5
click at [419, 62] on label "False" at bounding box center [435, 60] width 54 height 18
click at [418, 62] on input "False" at bounding box center [415, 59] width 6 height 5
click at [350, 98] on input "True" at bounding box center [351, 100] width 6 height 5
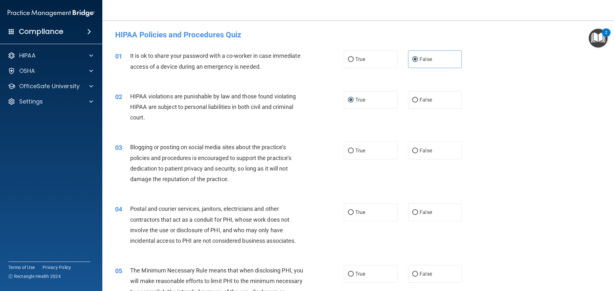
scroll to position [32, 0]
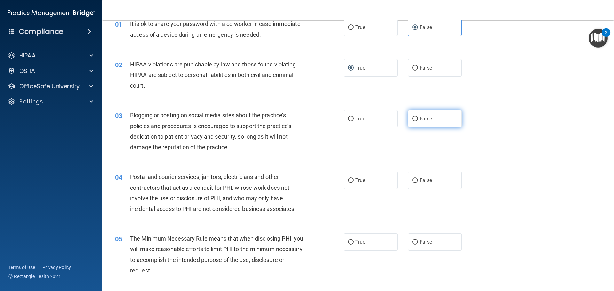
click at [440, 128] on label "False" at bounding box center [435, 119] width 54 height 18
click at [418, 122] on input "False" at bounding box center [415, 119] width 6 height 5
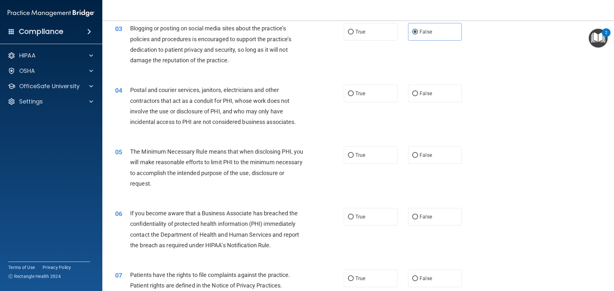
scroll to position [128, 0]
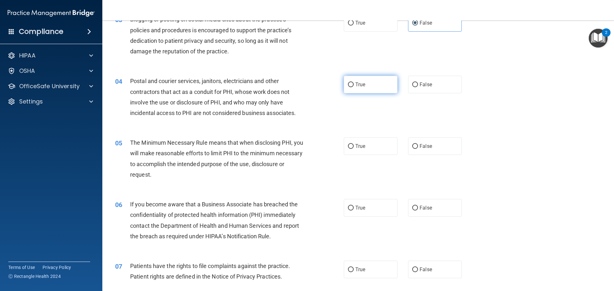
drag, startPoint x: 366, startPoint y: 79, endPoint x: 351, endPoint y: 84, distance: 16.1
click at [351, 84] on input "True" at bounding box center [351, 85] width 6 height 5
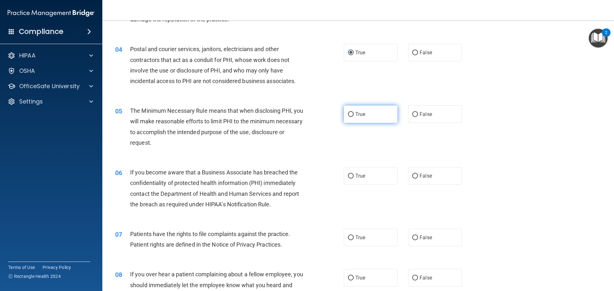
drag, startPoint x: 342, startPoint y: 113, endPoint x: 349, endPoint y: 111, distance: 7.2
click at [344, 112] on label "True" at bounding box center [371, 115] width 54 height 18
click at [348, 112] on input "True" at bounding box center [351, 114] width 6 height 5
click at [349, 112] on input "True" at bounding box center [351, 114] width 6 height 5
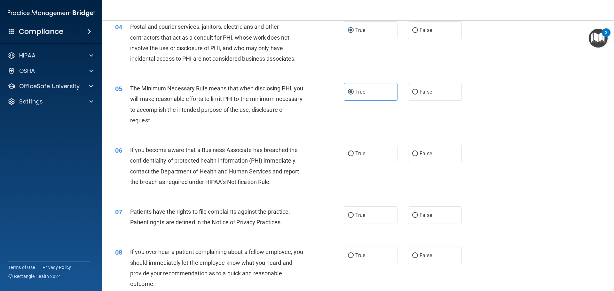
scroll to position [224, 0]
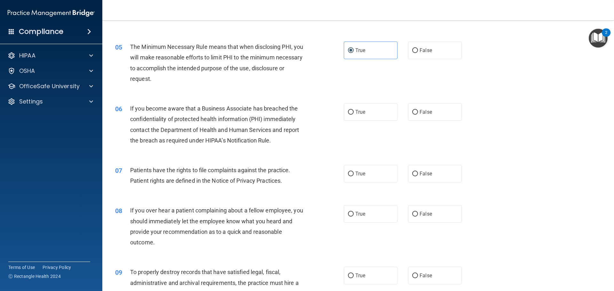
click at [444, 101] on div "06 If you become aware that a Business Associate has breached the confidentiali…" at bounding box center [358, 126] width 496 height 62
click at [427, 104] on label "False" at bounding box center [435, 112] width 54 height 18
click at [418, 110] on input "False" at bounding box center [415, 112] width 6 height 5
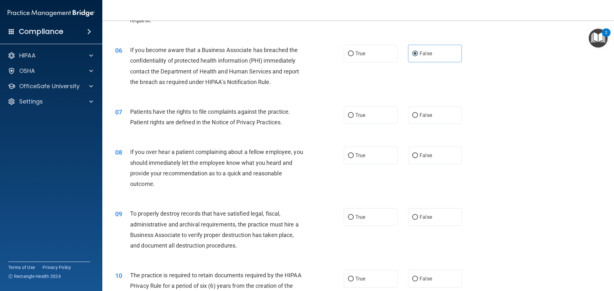
scroll to position [288, 0]
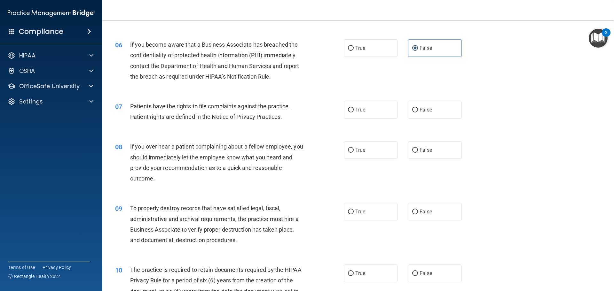
drag, startPoint x: 332, startPoint y: 108, endPoint x: 345, endPoint y: 109, distance: 12.5
click at [333, 107] on div "07 Patients have the rights to file complaints against the practice. Patient ri…" at bounding box center [230, 113] width 248 height 24
click at [348, 109] on input "True" at bounding box center [351, 110] width 6 height 5
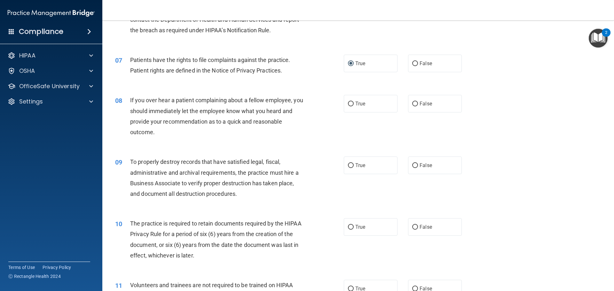
scroll to position [352, 0]
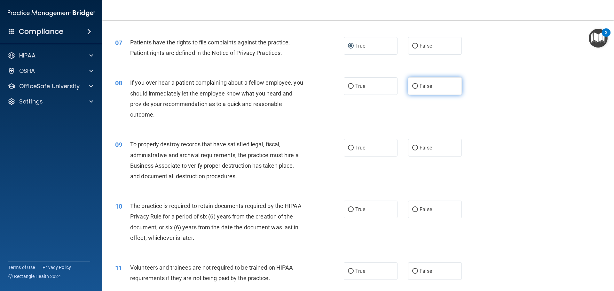
click at [452, 87] on label "False" at bounding box center [435, 86] width 54 height 18
click at [418, 87] on input "False" at bounding box center [415, 86] width 6 height 5
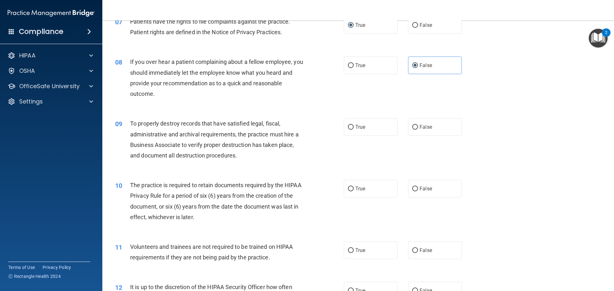
scroll to position [384, 0]
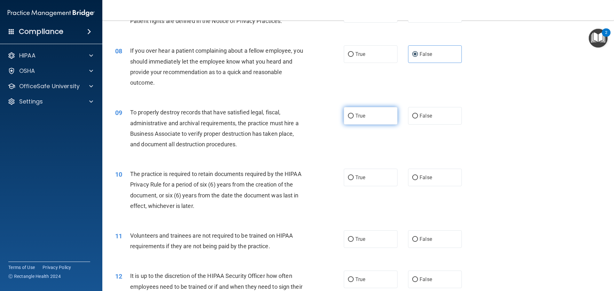
click at [371, 115] on label "True" at bounding box center [371, 116] width 54 height 18
click at [354, 115] on input "True" at bounding box center [351, 116] width 6 height 5
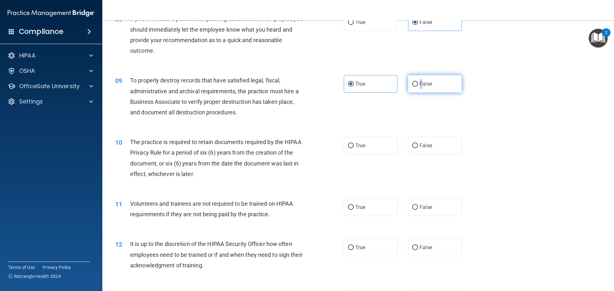
click at [420, 83] on span "False" at bounding box center [426, 84] width 12 height 6
click at [403, 92] on div "True False" at bounding box center [408, 84] width 129 height 18
click at [412, 85] on input "False" at bounding box center [415, 84] width 6 height 5
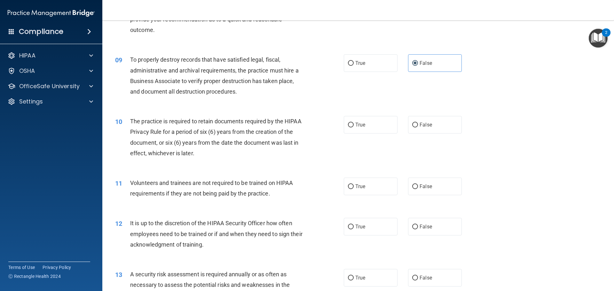
scroll to position [448, 0]
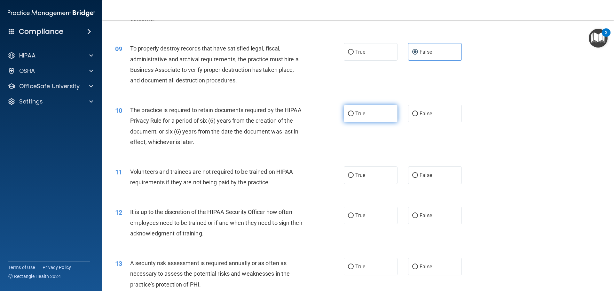
click at [364, 116] on label "True" at bounding box center [371, 114] width 54 height 18
click at [354, 116] on input "True" at bounding box center [351, 114] width 6 height 5
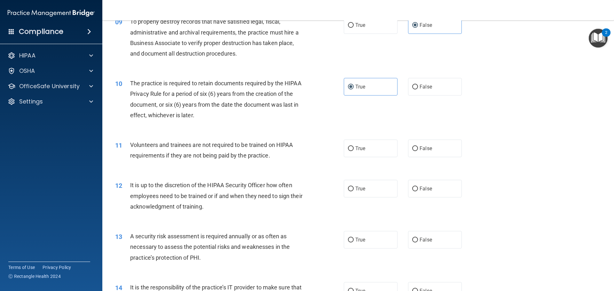
scroll to position [544, 0]
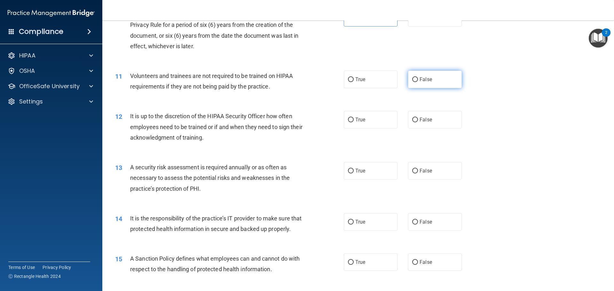
click at [434, 75] on label "False" at bounding box center [435, 80] width 54 height 18
click at [418, 77] on input "False" at bounding box center [415, 79] width 6 height 5
click at [420, 121] on span "False" at bounding box center [426, 120] width 12 height 6
click at [418, 121] on input "False" at bounding box center [415, 120] width 6 height 5
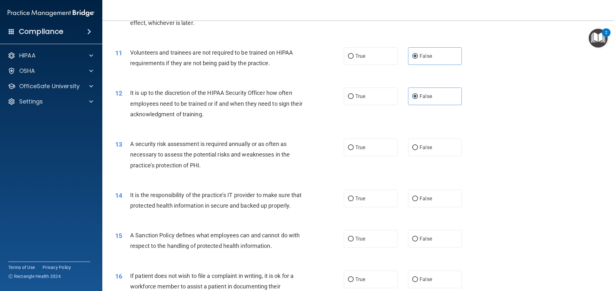
scroll to position [608, 0]
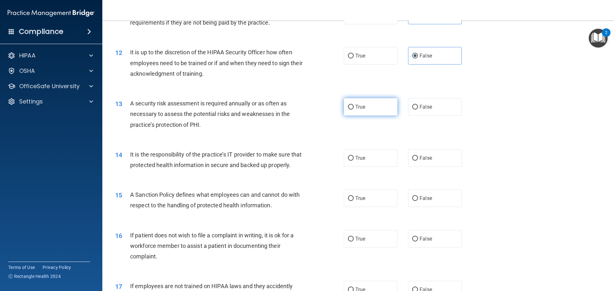
click at [368, 109] on label "True" at bounding box center [371, 107] width 54 height 18
click at [354, 109] on input "True" at bounding box center [351, 107] width 6 height 5
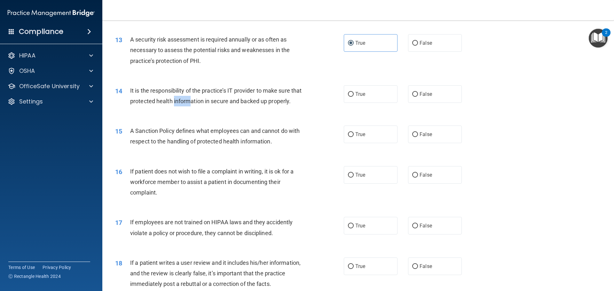
drag, startPoint x: 186, startPoint y: 102, endPoint x: 202, endPoint y: 102, distance: 16.0
click at [202, 102] on span "It is the responsibility of the practice’s IT provider to make sure that protec…" at bounding box center [215, 95] width 171 height 17
click at [215, 102] on span "It is the responsibility of the practice’s IT provider to make sure that protec…" at bounding box center [215, 95] width 171 height 17
click at [371, 99] on label "True" at bounding box center [371, 94] width 54 height 18
click at [354, 97] on input "True" at bounding box center [351, 94] width 6 height 5
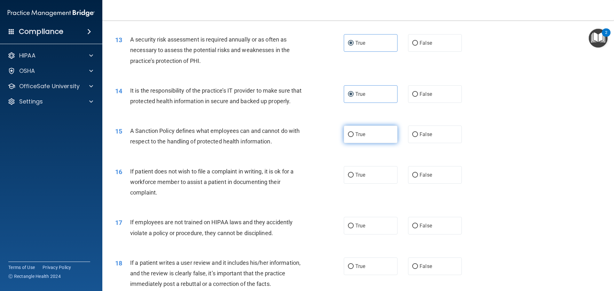
click at [385, 143] on label "True" at bounding box center [371, 135] width 54 height 18
click at [354, 137] on input "True" at bounding box center [351, 134] width 6 height 5
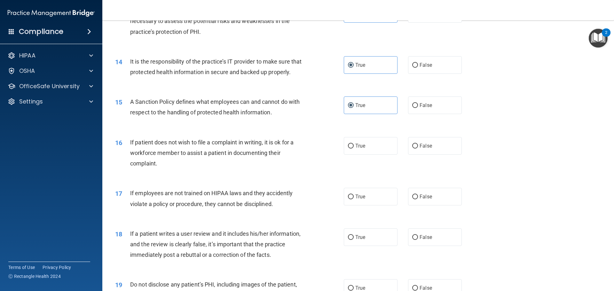
scroll to position [704, 0]
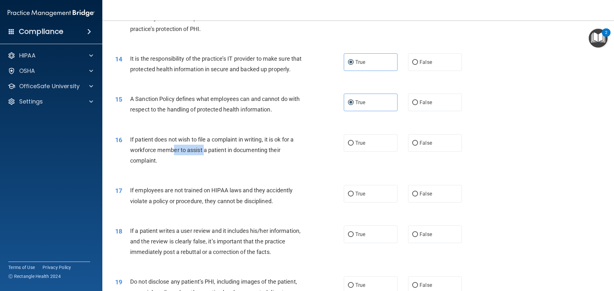
drag, startPoint x: 173, startPoint y: 160, endPoint x: 214, endPoint y: 156, distance: 41.8
click at [204, 158] on span "If patient does not wish to file a complaint in writing, it is ok for a workfor…" at bounding box center [211, 150] width 163 height 28
click at [249, 158] on span "If patient does not wish to file a complaint in writing, it is ok for a workfor…" at bounding box center [211, 150] width 163 height 28
click at [351, 151] on label "True" at bounding box center [371, 143] width 54 height 18
click at [351, 146] on input "True" at bounding box center [351, 143] width 6 height 5
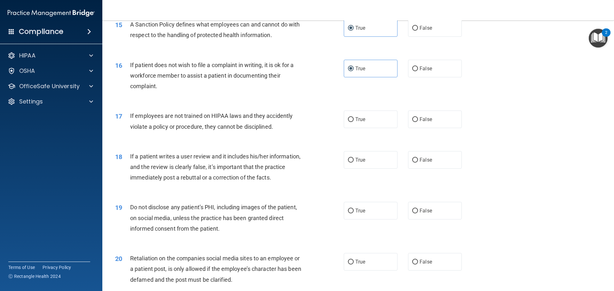
scroll to position [799, 0]
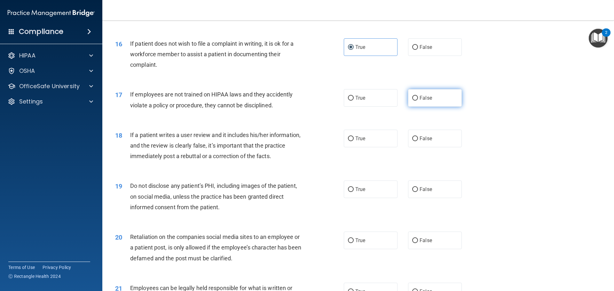
click at [434, 106] on label "False" at bounding box center [435, 98] width 54 height 18
click at [418, 101] on input "False" at bounding box center [415, 98] width 6 height 5
click at [377, 98] on div "17 If employees are not trained on HIPAA laws and they accidently violate a pol…" at bounding box center [358, 101] width 496 height 40
click at [368, 107] on label "True" at bounding box center [371, 98] width 54 height 18
click at [354, 101] on input "True" at bounding box center [351, 98] width 6 height 5
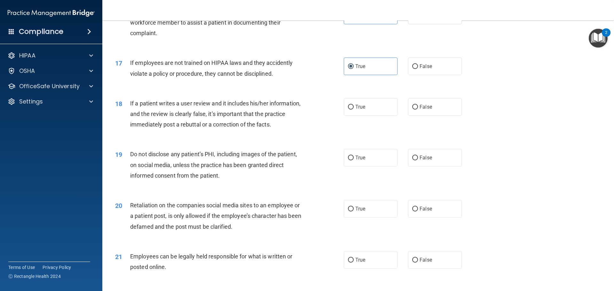
scroll to position [831, 0]
drag, startPoint x: 213, startPoint y: 134, endPoint x: 246, endPoint y: 136, distance: 33.6
click at [246, 128] on span "If a patient writes a user review and it includes his/her information, and the …" at bounding box center [215, 114] width 170 height 28
click at [256, 128] on span "If a patient writes a user review and it includes his/her information, and the …" at bounding box center [215, 114] width 170 height 28
click at [415, 113] on label "False" at bounding box center [435, 107] width 54 height 18
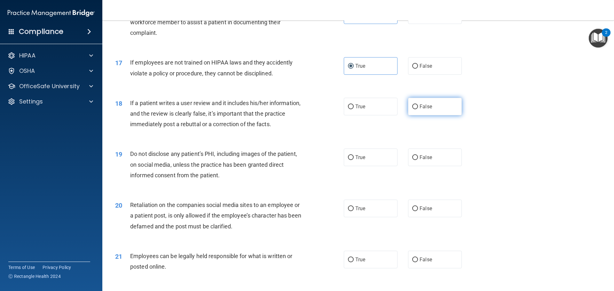
click at [415, 109] on input "False" at bounding box center [415, 107] width 6 height 5
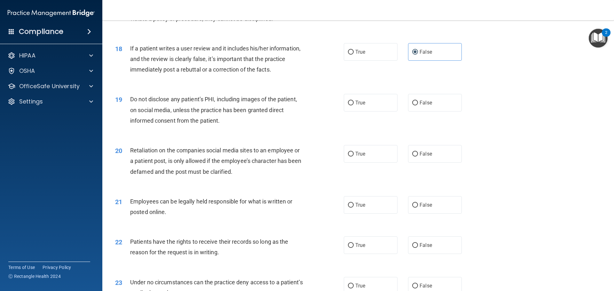
scroll to position [895, 0]
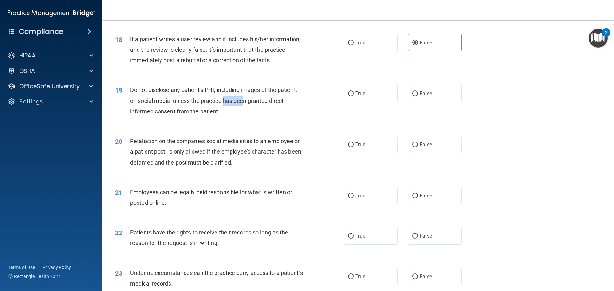
drag, startPoint x: 225, startPoint y: 112, endPoint x: 245, endPoint y: 111, distance: 20.1
click at [245, 111] on span "Do not disclose any patient’s PHI, including images of the patient, on social m…" at bounding box center [213, 101] width 167 height 28
click at [264, 111] on span "Do not disclose any patient’s PHI, including images of the patient, on social m…" at bounding box center [213, 101] width 167 height 28
drag, startPoint x: 265, startPoint y: 111, endPoint x: 269, endPoint y: 111, distance: 3.9
click at [266, 111] on span "Do not disclose any patient’s PHI, including images of the patient, on social m…" at bounding box center [213, 101] width 167 height 28
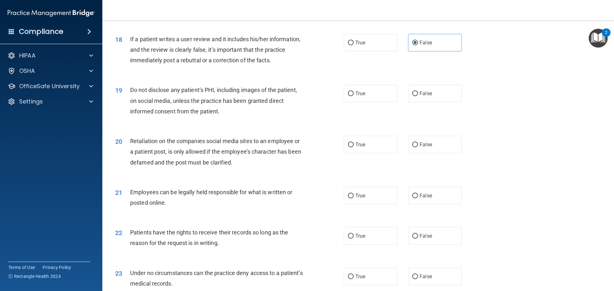
click at [271, 111] on span "Do not disclose any patient’s PHI, including images of the patient, on social m…" at bounding box center [213, 101] width 167 height 28
click at [272, 111] on span "Do not disclose any patient’s PHI, including images of the patient, on social m…" at bounding box center [213, 101] width 167 height 28
click at [273, 111] on span "Do not disclose any patient’s PHI, including images of the patient, on social m…" at bounding box center [213, 101] width 167 height 28
click at [355, 97] on span "True" at bounding box center [360, 94] width 10 height 6
click at [354, 96] on input "True" at bounding box center [351, 93] width 6 height 5
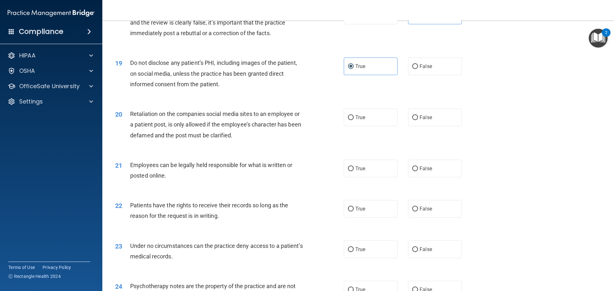
scroll to position [959, 0]
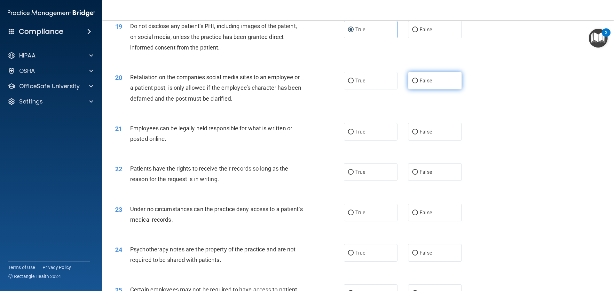
click at [425, 84] on span "False" at bounding box center [426, 81] width 12 height 6
click at [418, 83] on input "False" at bounding box center [415, 81] width 6 height 5
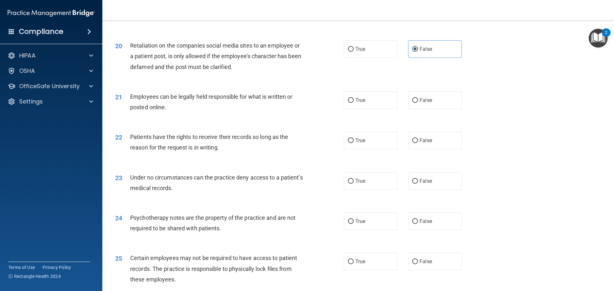
scroll to position [991, 0]
click at [363, 107] on label "True" at bounding box center [371, 100] width 54 height 18
click at [354, 103] on input "True" at bounding box center [351, 100] width 6 height 5
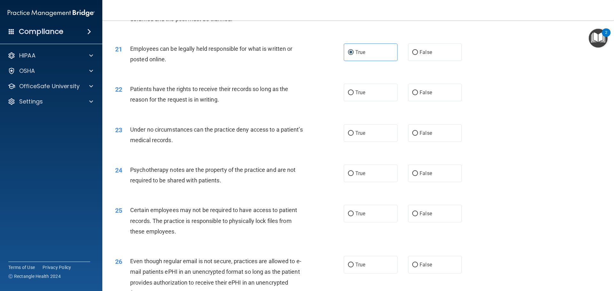
scroll to position [1023, 0]
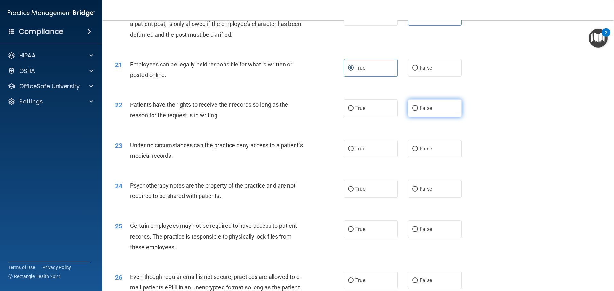
click at [425, 117] on label "False" at bounding box center [435, 108] width 54 height 18
click at [418, 111] on input "False" at bounding box center [415, 108] width 6 height 5
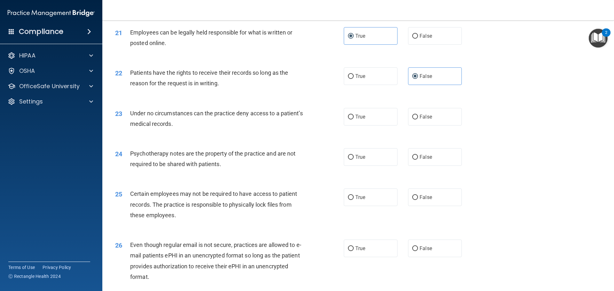
scroll to position [1087, 0]
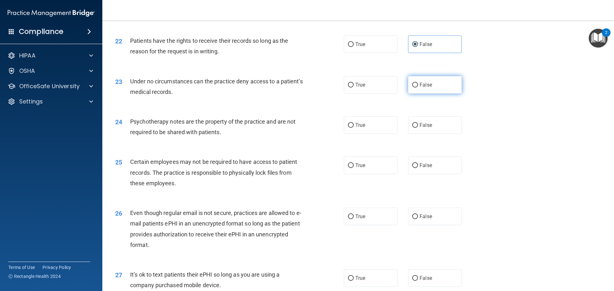
click at [445, 94] on label "False" at bounding box center [435, 85] width 54 height 18
click at [418, 88] on input "False" at bounding box center [415, 85] width 6 height 5
click at [376, 134] on label "True" at bounding box center [371, 125] width 54 height 18
click at [354, 128] on input "True" at bounding box center [351, 125] width 6 height 5
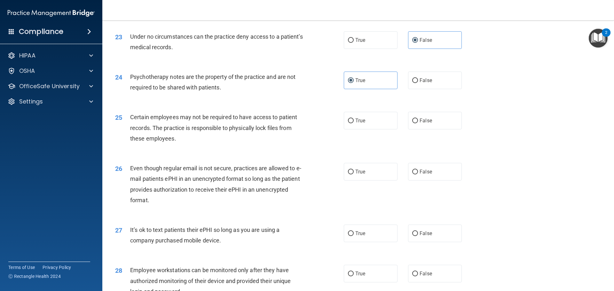
scroll to position [1151, 0]
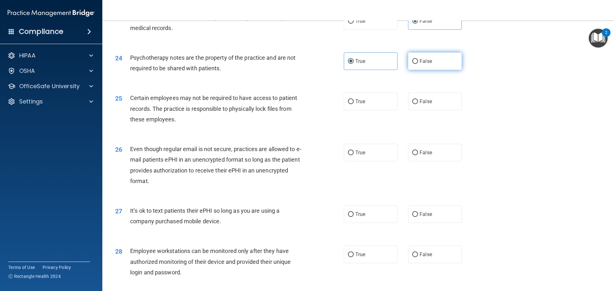
click at [429, 67] on label "False" at bounding box center [435, 61] width 54 height 18
click at [418, 64] on input "False" at bounding box center [415, 61] width 6 height 5
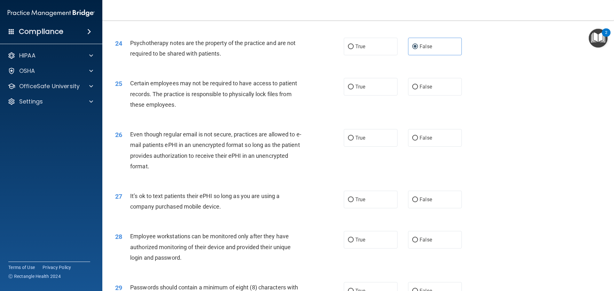
scroll to position [1183, 0]
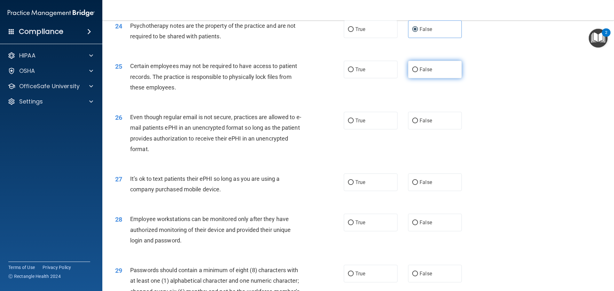
click at [444, 75] on label "False" at bounding box center [435, 70] width 54 height 18
click at [418, 72] on input "False" at bounding box center [415, 69] width 6 height 5
click at [368, 78] on label "True" at bounding box center [371, 70] width 54 height 18
click at [354, 72] on input "True" at bounding box center [351, 69] width 6 height 5
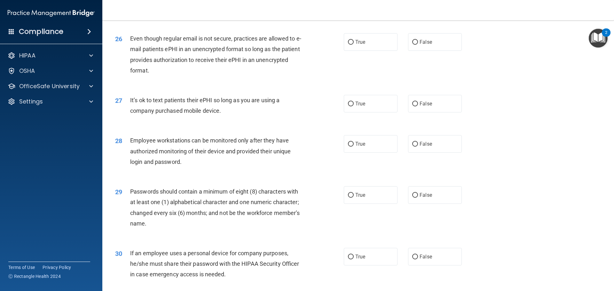
scroll to position [1247, 0]
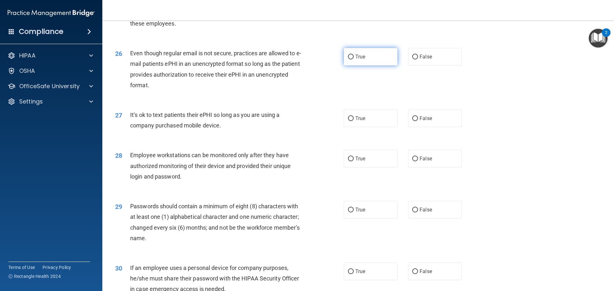
click at [360, 66] on label "True" at bounding box center [371, 57] width 54 height 18
click at [354, 59] on input "True" at bounding box center [351, 57] width 6 height 5
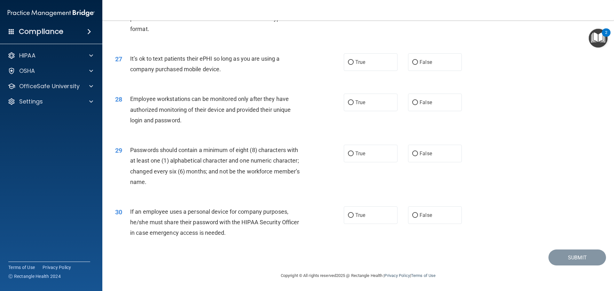
scroll to position [1279, 0]
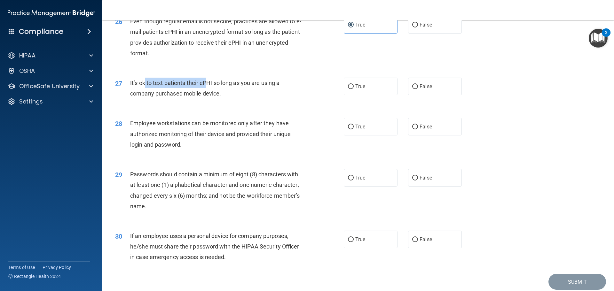
drag, startPoint x: 143, startPoint y: 95, endPoint x: 221, endPoint y: 92, distance: 77.4
click at [210, 93] on span "It’s ok to text patients their ePHI so long as you are using a company purchase…" at bounding box center [204, 88] width 149 height 17
click at [217, 97] on span "It’s ok to text patients their ePHI so long as you are using a company purchase…" at bounding box center [204, 88] width 149 height 17
click at [421, 90] on span "False" at bounding box center [426, 86] width 12 height 6
click at [418, 89] on input "False" at bounding box center [415, 86] width 6 height 5
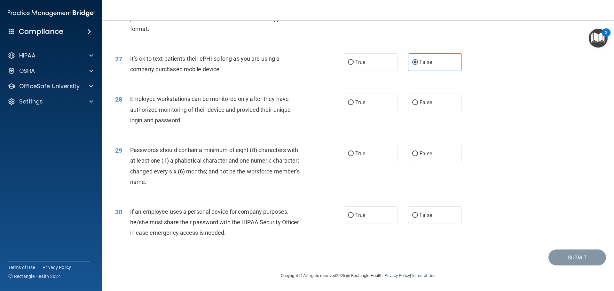
scroll to position [1314, 0]
click at [414, 100] on label "False" at bounding box center [435, 103] width 54 height 18
click at [414, 100] on input "False" at bounding box center [415, 102] width 6 height 5
click at [375, 151] on label "True" at bounding box center [371, 154] width 54 height 18
click at [354, 152] on input "True" at bounding box center [351, 154] width 6 height 5
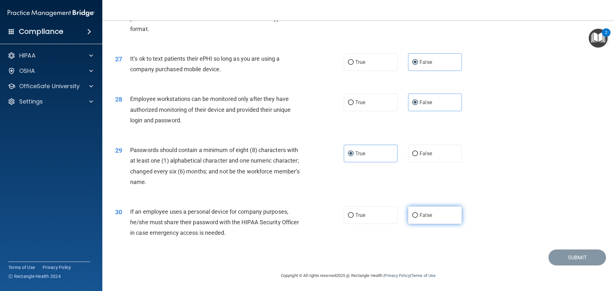
click at [420, 217] on span "False" at bounding box center [426, 215] width 12 height 6
click at [417, 217] on input "False" at bounding box center [415, 215] width 6 height 5
click at [566, 259] on button "Submit" at bounding box center [577, 258] width 58 height 16
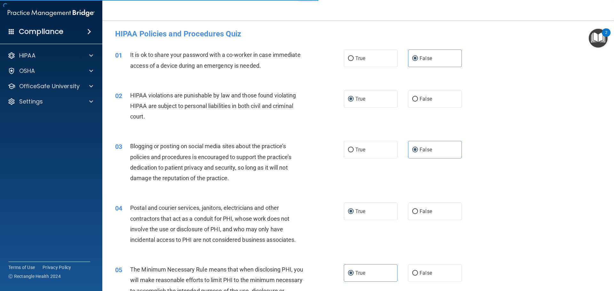
scroll to position [0, 0]
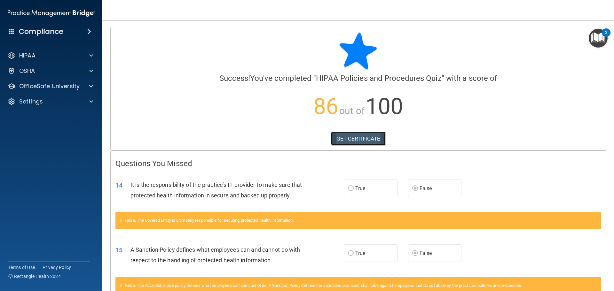
click at [368, 137] on link "GET CERTIFICATE" at bounding box center [358, 139] width 55 height 14
click at [39, 87] on p "OfficeSafe University" at bounding box center [49, 87] width 60 height 8
click at [45, 98] on p "HIPAA Training" at bounding box center [30, 101] width 53 height 6
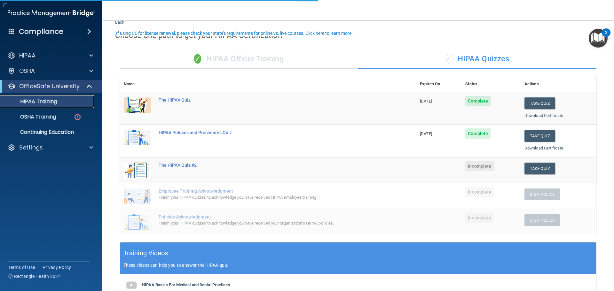
scroll to position [32, 0]
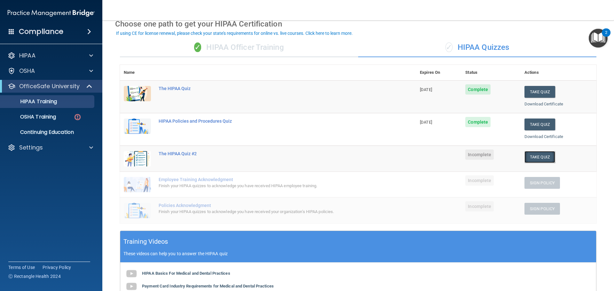
click at [535, 160] on button "Take Quiz" at bounding box center [539, 157] width 31 height 12
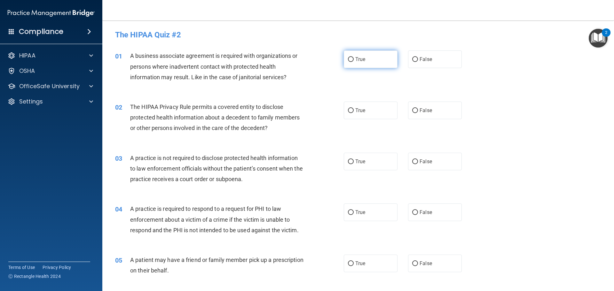
click at [355, 57] on span "True" at bounding box center [360, 59] width 10 height 6
click at [353, 57] on input "True" at bounding box center [351, 59] width 6 height 5
click at [430, 111] on label "False" at bounding box center [435, 111] width 54 height 18
click at [418, 111] on input "False" at bounding box center [415, 110] width 6 height 5
click at [372, 165] on label "True" at bounding box center [371, 162] width 54 height 18
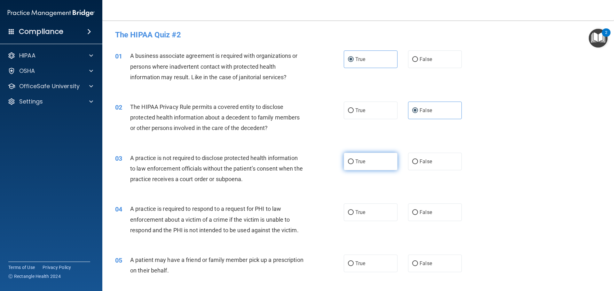
click at [354, 164] on input "True" at bounding box center [351, 162] width 6 height 5
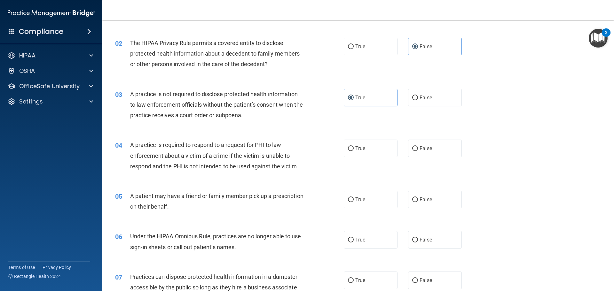
scroll to position [96, 0]
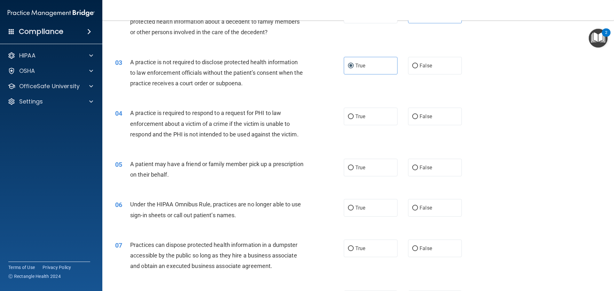
click at [395, 69] on div "True False" at bounding box center [408, 66] width 129 height 18
click at [423, 68] on span "False" at bounding box center [426, 66] width 12 height 6
click at [418, 68] on input "False" at bounding box center [415, 66] width 6 height 5
click at [355, 115] on span "True" at bounding box center [360, 117] width 10 height 6
click at [354, 115] on input "True" at bounding box center [351, 116] width 6 height 5
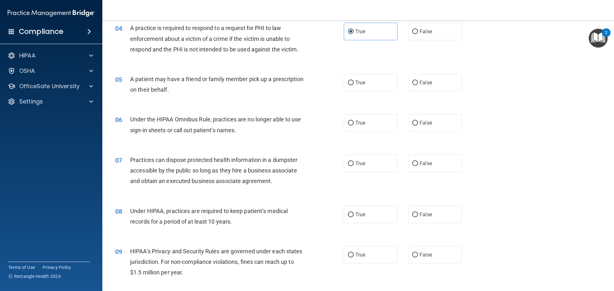
scroll to position [192, 0]
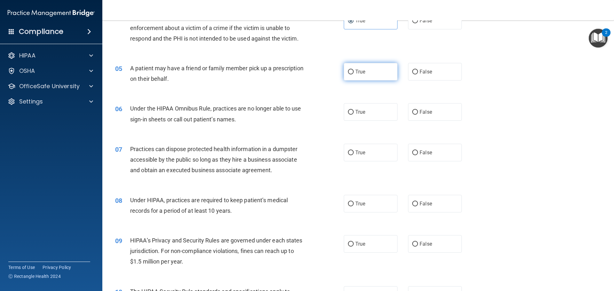
click at [373, 77] on label "True" at bounding box center [371, 72] width 54 height 18
click at [354, 75] on input "True" at bounding box center [351, 72] width 6 height 5
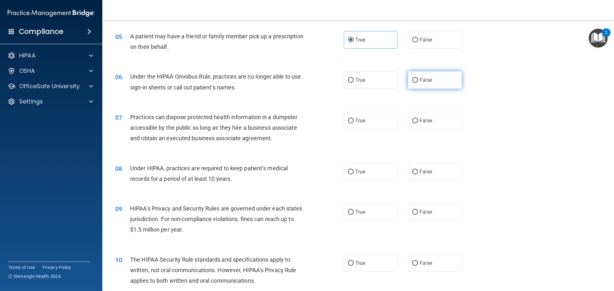
click at [435, 81] on label "False" at bounding box center [435, 80] width 54 height 18
click at [418, 81] on input "False" at bounding box center [415, 80] width 6 height 5
click at [424, 116] on label "False" at bounding box center [435, 121] width 54 height 18
click at [418, 119] on input "False" at bounding box center [415, 121] width 6 height 5
click at [420, 173] on span "False" at bounding box center [426, 172] width 12 height 6
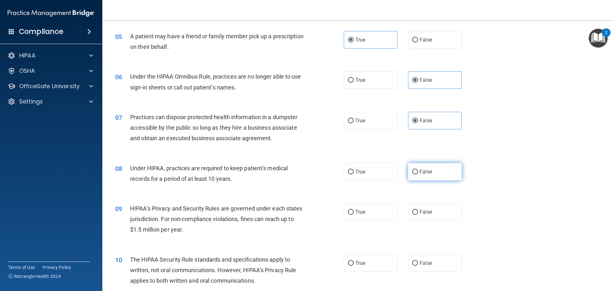
click at [418, 173] on input "False" at bounding box center [415, 172] width 6 height 5
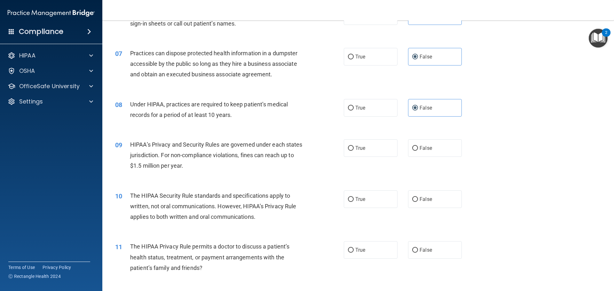
scroll to position [320, 0]
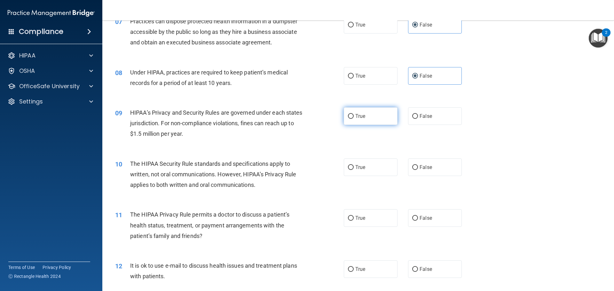
click at [371, 116] on label "True" at bounding box center [371, 116] width 54 height 18
click at [354, 116] on input "True" at bounding box center [351, 116] width 6 height 5
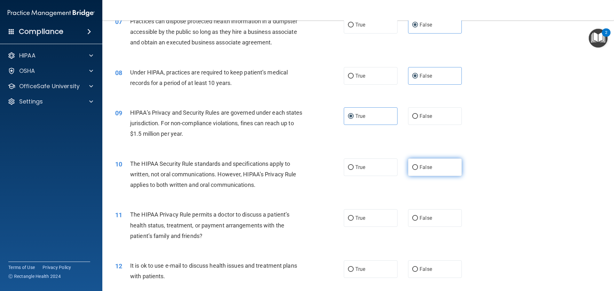
click at [428, 167] on span "False" at bounding box center [426, 167] width 12 height 6
click at [418, 167] on input "False" at bounding box center [415, 167] width 6 height 5
click at [426, 222] on label "False" at bounding box center [435, 218] width 54 height 18
click at [418, 221] on input "False" at bounding box center [415, 218] width 6 height 5
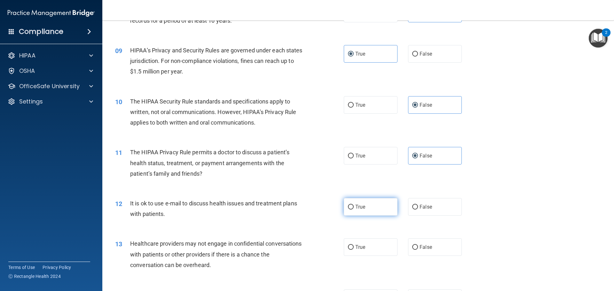
scroll to position [384, 0]
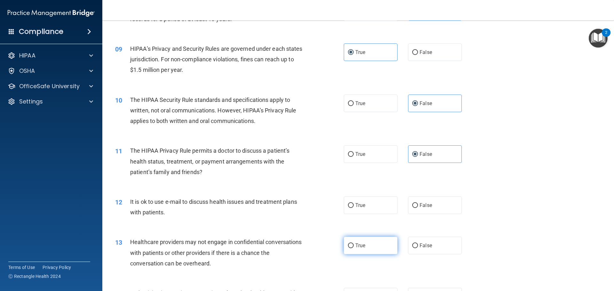
click at [360, 241] on label "True" at bounding box center [371, 246] width 54 height 18
click at [354, 244] on input "True" at bounding box center [351, 246] width 6 height 5
click at [374, 199] on label "True" at bounding box center [371, 206] width 54 height 18
click at [354, 203] on input "True" at bounding box center [351, 205] width 6 height 5
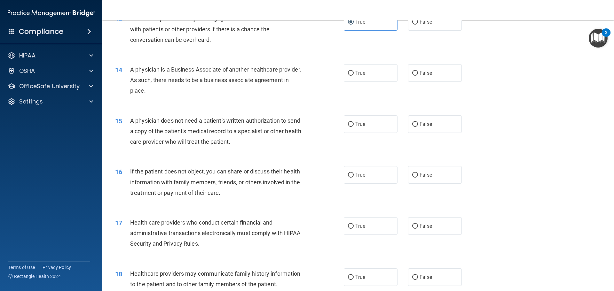
scroll to position [576, 0]
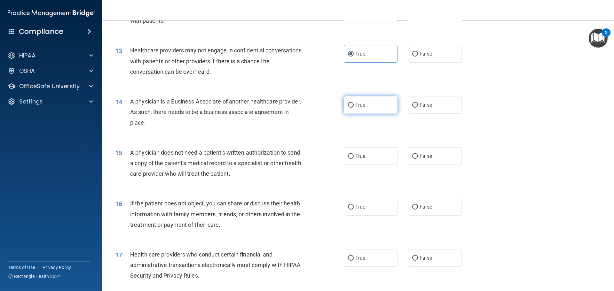
click at [354, 101] on label "True" at bounding box center [371, 105] width 54 height 18
click at [354, 103] on input "True" at bounding box center [351, 105] width 6 height 5
click at [357, 157] on span "True" at bounding box center [360, 156] width 10 height 6
click at [354, 157] on input "True" at bounding box center [351, 156] width 6 height 5
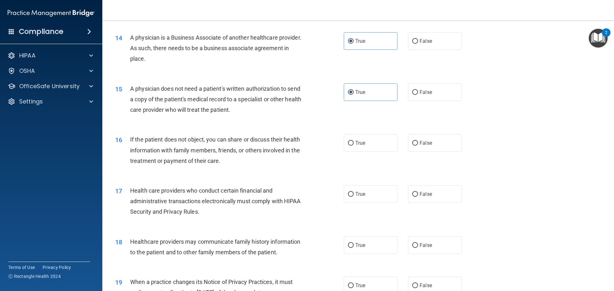
scroll to position [672, 0]
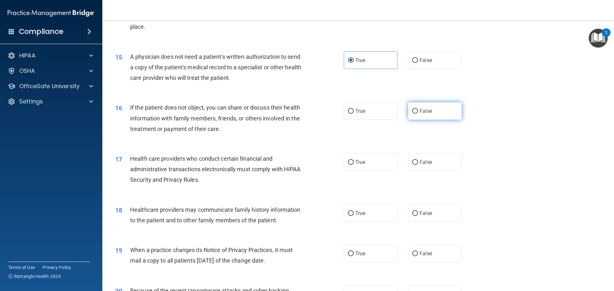
click at [426, 112] on span "False" at bounding box center [426, 111] width 12 height 6
click at [418, 112] on input "False" at bounding box center [415, 111] width 6 height 5
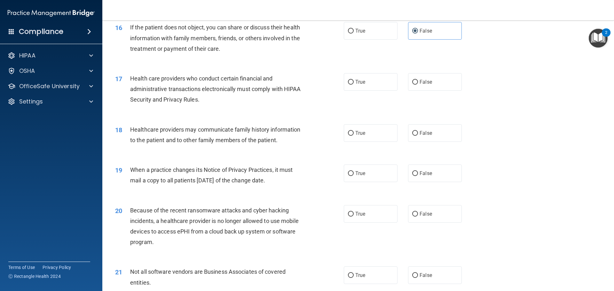
scroll to position [768, 0]
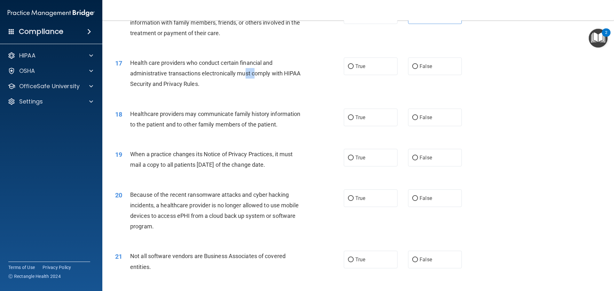
drag, startPoint x: 246, startPoint y: 75, endPoint x: 257, endPoint y: 73, distance: 10.9
click at [257, 73] on span "Health care providers who conduct certain financial and administrative transact…" at bounding box center [215, 73] width 171 height 28
click at [259, 73] on span "Health care providers who conduct certain financial and administrative transact…" at bounding box center [215, 73] width 171 height 28
click at [295, 74] on span "Health care providers who conduct certain financial and administrative transact…" at bounding box center [215, 73] width 171 height 28
click at [360, 71] on label "True" at bounding box center [371, 67] width 54 height 18
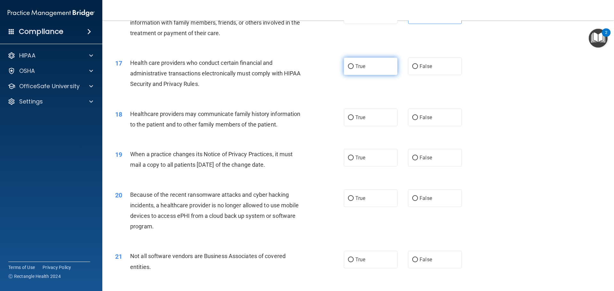
click at [354, 69] on input "True" at bounding box center [351, 66] width 6 height 5
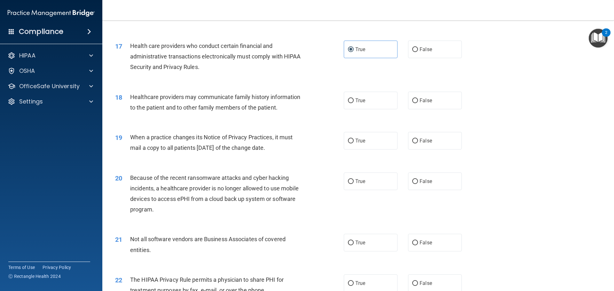
scroll to position [799, 0]
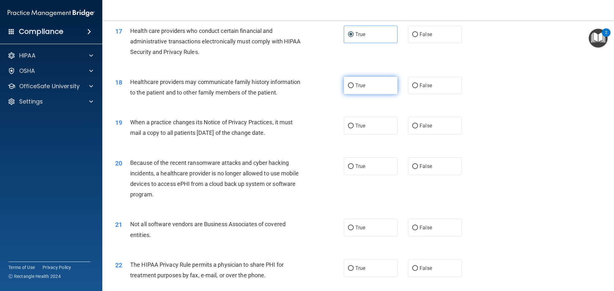
click at [356, 88] on span "True" at bounding box center [360, 86] width 10 height 6
click at [354, 88] on input "True" at bounding box center [351, 85] width 6 height 5
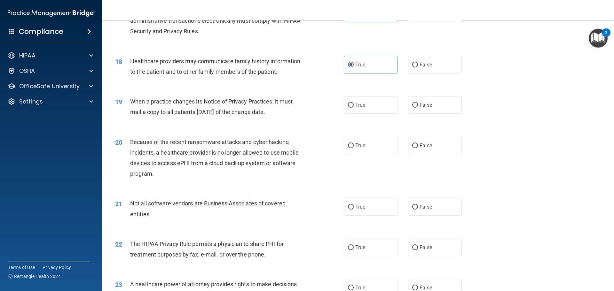
scroll to position [831, 0]
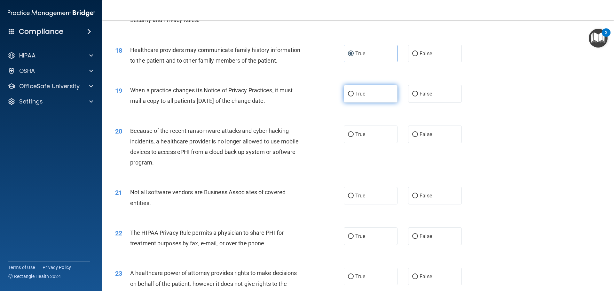
click at [358, 102] on label "True" at bounding box center [371, 94] width 54 height 18
click at [354, 97] on input "True" at bounding box center [351, 94] width 6 height 5
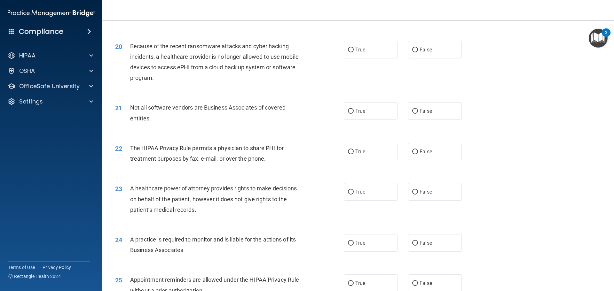
scroll to position [927, 0]
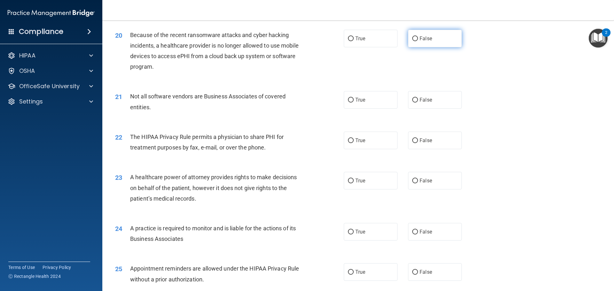
click at [426, 45] on label "False" at bounding box center [435, 39] width 54 height 18
click at [418, 41] on input "False" at bounding box center [415, 38] width 6 height 5
click at [218, 97] on span "Not all software vendors are Business Associates of covered entities." at bounding box center [207, 101] width 155 height 17
click at [356, 96] on label "True" at bounding box center [371, 100] width 54 height 18
click at [354, 98] on input "True" at bounding box center [351, 100] width 6 height 5
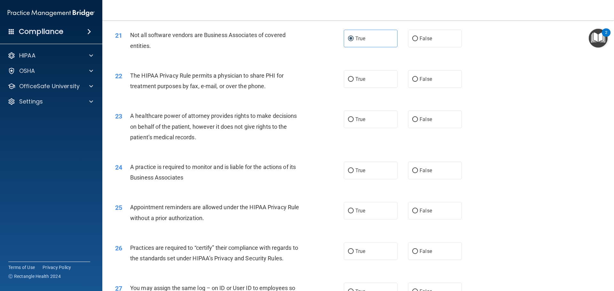
scroll to position [991, 0]
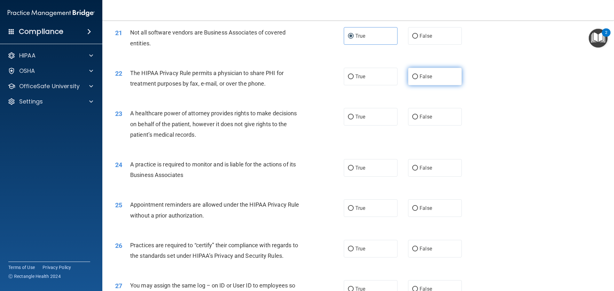
click at [427, 75] on span "False" at bounding box center [426, 77] width 12 height 6
click at [418, 75] on input "False" at bounding box center [415, 77] width 6 height 5
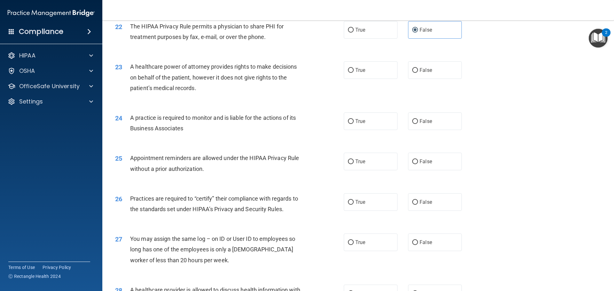
scroll to position [1023, 0]
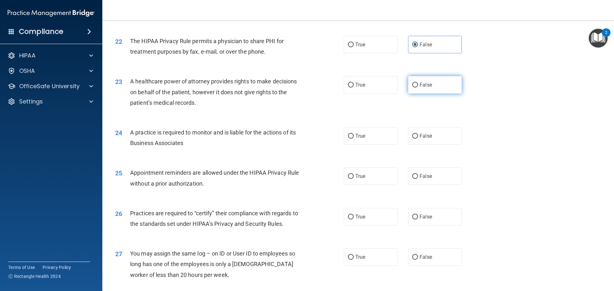
click at [431, 85] on label "False" at bounding box center [435, 85] width 54 height 18
click at [418, 85] on input "False" at bounding box center [415, 85] width 6 height 5
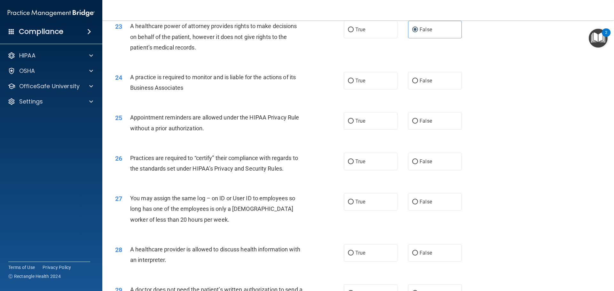
scroll to position [1087, 0]
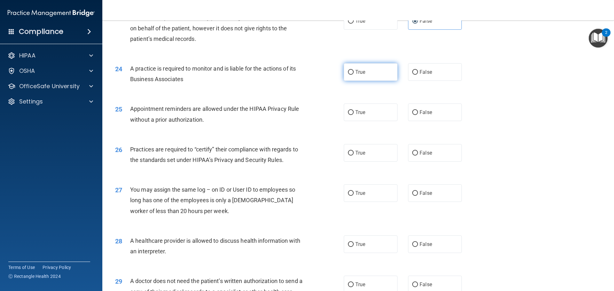
click at [365, 72] on label "True" at bounding box center [371, 72] width 54 height 18
click at [354, 72] on input "True" at bounding box center [351, 72] width 6 height 5
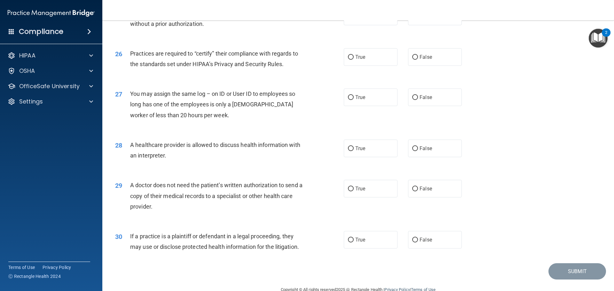
scroll to position [1151, 0]
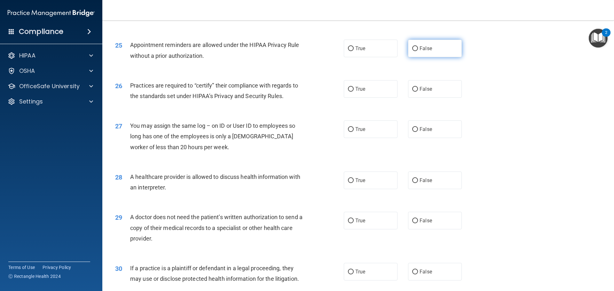
click at [429, 50] on label "False" at bounding box center [435, 49] width 54 height 18
click at [418, 50] on input "False" at bounding box center [415, 48] width 6 height 5
click at [364, 88] on label "True" at bounding box center [371, 89] width 54 height 18
click at [354, 88] on input "True" at bounding box center [351, 89] width 6 height 5
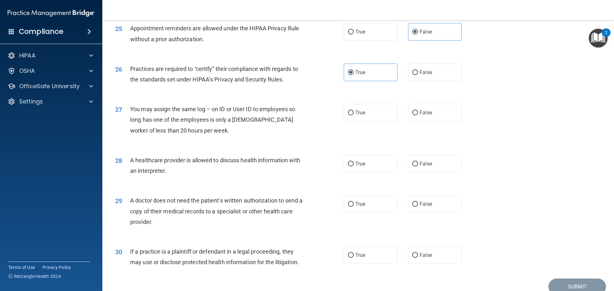
scroll to position [1183, 0]
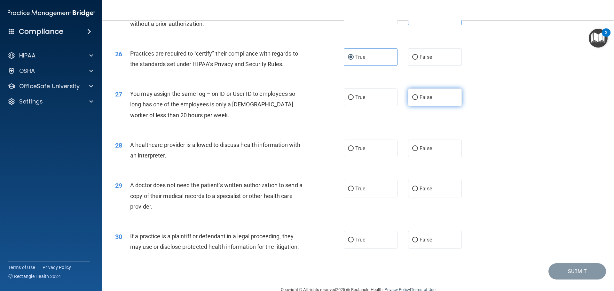
click at [455, 99] on label "False" at bounding box center [435, 98] width 54 height 18
click at [418, 99] on input "False" at bounding box center [415, 97] width 6 height 5
click at [357, 149] on span "True" at bounding box center [360, 149] width 10 height 6
click at [354, 149] on input "True" at bounding box center [351, 148] width 6 height 5
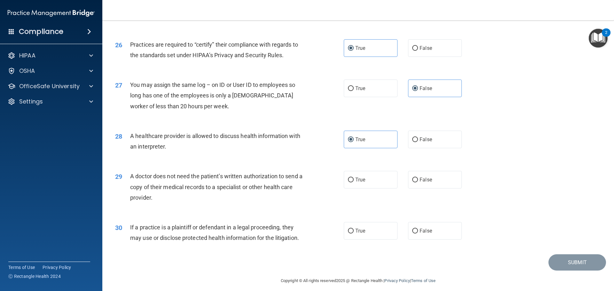
scroll to position [1197, 0]
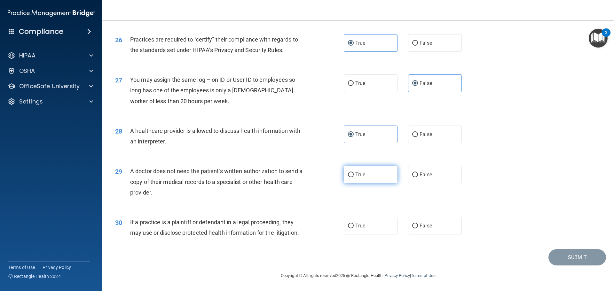
click at [366, 178] on label "True" at bounding box center [371, 175] width 54 height 18
click at [354, 177] on input "True" at bounding box center [351, 175] width 6 height 5
click at [376, 230] on label "True" at bounding box center [371, 226] width 54 height 18
click at [354, 229] on input "True" at bounding box center [351, 226] width 6 height 5
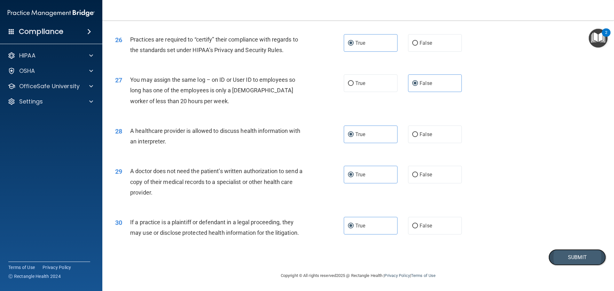
click at [568, 261] on button "Submit" at bounding box center [577, 257] width 58 height 16
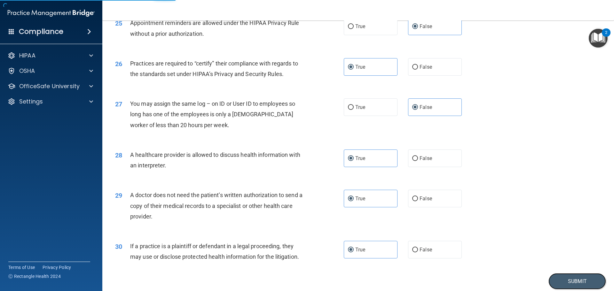
scroll to position [1101, 0]
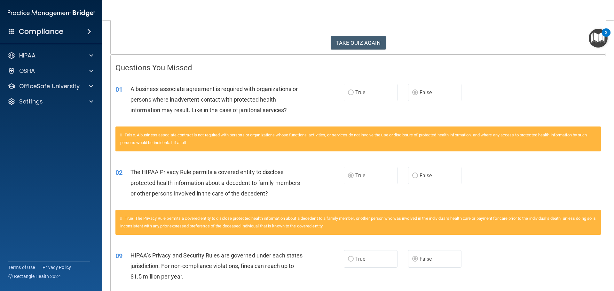
scroll to position [64, 0]
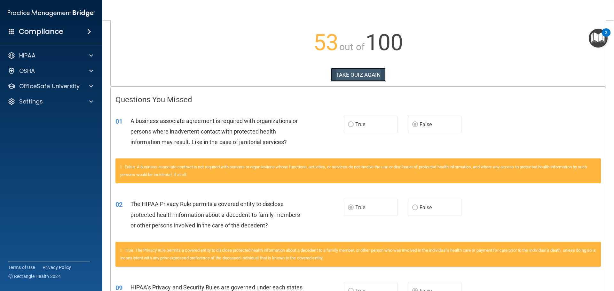
click at [374, 76] on button "TAKE QUIZ AGAIN" at bounding box center [358, 75] width 55 height 14
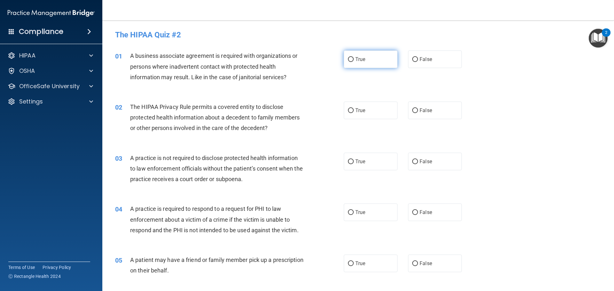
click at [361, 62] on span "True" at bounding box center [360, 59] width 10 height 6
click at [354, 62] on input "True" at bounding box center [351, 59] width 6 height 5
click at [433, 60] on label "False" at bounding box center [435, 60] width 54 height 18
click at [418, 60] on input "False" at bounding box center [415, 59] width 6 height 5
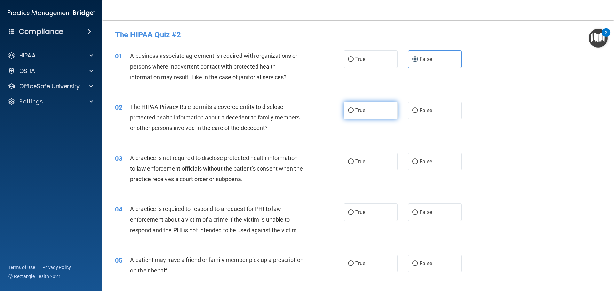
click at [349, 114] on label "True" at bounding box center [371, 111] width 54 height 18
click at [349, 113] on input "True" at bounding box center [351, 110] width 6 height 5
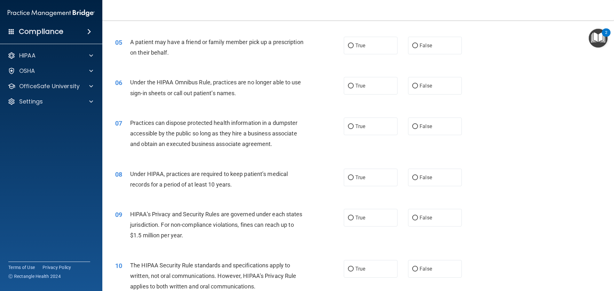
scroll to position [224, 0]
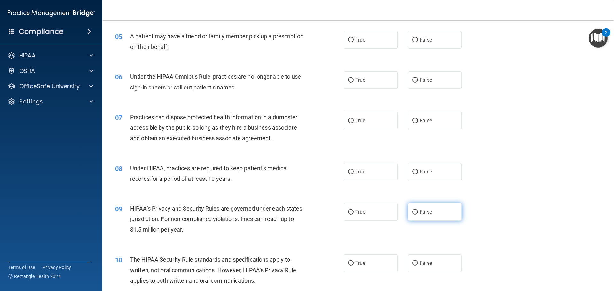
click at [416, 215] on label "False" at bounding box center [435, 212] width 54 height 18
click at [416, 215] on input "False" at bounding box center [415, 212] width 6 height 5
click at [373, 257] on label "True" at bounding box center [371, 264] width 54 height 18
click at [354, 261] on input "True" at bounding box center [351, 263] width 6 height 5
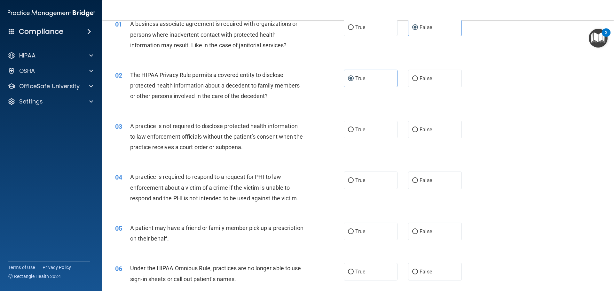
scroll to position [0, 0]
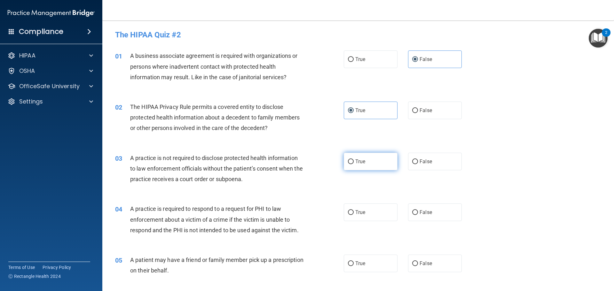
click at [366, 161] on label "True" at bounding box center [371, 162] width 54 height 18
click at [354, 161] on input "True" at bounding box center [351, 162] width 6 height 5
click at [351, 211] on label "True" at bounding box center [371, 213] width 54 height 18
click at [351, 211] on input "True" at bounding box center [351, 212] width 6 height 5
click at [358, 268] on label "True" at bounding box center [371, 264] width 54 height 18
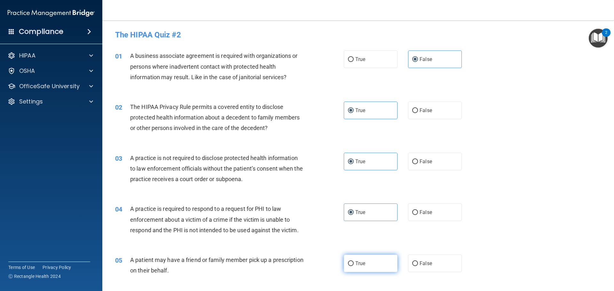
click at [354, 266] on input "True" at bounding box center [351, 264] width 6 height 5
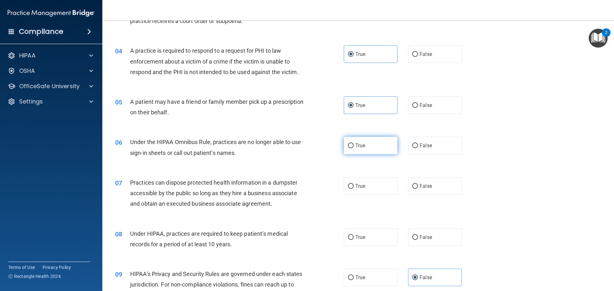
scroll to position [160, 0]
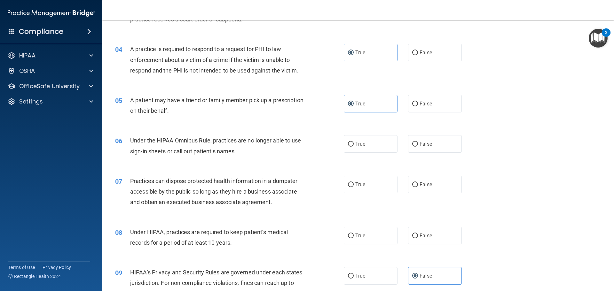
drag, startPoint x: 358, startPoint y: 147, endPoint x: 357, endPoint y: 162, distance: 15.4
click at [358, 147] on span "True" at bounding box center [360, 144] width 10 height 6
click at [354, 147] on input "True" at bounding box center [351, 144] width 6 height 5
click at [350, 180] on label "True" at bounding box center [371, 185] width 54 height 18
click at [350, 183] on input "True" at bounding box center [351, 185] width 6 height 5
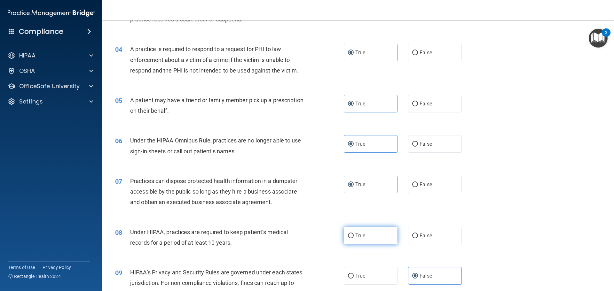
click at [351, 232] on label "True" at bounding box center [371, 236] width 54 height 18
click at [351, 234] on input "True" at bounding box center [351, 236] width 6 height 5
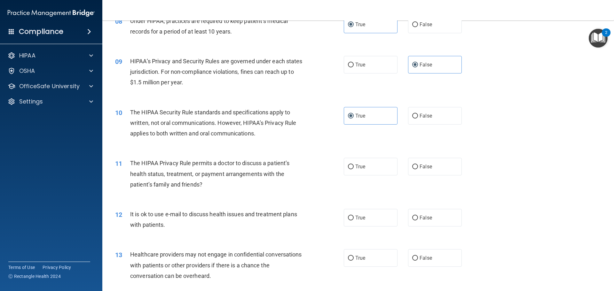
scroll to position [384, 0]
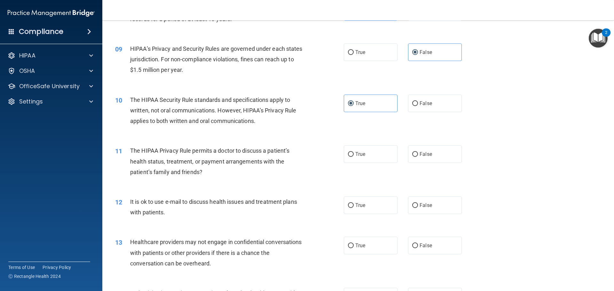
click at [353, 168] on div "11 The HIPAA Privacy Rule permits a doctor to discuss a patient’s health status…" at bounding box center [358, 163] width 496 height 51
click at [352, 161] on label "True" at bounding box center [371, 155] width 54 height 18
click at [352, 157] on input "True" at bounding box center [351, 154] width 6 height 5
drag, startPoint x: 360, startPoint y: 206, endPoint x: 357, endPoint y: 235, distance: 28.7
click at [360, 206] on span "True" at bounding box center [360, 205] width 10 height 6
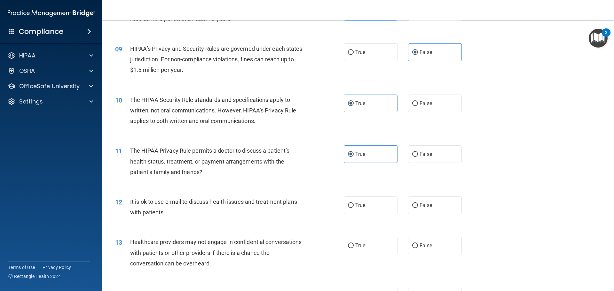
click at [354, 206] on input "True" at bounding box center [351, 205] width 6 height 5
drag, startPoint x: 357, startPoint y: 248, endPoint x: 356, endPoint y: 243, distance: 5.5
click at [357, 246] on span "True" at bounding box center [360, 246] width 10 height 6
click at [354, 246] on input "True" at bounding box center [351, 246] width 6 height 5
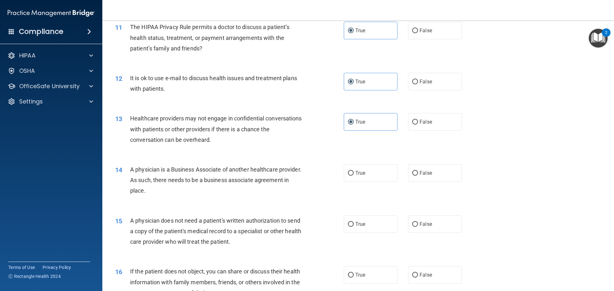
scroll to position [512, 0]
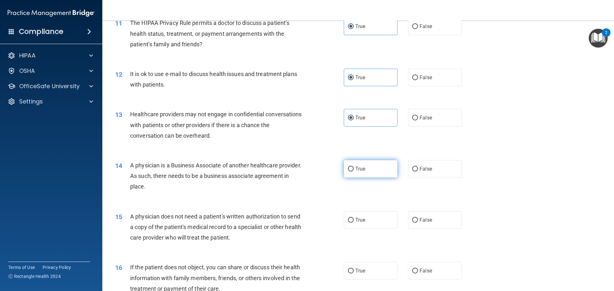
drag, startPoint x: 340, startPoint y: 172, endPoint x: 346, endPoint y: 169, distance: 6.7
click at [341, 171] on div "14 A physician is a Business Associate of another healthcare provider. As such,…" at bounding box center [230, 177] width 248 height 35
click at [348, 169] on input "True" at bounding box center [351, 169] width 6 height 5
drag, startPoint x: 370, startPoint y: 224, endPoint x: 353, endPoint y: 211, distance: 21.4
click at [370, 224] on label "True" at bounding box center [371, 220] width 54 height 18
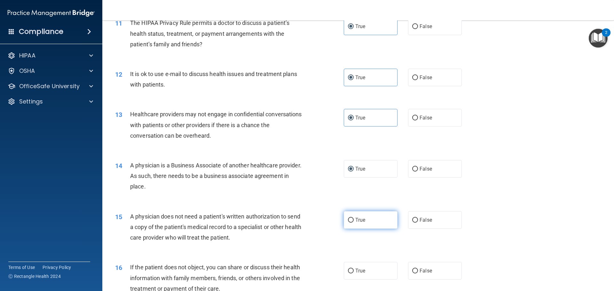
click at [354, 223] on input "True" at bounding box center [351, 220] width 6 height 5
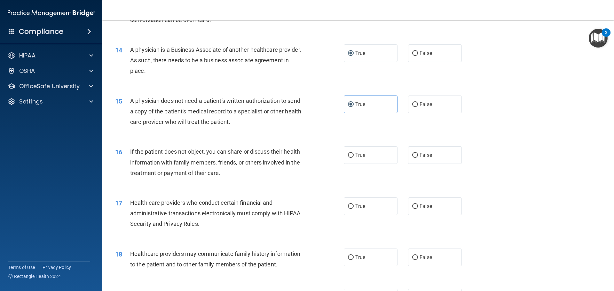
scroll to position [672, 0]
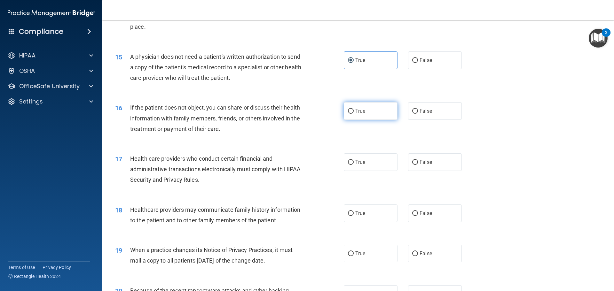
click at [378, 106] on label "True" at bounding box center [371, 111] width 54 height 18
click at [354, 109] on input "True" at bounding box center [351, 111] width 6 height 5
click at [371, 170] on label "True" at bounding box center [371, 163] width 54 height 18
click at [354, 165] on input "True" at bounding box center [351, 162] width 6 height 5
drag, startPoint x: 378, startPoint y: 219, endPoint x: 371, endPoint y: 201, distance: 18.5
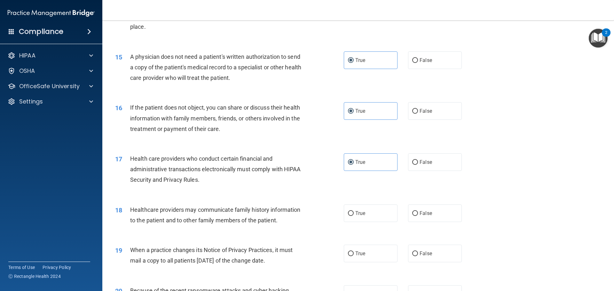
click at [377, 217] on label "True" at bounding box center [371, 214] width 54 height 18
click at [354, 216] on input "True" at bounding box center [351, 213] width 6 height 5
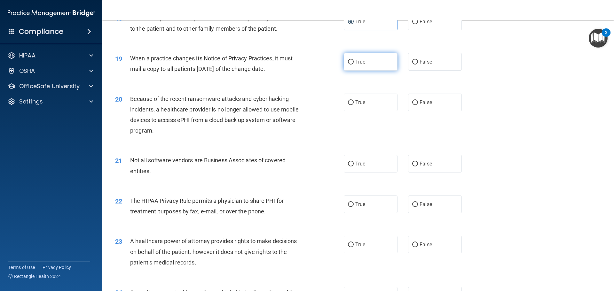
click at [377, 59] on label "True" at bounding box center [371, 62] width 54 height 18
click at [354, 60] on input "True" at bounding box center [351, 62] width 6 height 5
click at [370, 104] on label "True" at bounding box center [371, 103] width 54 height 18
click at [354, 104] on input "True" at bounding box center [351, 102] width 6 height 5
click at [371, 169] on label "True" at bounding box center [371, 164] width 54 height 18
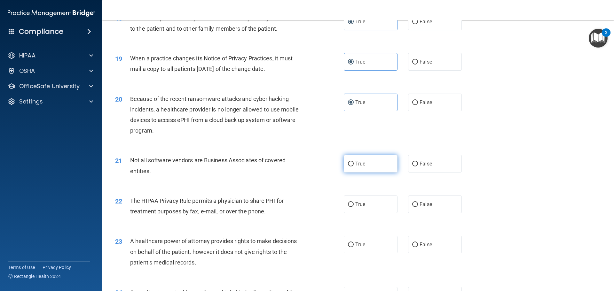
click at [354, 167] on input "True" at bounding box center [351, 164] width 6 height 5
click at [373, 200] on label "True" at bounding box center [371, 205] width 54 height 18
click at [354, 202] on input "True" at bounding box center [351, 204] width 6 height 5
click at [366, 244] on label "True" at bounding box center [371, 245] width 54 height 18
click at [354, 244] on input "True" at bounding box center [351, 245] width 6 height 5
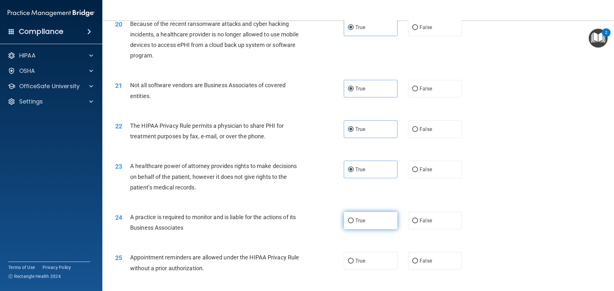
scroll to position [1023, 0]
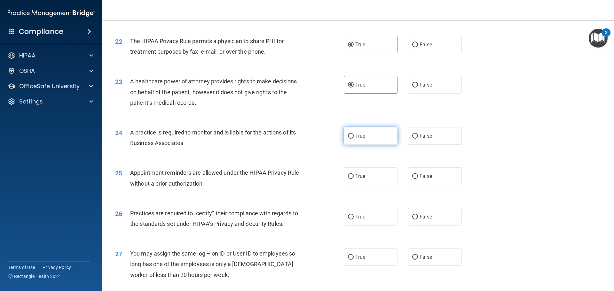
click at [357, 130] on label "True" at bounding box center [371, 136] width 54 height 18
click at [354, 134] on input "True" at bounding box center [351, 136] width 6 height 5
click at [374, 176] on label "True" at bounding box center [371, 177] width 54 height 18
click at [354, 176] on input "True" at bounding box center [351, 176] width 6 height 5
click at [364, 217] on label "True" at bounding box center [371, 217] width 54 height 18
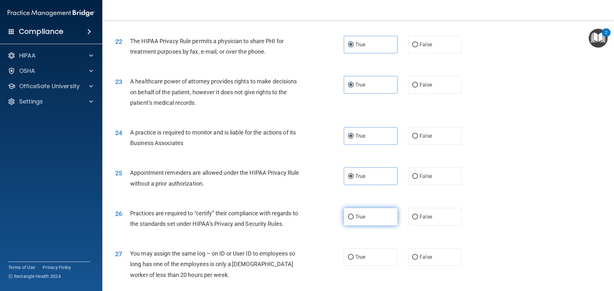
click at [354, 217] on input "True" at bounding box center [351, 217] width 6 height 5
click at [363, 255] on label "True" at bounding box center [371, 257] width 54 height 18
click at [354, 255] on input "True" at bounding box center [351, 257] width 6 height 5
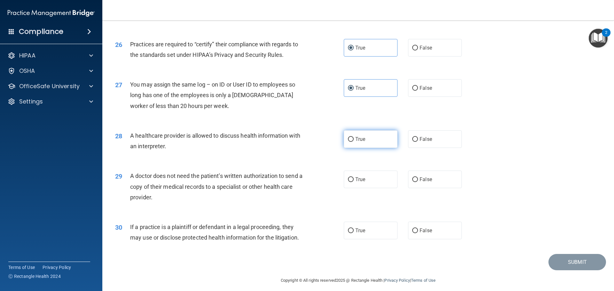
scroll to position [1197, 0]
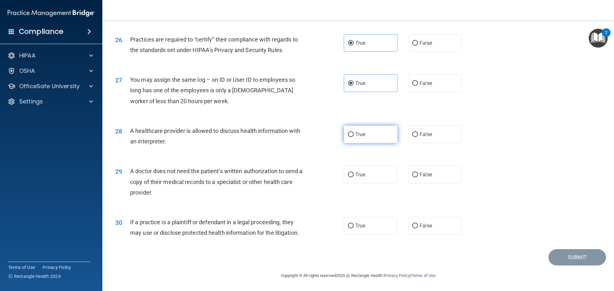
drag, startPoint x: 363, startPoint y: 144, endPoint x: 361, endPoint y: 138, distance: 6.0
click at [361, 140] on div "28 A healthcare provider is allowed to discuss health information with an inter…" at bounding box center [358, 138] width 496 height 40
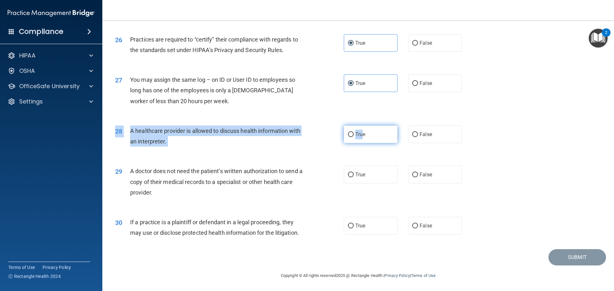
click at [361, 142] on label "True" at bounding box center [371, 135] width 54 height 18
click at [354, 137] on input "True" at bounding box center [351, 134] width 6 height 5
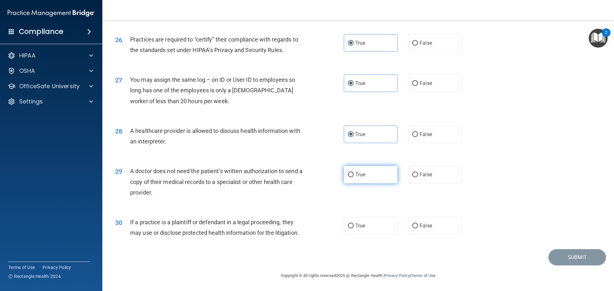
click at [362, 167] on label "True" at bounding box center [371, 175] width 54 height 18
click at [354, 173] on input "True" at bounding box center [351, 175] width 6 height 5
click at [371, 222] on label "True" at bounding box center [371, 226] width 54 height 18
click at [354, 224] on input "True" at bounding box center [351, 226] width 6 height 5
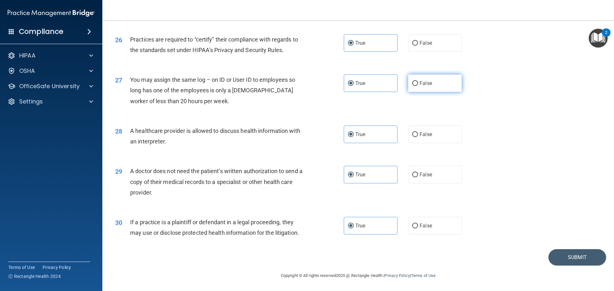
click at [452, 85] on label "False" at bounding box center [435, 84] width 54 height 18
click at [418, 85] on input "False" at bounding box center [415, 83] width 6 height 5
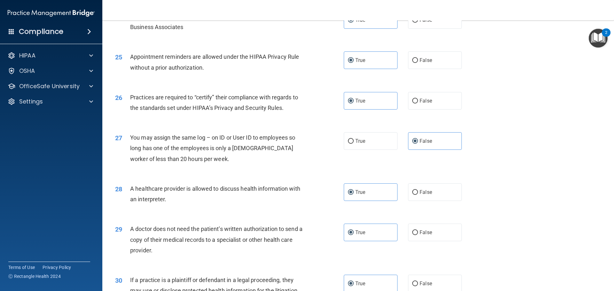
scroll to position [1133, 0]
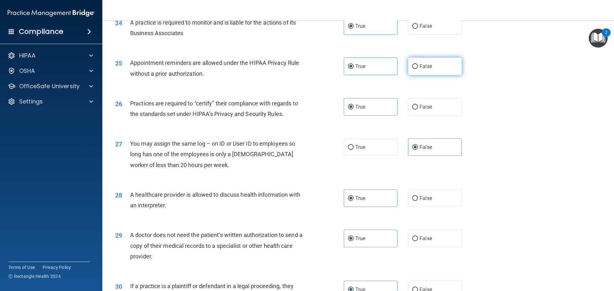
click at [442, 62] on label "False" at bounding box center [435, 67] width 54 height 18
click at [418, 64] on input "False" at bounding box center [415, 66] width 6 height 5
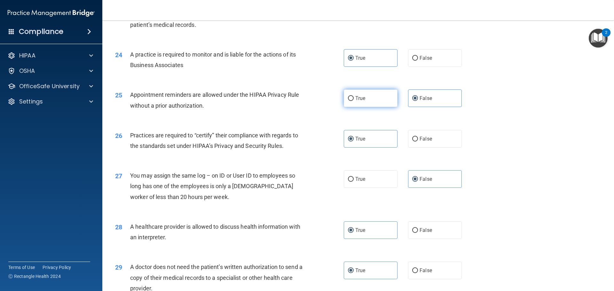
click at [369, 91] on label "True" at bounding box center [371, 99] width 54 height 18
click at [354, 96] on input "True" at bounding box center [351, 98] width 6 height 5
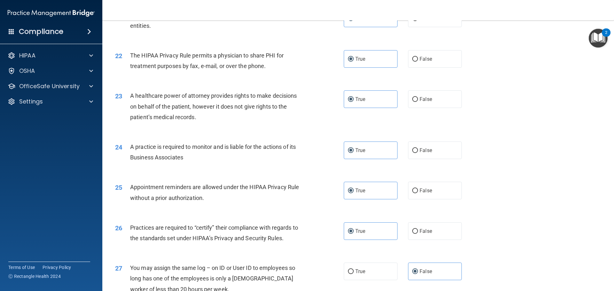
scroll to position [1005, 0]
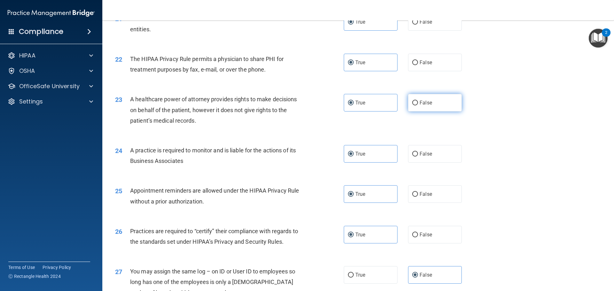
click at [425, 103] on span "False" at bounding box center [426, 103] width 12 height 6
click at [418, 103] on input "False" at bounding box center [415, 103] width 6 height 5
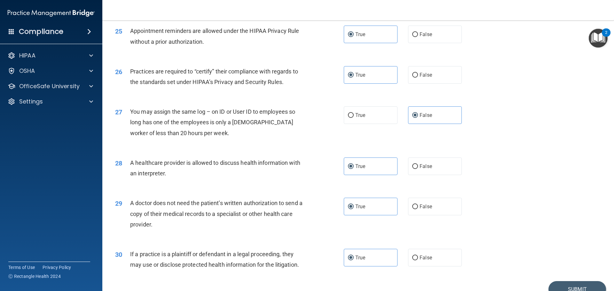
scroll to position [1197, 0]
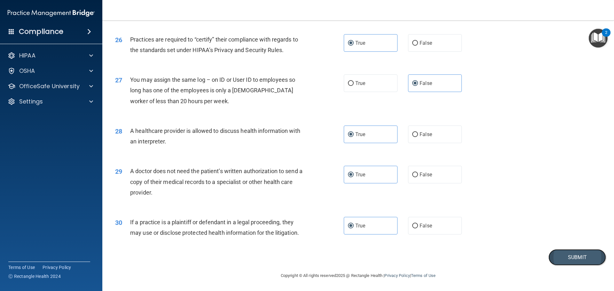
click at [594, 255] on button "Submit" at bounding box center [577, 257] width 58 height 16
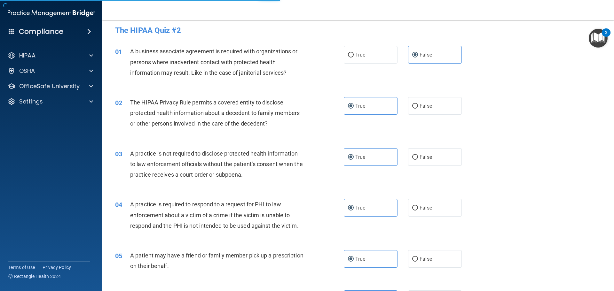
scroll to position [0, 0]
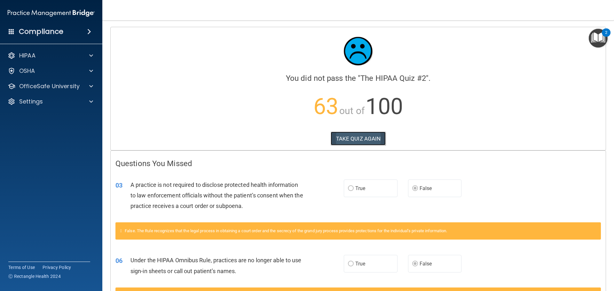
click at [360, 132] on button "TAKE QUIZ AGAIN" at bounding box center [358, 139] width 55 height 14
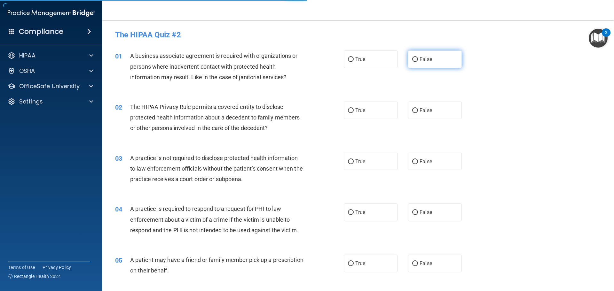
click at [416, 64] on label "False" at bounding box center [435, 60] width 54 height 18
click at [416, 62] on input "False" at bounding box center [415, 59] width 6 height 5
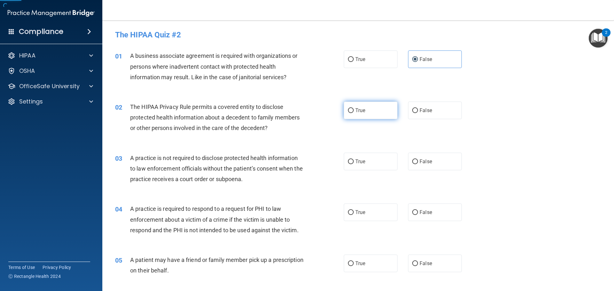
click at [364, 109] on label "True" at bounding box center [371, 111] width 54 height 18
click at [354, 109] on input "True" at bounding box center [351, 110] width 6 height 5
click at [426, 167] on label "False" at bounding box center [435, 162] width 54 height 18
click at [418, 164] on input "False" at bounding box center [415, 162] width 6 height 5
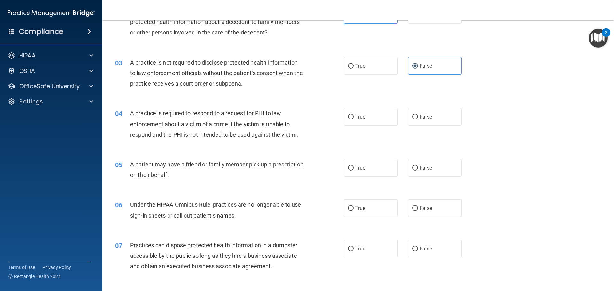
scroll to position [96, 0]
click at [354, 124] on label "True" at bounding box center [371, 117] width 54 height 18
click at [354, 119] on input "True" at bounding box center [351, 116] width 6 height 5
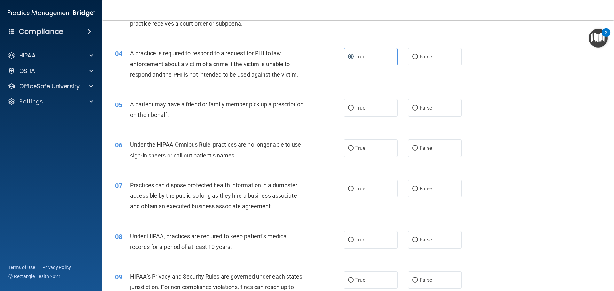
scroll to position [160, 0]
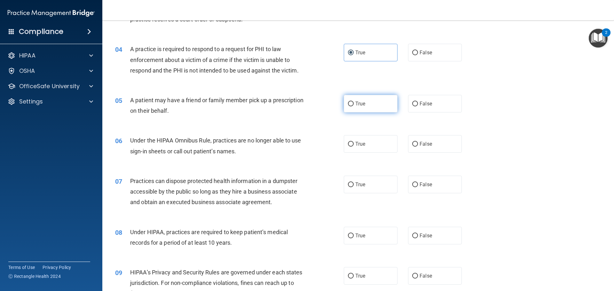
click at [378, 103] on label "True" at bounding box center [371, 104] width 54 height 18
click at [354, 103] on input "True" at bounding box center [351, 104] width 6 height 5
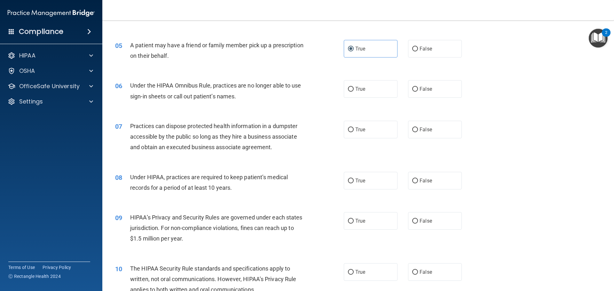
scroll to position [224, 0]
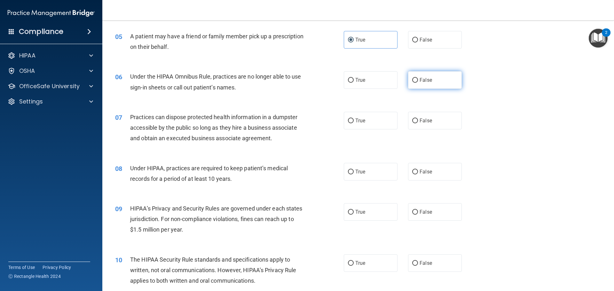
click at [426, 80] on span "False" at bounding box center [426, 80] width 12 height 6
click at [418, 80] on input "False" at bounding box center [415, 80] width 6 height 5
click at [449, 119] on label "False" at bounding box center [435, 121] width 54 height 18
click at [418, 119] on input "False" at bounding box center [415, 121] width 6 height 5
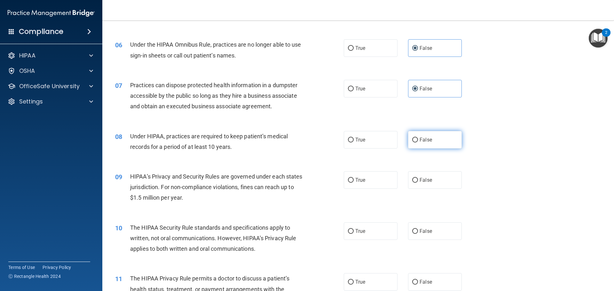
click at [424, 138] on span "False" at bounding box center [426, 140] width 12 height 6
click at [418, 138] on input "False" at bounding box center [415, 140] width 6 height 5
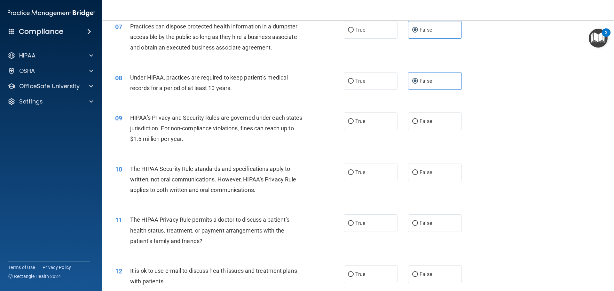
scroll to position [320, 0]
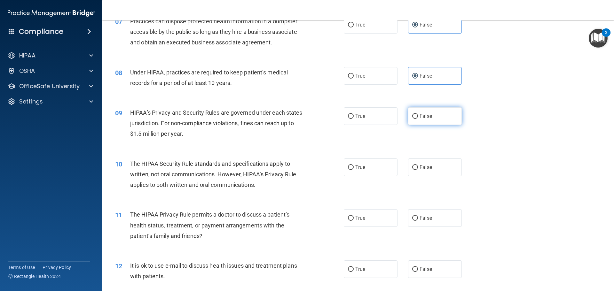
click at [422, 115] on span "False" at bounding box center [426, 116] width 12 height 6
click at [418, 115] on input "False" at bounding box center [415, 116] width 6 height 5
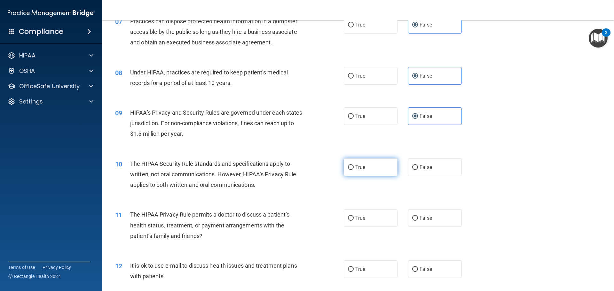
click at [372, 170] on label "True" at bounding box center [371, 168] width 54 height 18
click at [354, 170] on input "True" at bounding box center [351, 167] width 6 height 5
click at [447, 222] on label "False" at bounding box center [435, 218] width 54 height 18
click at [418, 221] on input "False" at bounding box center [415, 218] width 6 height 5
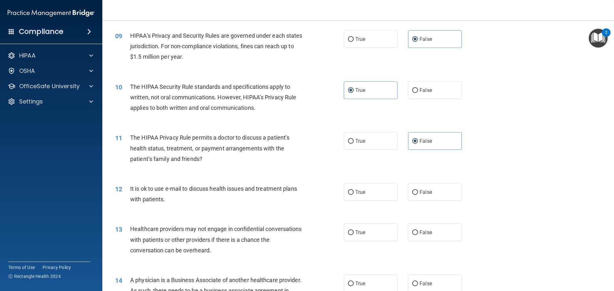
scroll to position [416, 0]
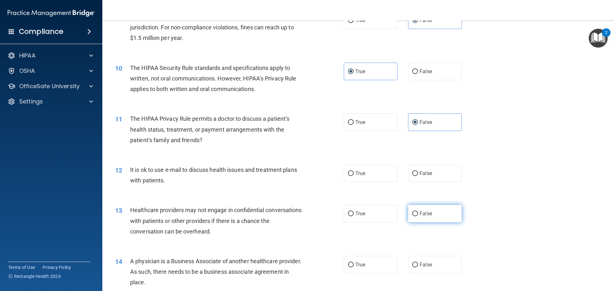
click at [429, 216] on label "False" at bounding box center [435, 214] width 54 height 18
click at [418, 216] on input "False" at bounding box center [415, 214] width 6 height 5
click at [348, 176] on label "True" at bounding box center [371, 174] width 54 height 18
click at [348, 176] on input "True" at bounding box center [351, 173] width 6 height 5
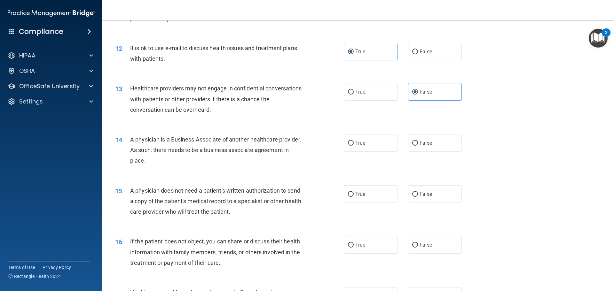
scroll to position [576, 0]
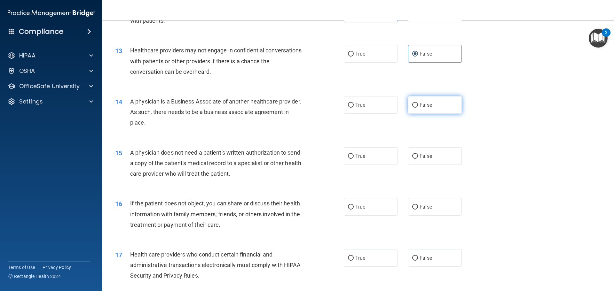
click at [433, 106] on label "False" at bounding box center [435, 105] width 54 height 18
click at [418, 106] on input "False" at bounding box center [415, 105] width 6 height 5
click at [350, 150] on label "True" at bounding box center [371, 156] width 54 height 18
click at [350, 154] on input "True" at bounding box center [351, 156] width 6 height 5
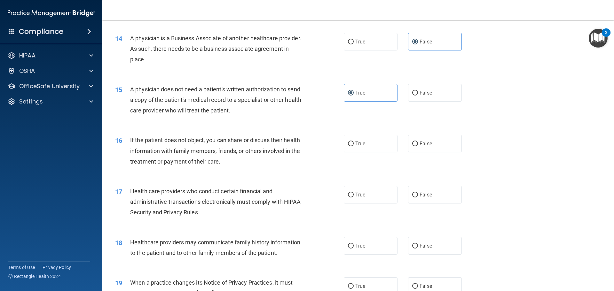
scroll to position [640, 0]
click at [380, 151] on label "True" at bounding box center [371, 143] width 54 height 18
click at [354, 146] on input "True" at bounding box center [351, 143] width 6 height 5
click at [415, 248] on label "False" at bounding box center [435, 246] width 54 height 18
click at [415, 248] on input "False" at bounding box center [415, 245] width 6 height 5
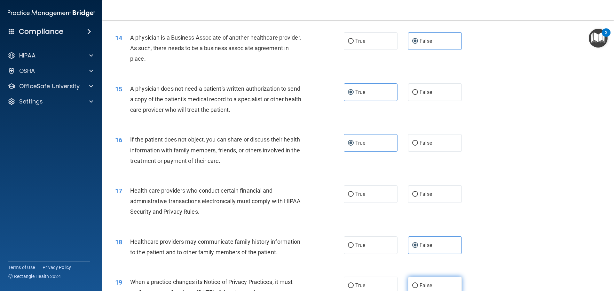
click at [424, 284] on span "False" at bounding box center [426, 286] width 12 height 6
click at [418, 284] on input "False" at bounding box center [415, 286] width 6 height 5
click at [361, 195] on span "True" at bounding box center [360, 194] width 10 height 6
click at [354, 195] on input "True" at bounding box center [351, 194] width 6 height 5
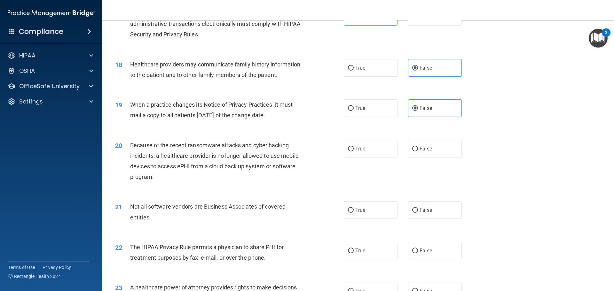
scroll to position [831, 0]
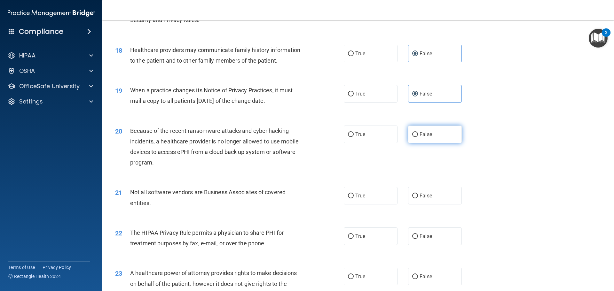
click at [437, 130] on label "False" at bounding box center [435, 135] width 54 height 18
click at [418, 132] on input "False" at bounding box center [415, 134] width 6 height 5
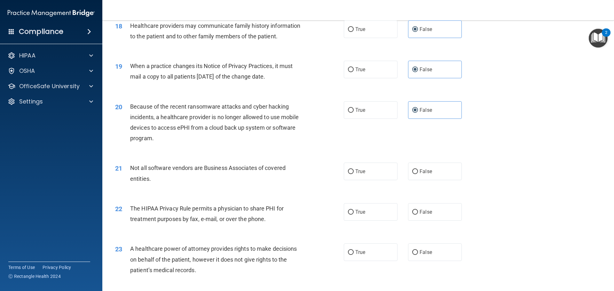
scroll to position [927, 0]
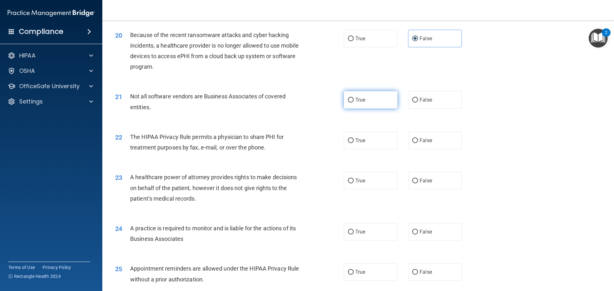
click at [365, 101] on label "True" at bounding box center [371, 100] width 54 height 18
click at [354, 101] on input "True" at bounding box center [351, 100] width 6 height 5
click at [447, 144] on label "False" at bounding box center [435, 141] width 54 height 18
click at [418, 143] on input "False" at bounding box center [415, 140] width 6 height 5
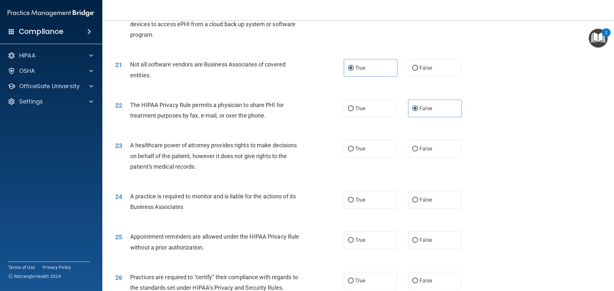
scroll to position [991, 0]
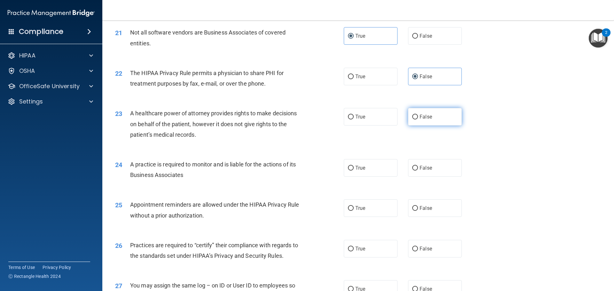
click at [420, 116] on span "False" at bounding box center [426, 117] width 12 height 6
click at [417, 116] on input "False" at bounding box center [415, 117] width 6 height 5
click at [417, 173] on label "False" at bounding box center [435, 168] width 54 height 18
click at [417, 171] on input "False" at bounding box center [415, 168] width 6 height 5
click at [375, 201] on label "True" at bounding box center [371, 209] width 54 height 18
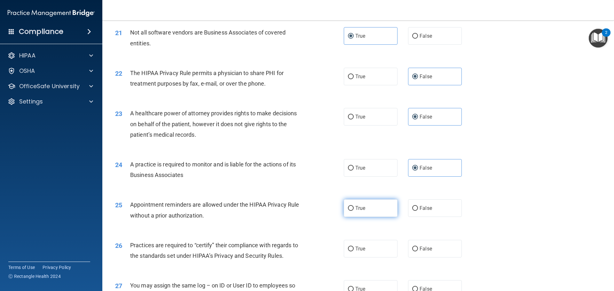
click at [354, 206] on input "True" at bounding box center [351, 208] width 6 height 5
click at [428, 251] on span "False" at bounding box center [426, 249] width 12 height 6
click at [418, 251] on input "False" at bounding box center [415, 249] width 6 height 5
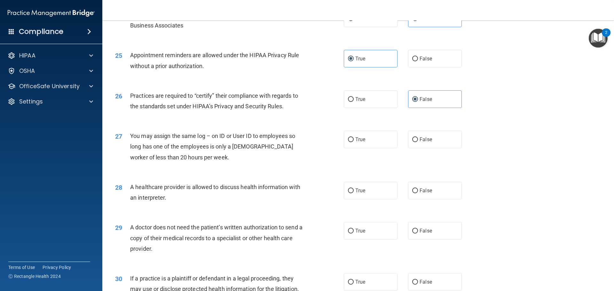
scroll to position [1183, 0]
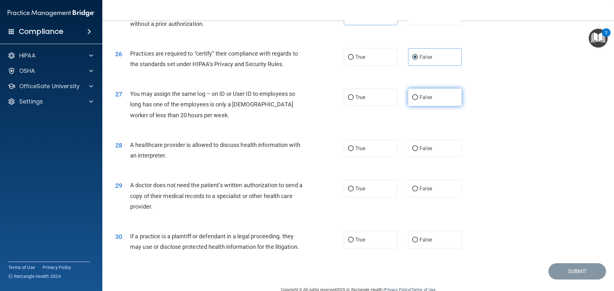
click at [438, 97] on label "False" at bounding box center [435, 98] width 54 height 18
click at [418, 97] on input "False" at bounding box center [415, 97] width 6 height 5
click at [372, 153] on label "True" at bounding box center [371, 149] width 54 height 18
click at [354, 151] on input "True" at bounding box center [351, 148] width 6 height 5
click at [352, 187] on label "True" at bounding box center [371, 189] width 54 height 18
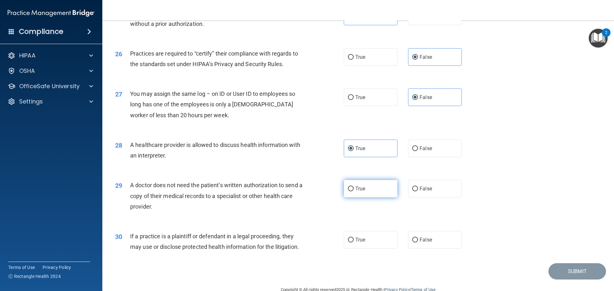
click at [352, 187] on input "True" at bounding box center [351, 189] width 6 height 5
click at [432, 243] on label "False" at bounding box center [435, 240] width 54 height 18
click at [418, 243] on input "False" at bounding box center [415, 240] width 6 height 5
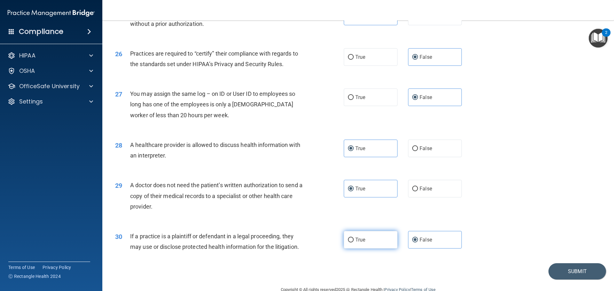
click at [348, 242] on input "True" at bounding box center [351, 240] width 6 height 5
click at [570, 271] on button "Submit" at bounding box center [577, 272] width 58 height 16
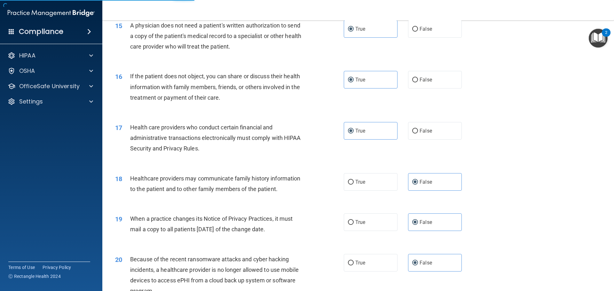
scroll to position [672, 0]
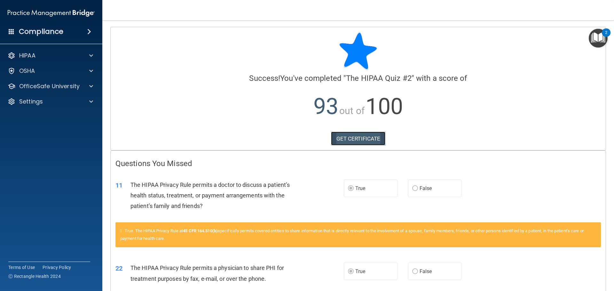
click at [366, 136] on link "GET CERTIFICATE" at bounding box center [358, 139] width 55 height 14
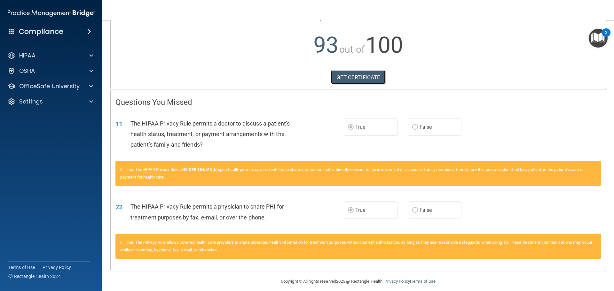
scroll to position [64, 0]
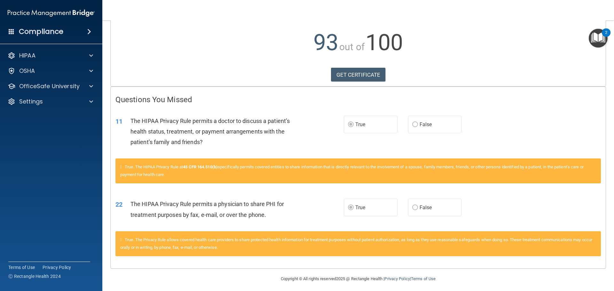
click at [355, 127] on span "True" at bounding box center [360, 125] width 10 height 6
click at [425, 124] on span "False" at bounding box center [426, 125] width 12 height 6
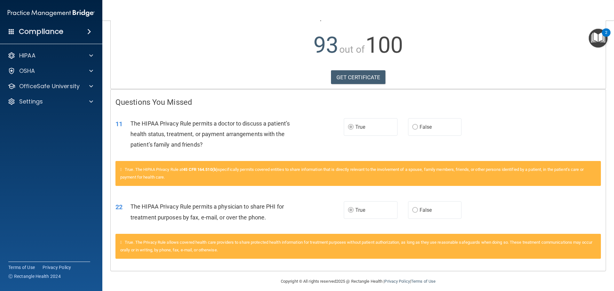
scroll to position [67, 0]
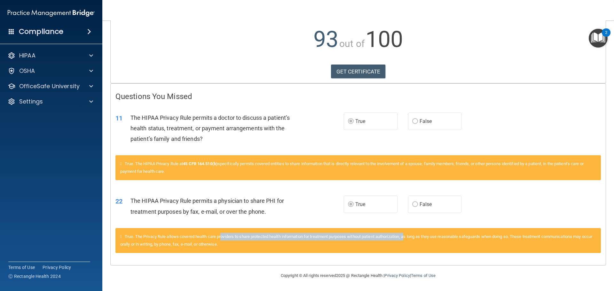
drag, startPoint x: 224, startPoint y: 240, endPoint x: 441, endPoint y: 232, distance: 217.3
click at [418, 234] on div "True. The Privacy Rule allows covered health care providers to share protected …" at bounding box center [357, 240] width 485 height 25
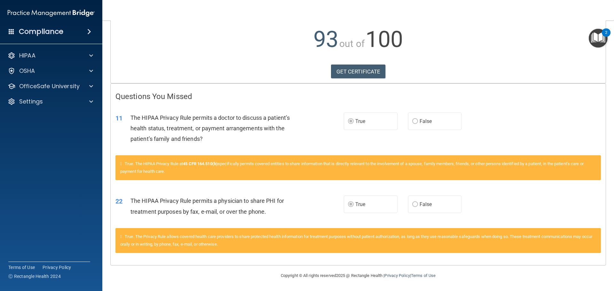
click at [459, 233] on div "True. The Privacy Rule allows covered health care providers to share protected …" at bounding box center [357, 240] width 485 height 25
click at [351, 73] on link "GET CERTIFICATE" at bounding box center [358, 72] width 55 height 14
click at [46, 78] on div "HIPAA Documents and Policies Report an Incident Business Associates Emergency P…" at bounding box center [51, 80] width 103 height 67
click at [41, 93] on div "HIPAA Documents and Policies Report an Incident Business Associates Emergency P…" at bounding box center [51, 80] width 103 height 67
click at [41, 89] on p "OfficeSafe University" at bounding box center [49, 87] width 60 height 8
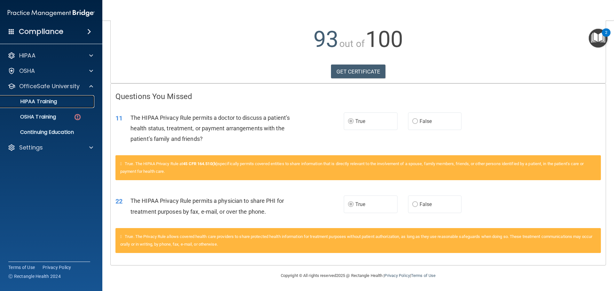
click at [51, 100] on p "HIPAA Training" at bounding box center [30, 101] width 53 height 6
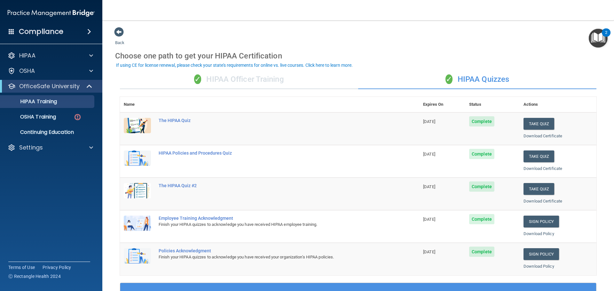
click at [261, 83] on div "✓ HIPAA Officer Training" at bounding box center [239, 79] width 238 height 19
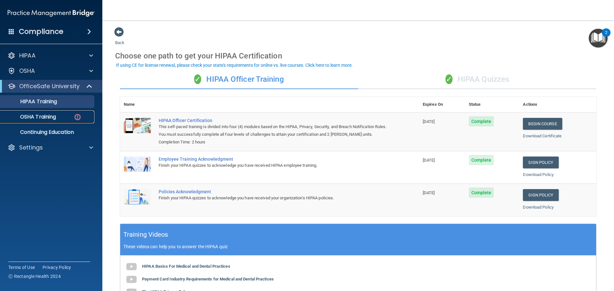
click at [51, 118] on p "OSHA Training" at bounding box center [30, 117] width 52 height 6
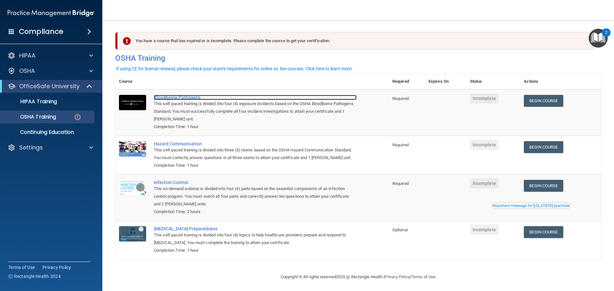
click at [189, 95] on div "Bloodborne Pathogens" at bounding box center [255, 97] width 203 height 5
